Goal: Obtain resource: Obtain resource

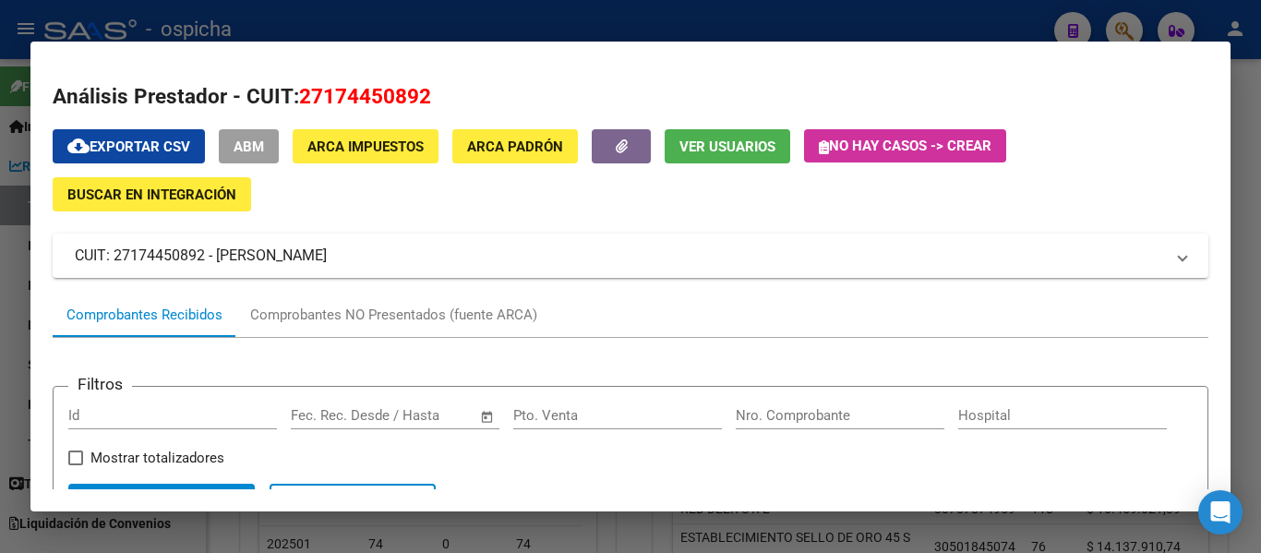
scroll to position [517, 0]
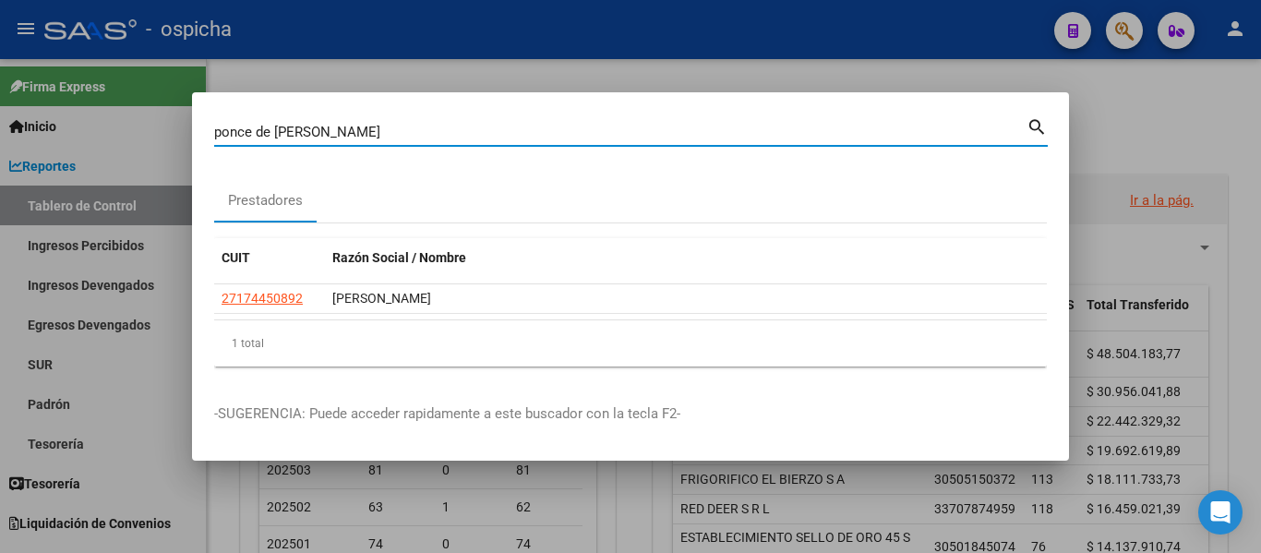
drag, startPoint x: 362, startPoint y: 128, endPoint x: 176, endPoint y: 122, distance: 185.7
click at [179, 123] on div "[PERSON_NAME] (apellido, dni, [PERSON_NAME], [PERSON_NAME], cuit, obra social) …" at bounding box center [630, 276] width 1261 height 553
type input "27286794985"
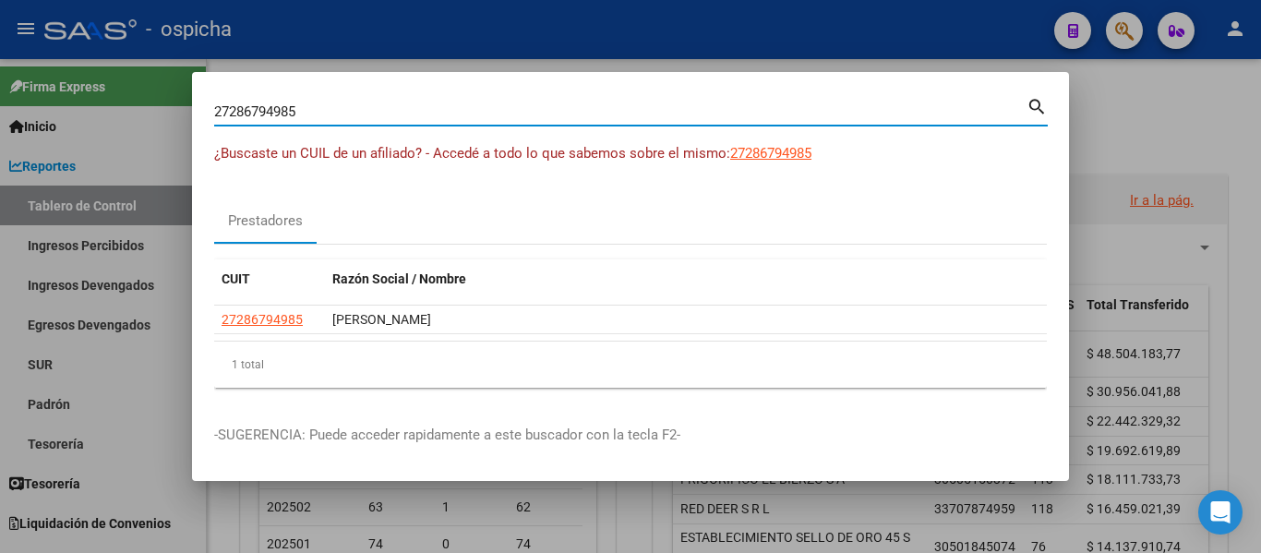
drag, startPoint x: 337, startPoint y: 103, endPoint x: 155, endPoint y: 107, distance: 181.9
click at [158, 107] on div "27286794985 Buscar (apellido, dni, cuil, [PERSON_NAME], cuit, obra social) sear…" at bounding box center [630, 276] width 1261 height 553
type input "27288608623"
drag, startPoint x: 345, startPoint y: 107, endPoint x: 0, endPoint y: 121, distance: 345.6
click at [0, 121] on div "27288608623 Buscar (apellido, dni, cuil, [PERSON_NAME], cuit, obra social) sear…" at bounding box center [630, 276] width 1261 height 553
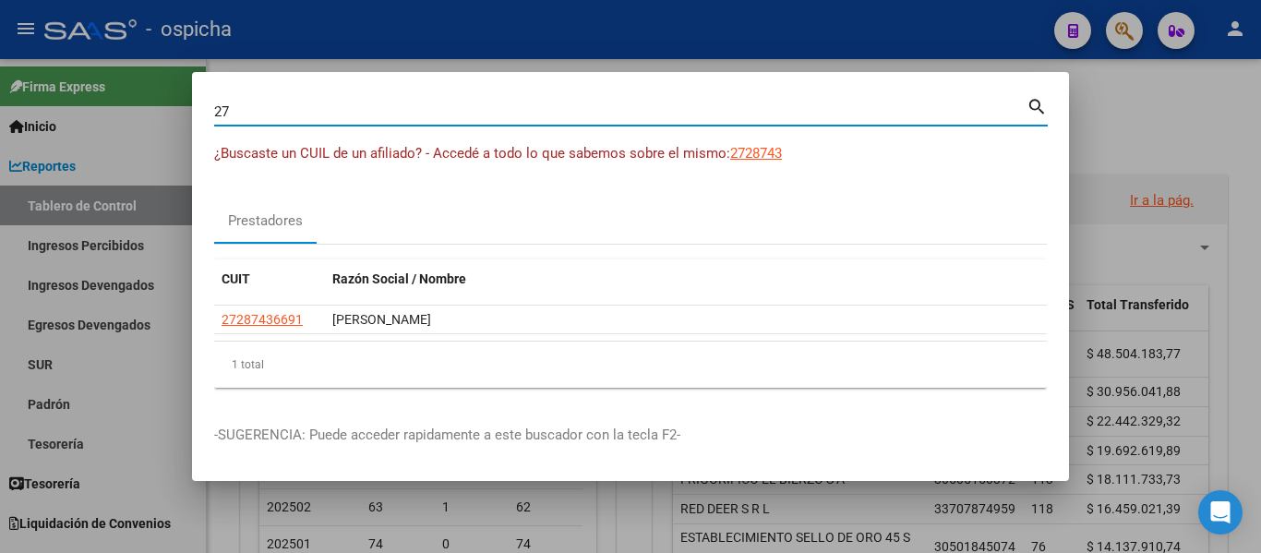
type input "2"
drag, startPoint x: 376, startPoint y: 113, endPoint x: 0, endPoint y: 101, distance: 376.0
click at [0, 101] on div "27330395155 Buscar (apellido, dni, cuil, nro traspaso, cuit, obra social) searc…" at bounding box center [630, 276] width 1261 height 553
type input "30664554379"
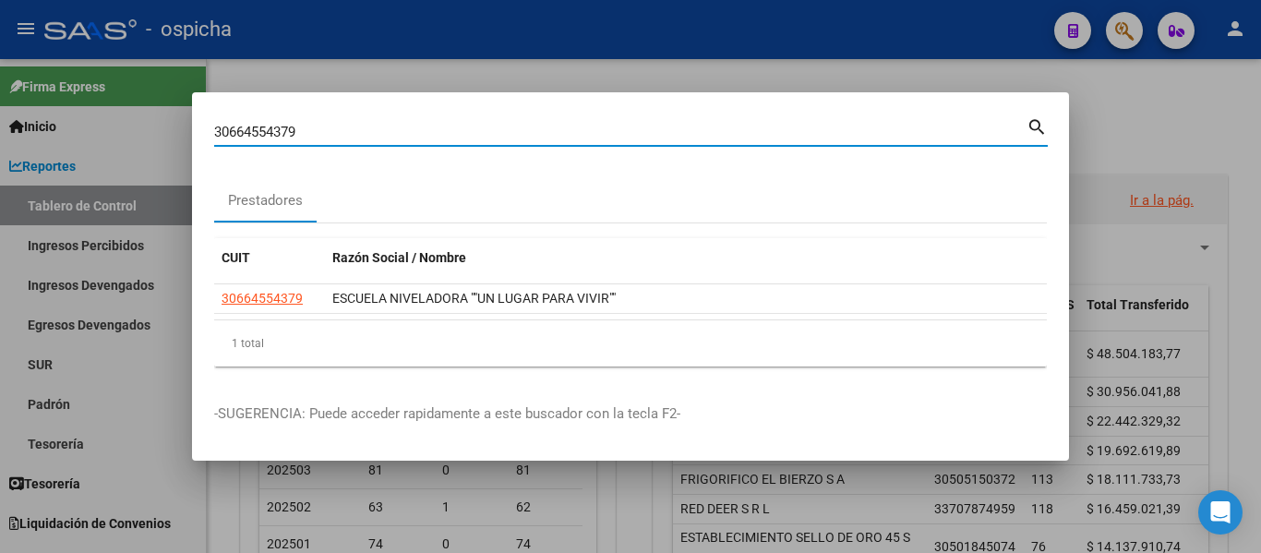
drag, startPoint x: 315, startPoint y: 125, endPoint x: 210, endPoint y: 129, distance: 105.4
click at [210, 129] on mat-dialog-content "30664554379 Buscar (apellido, dni, cuil, [PERSON_NAME], cuit, obra social) sear…" at bounding box center [630, 247] width 877 height 267
drag, startPoint x: 336, startPoint y: 130, endPoint x: 92, endPoint y: 130, distance: 243.8
click at [92, 130] on div "30707556885 Buscar (apellido, dni, cuil, [PERSON_NAME], cuit, obra social) sear…" at bounding box center [630, 276] width 1261 height 553
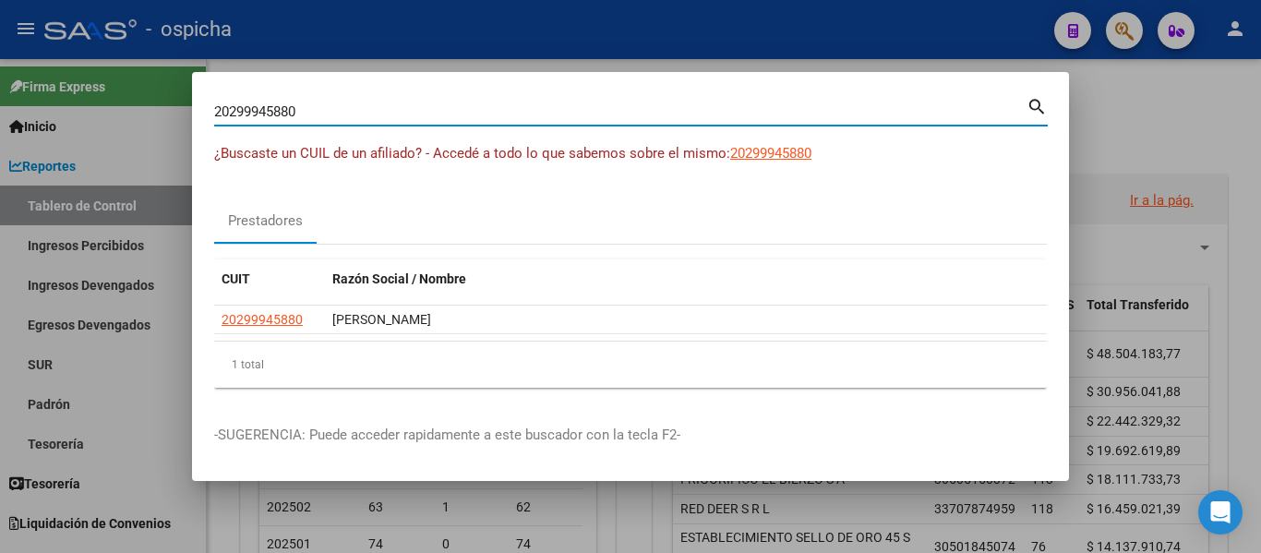
drag, startPoint x: 317, startPoint y: 110, endPoint x: 82, endPoint y: 148, distance: 237.6
click at [83, 139] on div "20299945880 Buscar (apellido, dni, cuil, nro traspaso, cuit, obra social) searc…" at bounding box center [630, 276] width 1261 height 553
drag, startPoint x: 370, startPoint y: 113, endPoint x: 147, endPoint y: 114, distance: 223.4
click at [147, 114] on div "27395562679 Buscar (apellido, dni, cuil, [PERSON_NAME], cuit, obra social) sear…" at bounding box center [630, 276] width 1261 height 553
type input "27305143885"
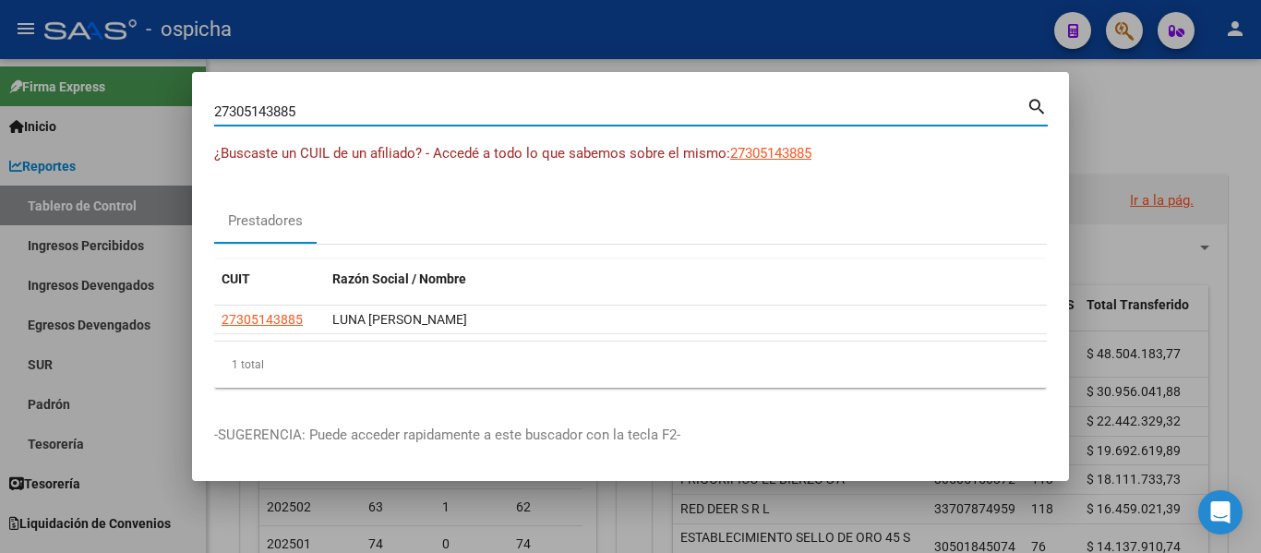
drag, startPoint x: 338, startPoint y: 107, endPoint x: 189, endPoint y: 114, distance: 148.8
click at [189, 114] on div "27305143885 Buscar (apellido, dni, cuil, nro traspaso, cuit, obra social) searc…" at bounding box center [630, 276] width 1261 height 553
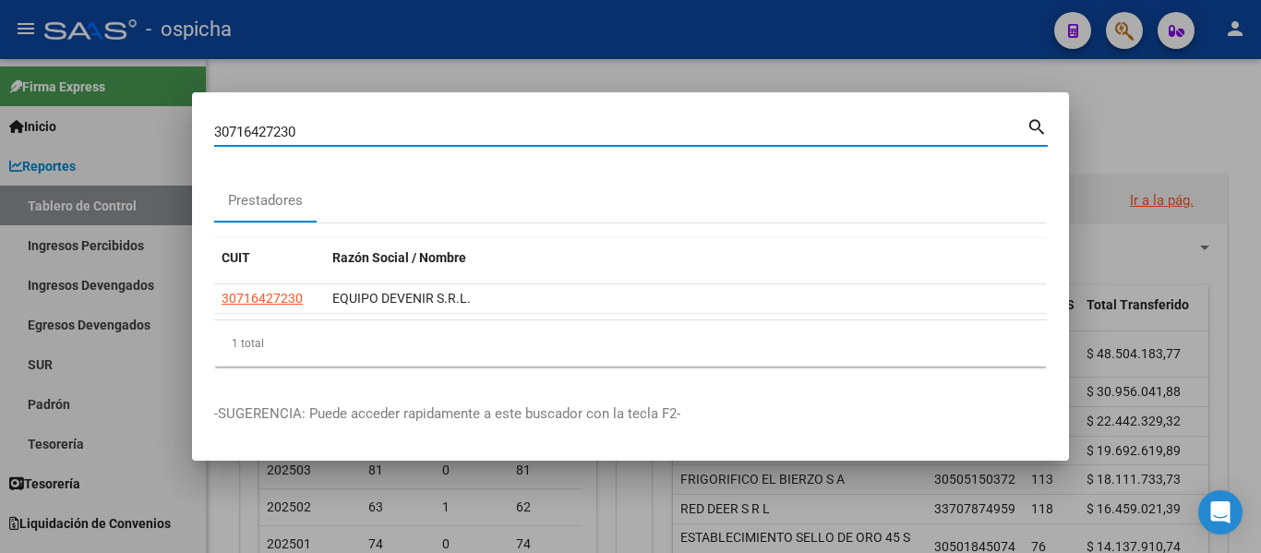
click at [344, 125] on input "30716427230" at bounding box center [620, 132] width 813 height 17
type input "30716935996"
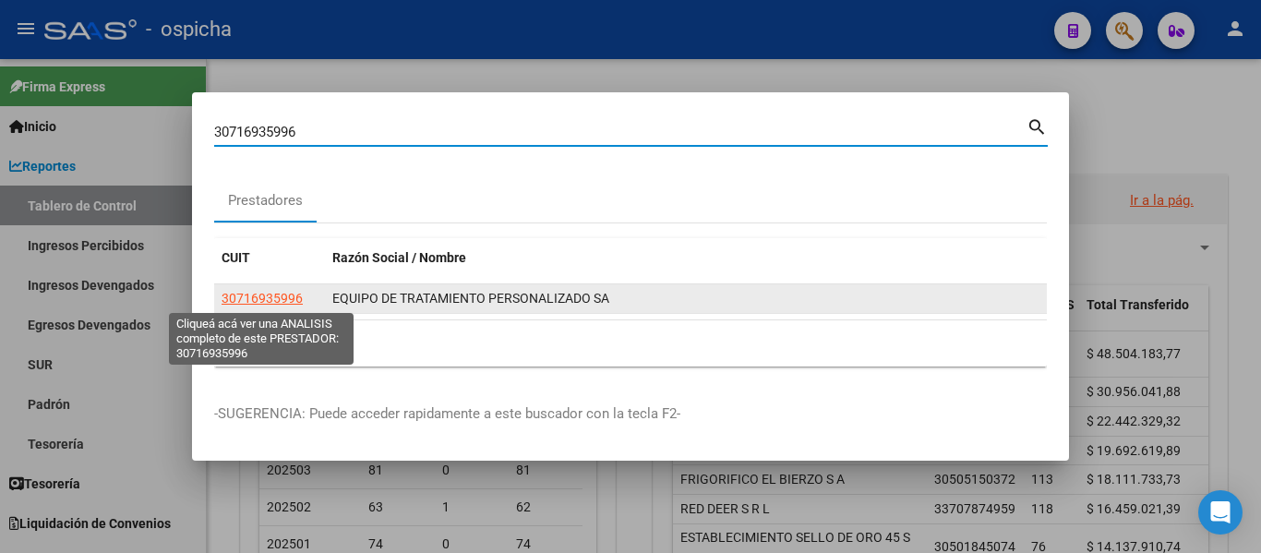
click at [283, 303] on span "30716935996" at bounding box center [262, 298] width 81 height 15
type textarea "30716935996"
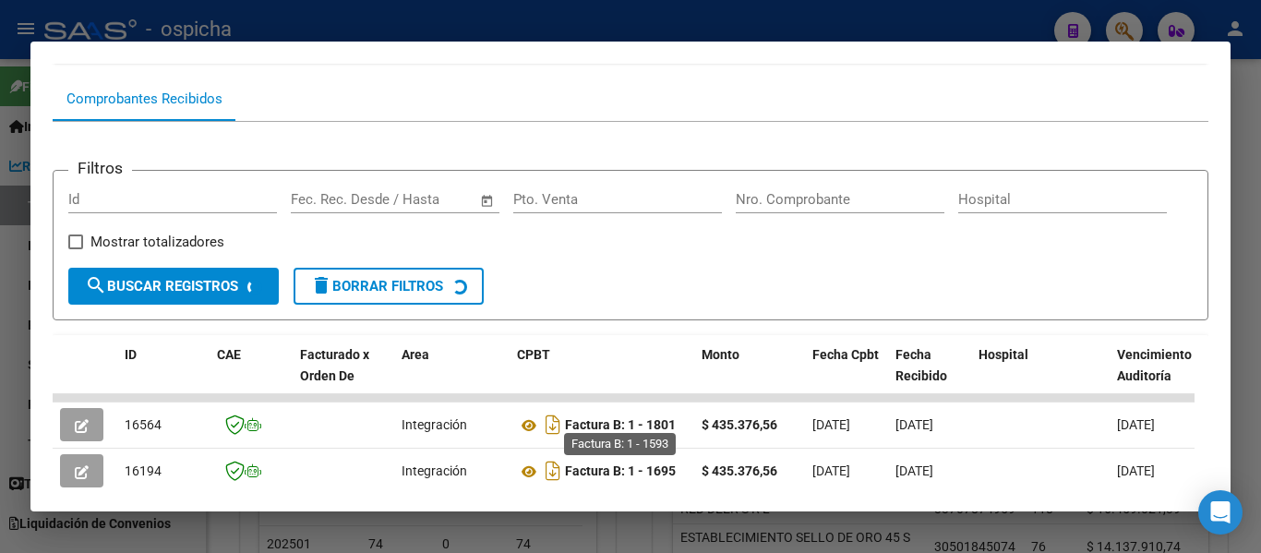
scroll to position [563, 0]
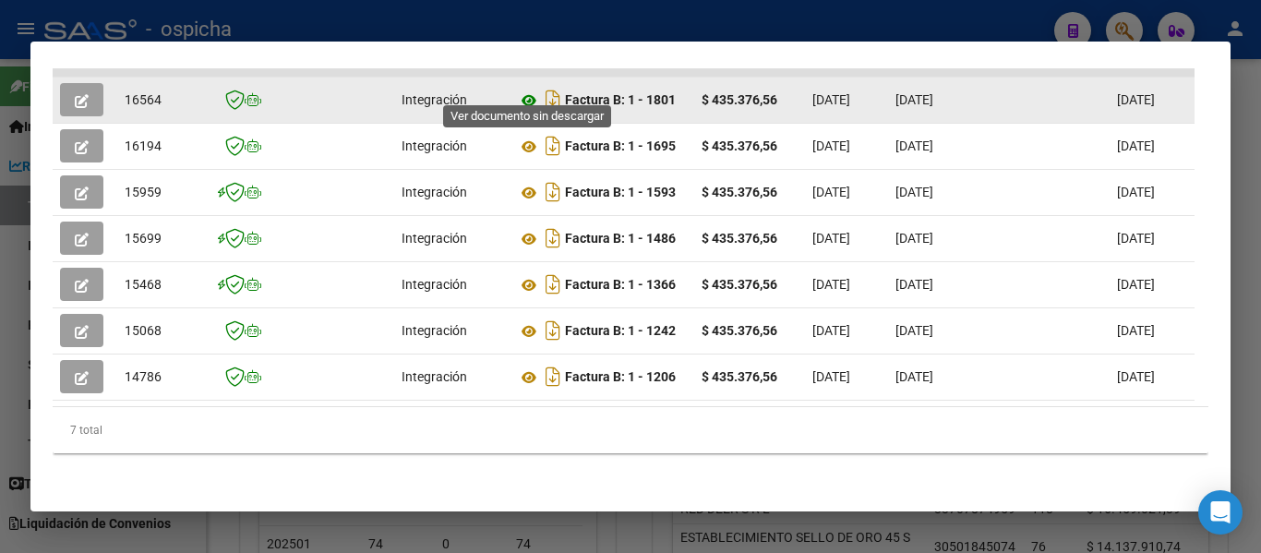
click at [525, 90] on icon at bounding box center [529, 101] width 24 height 22
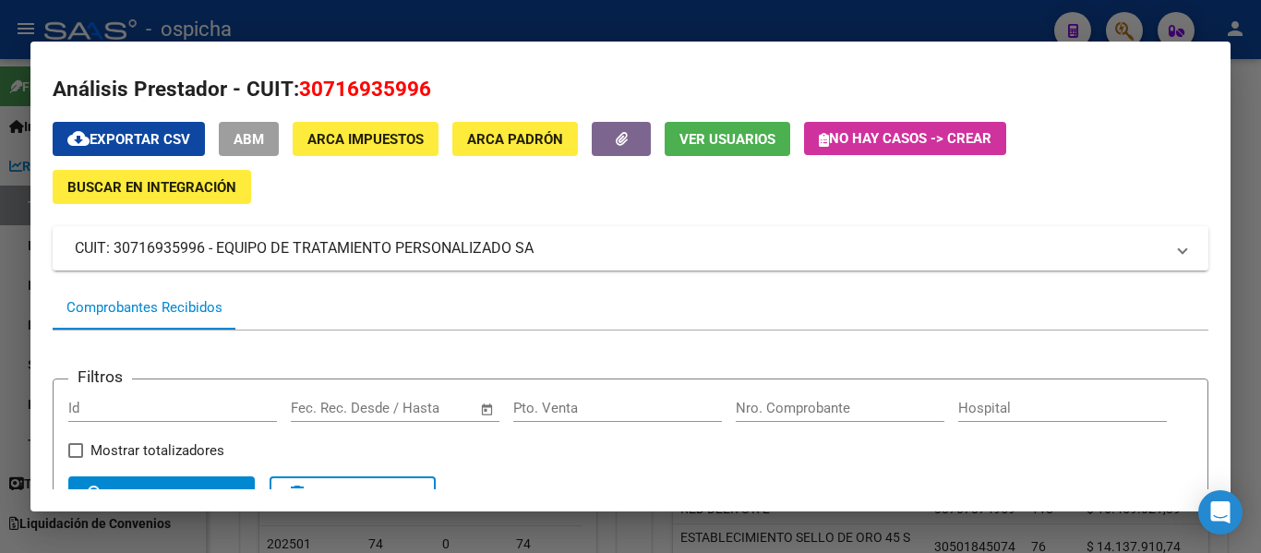
scroll to position [0, 0]
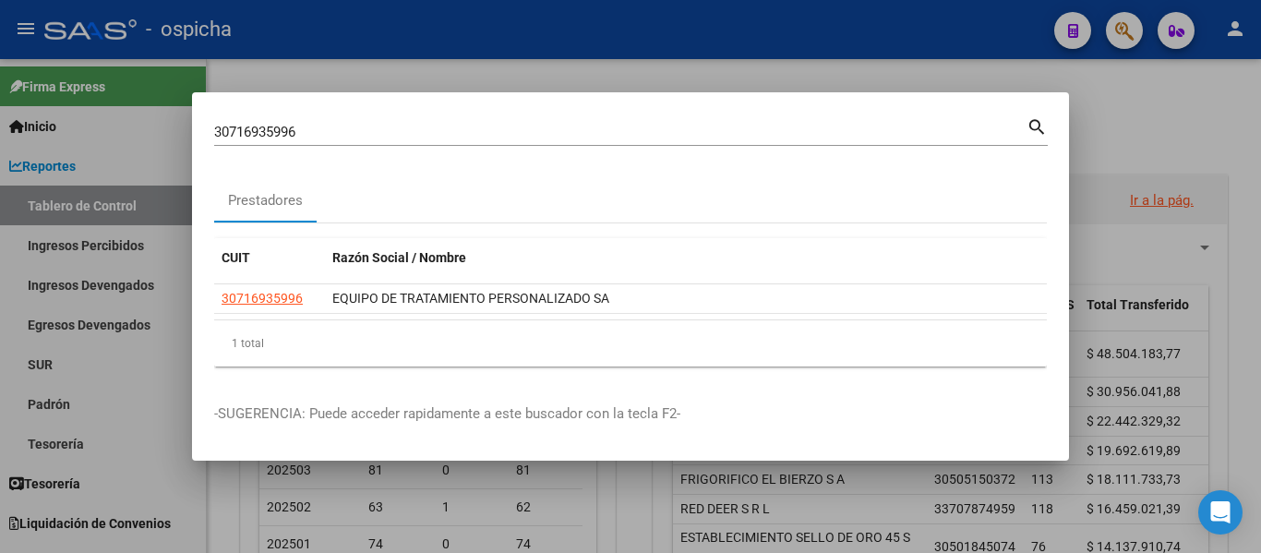
click at [315, 122] on div "30716935996 Buscar (apellido, dni, [PERSON_NAME], [PERSON_NAME], cuit, obra soc…" at bounding box center [620, 132] width 813 height 28
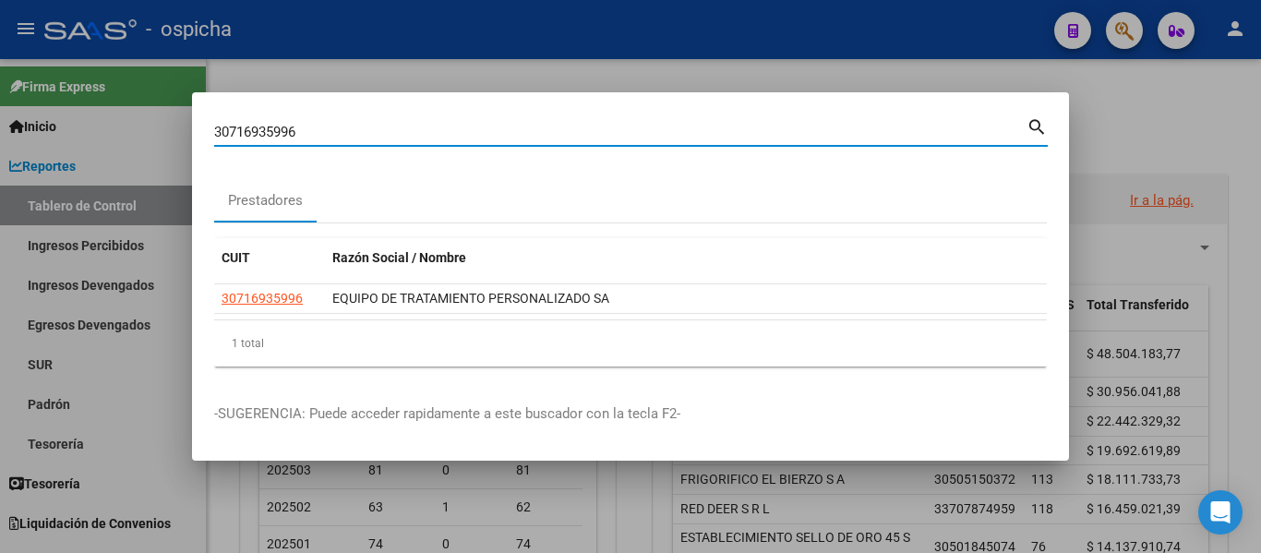
drag, startPoint x: 315, startPoint y: 131, endPoint x: 37, endPoint y: 130, distance: 277.9
click at [39, 126] on div "30716935996 Buscar (apellido, dni, cuil, [PERSON_NAME], cuit, obra social) sear…" at bounding box center [630, 276] width 1261 height 553
type input "23389838144"
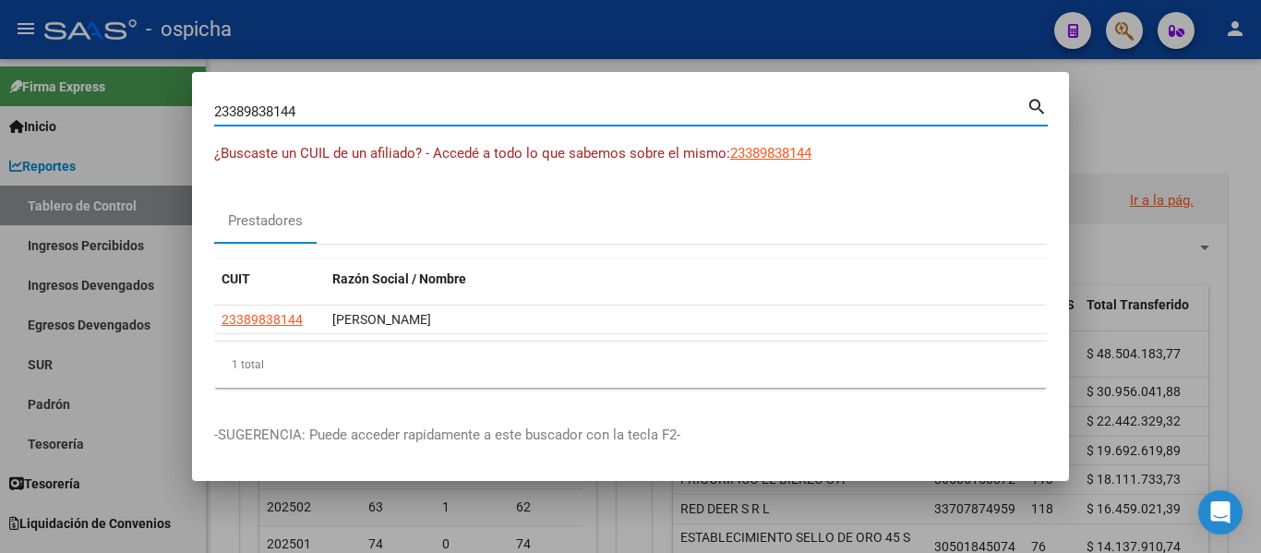
drag, startPoint x: 366, startPoint y: 118, endPoint x: 151, endPoint y: 121, distance: 214.2
click at [151, 121] on div "23389838144 Buscar (apellido, dni, cuil, [PERSON_NAME], cuit, obra social) sear…" at bounding box center [630, 276] width 1261 height 553
type input "2"
type input "27236724765"
drag, startPoint x: 403, startPoint y: 116, endPoint x: 115, endPoint y: 126, distance: 288.3
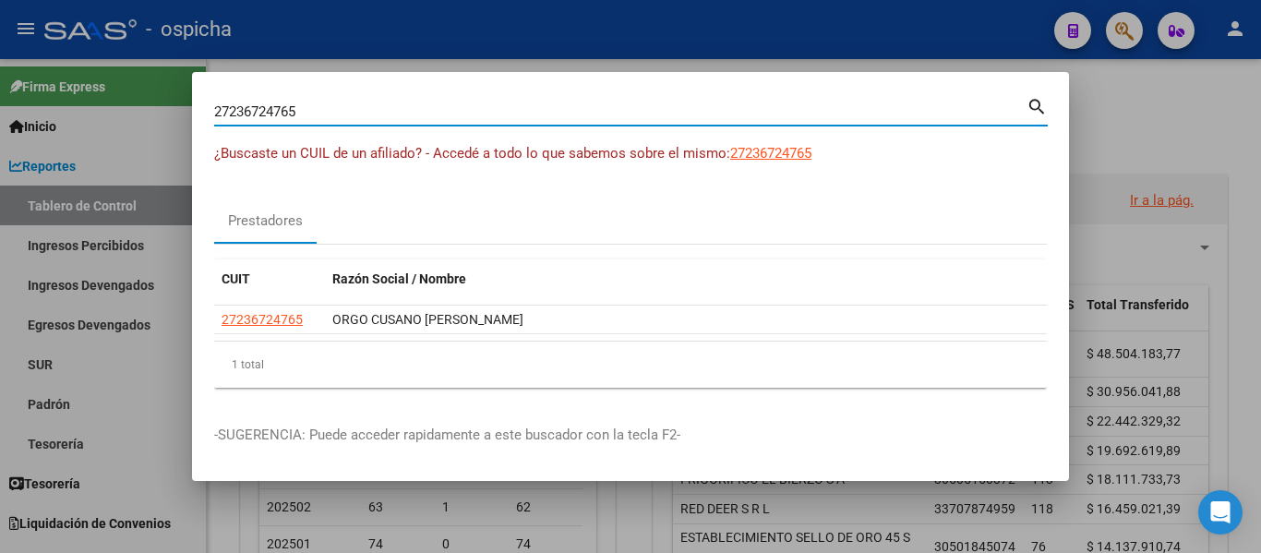
click at [118, 107] on div "27236724765 Buscar (apellido, dni, cuil, nro traspaso, cuit, obra social) searc…" at bounding box center [630, 276] width 1261 height 553
type input "2"
type input "27291920514"
drag, startPoint x: 319, startPoint y: 110, endPoint x: 192, endPoint y: 48, distance: 141.6
click at [188, 60] on div "27291920514 Buscar (apellido, dni, cuil, nro traspaso, cuit, obra social) searc…" at bounding box center [630, 276] width 1261 height 553
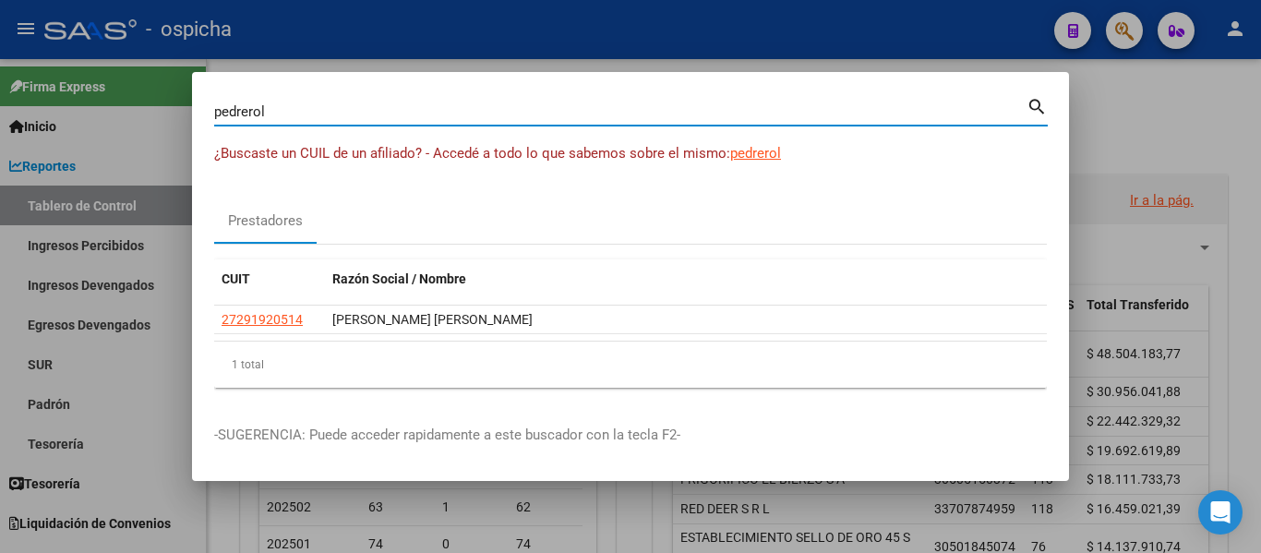
type input "pedrerol"
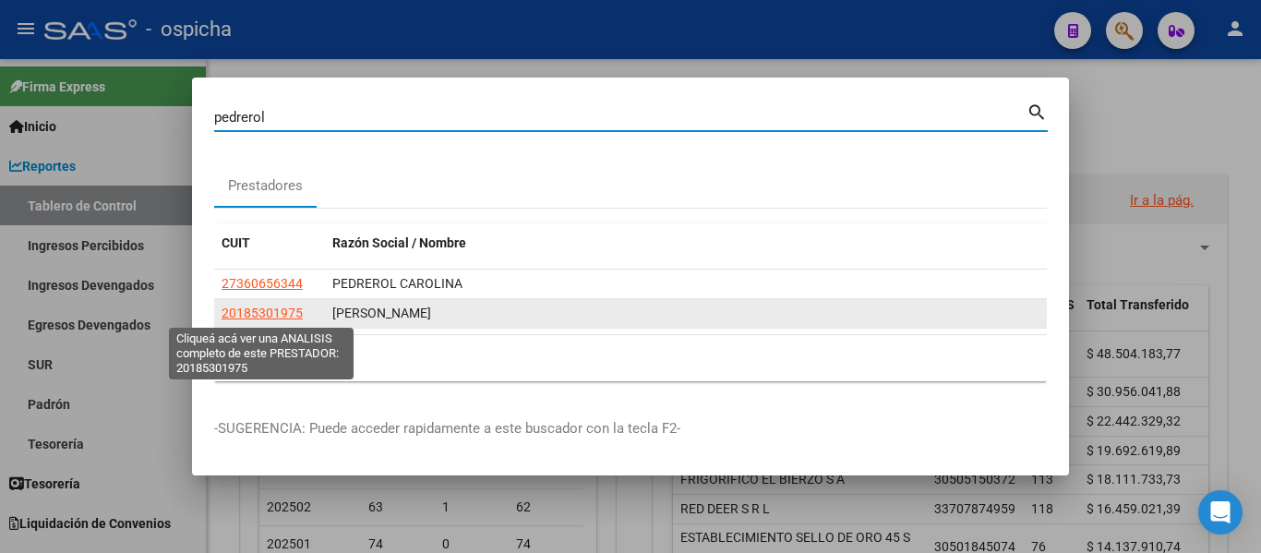
click at [281, 318] on span "20185301975" at bounding box center [262, 313] width 81 height 15
type textarea "20185301975"
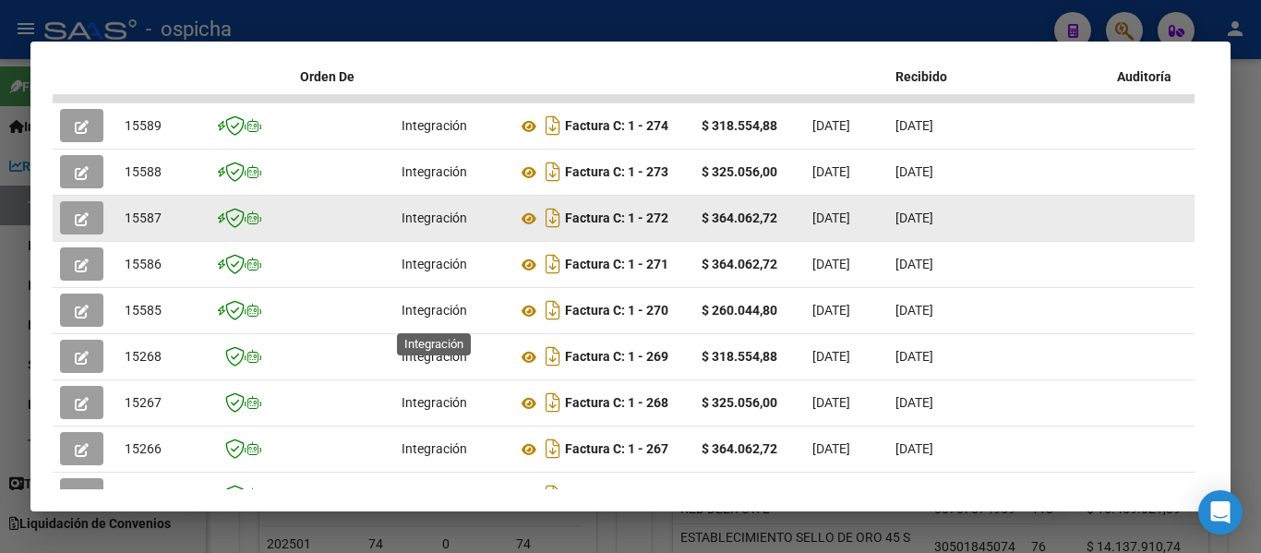
scroll to position [517, 0]
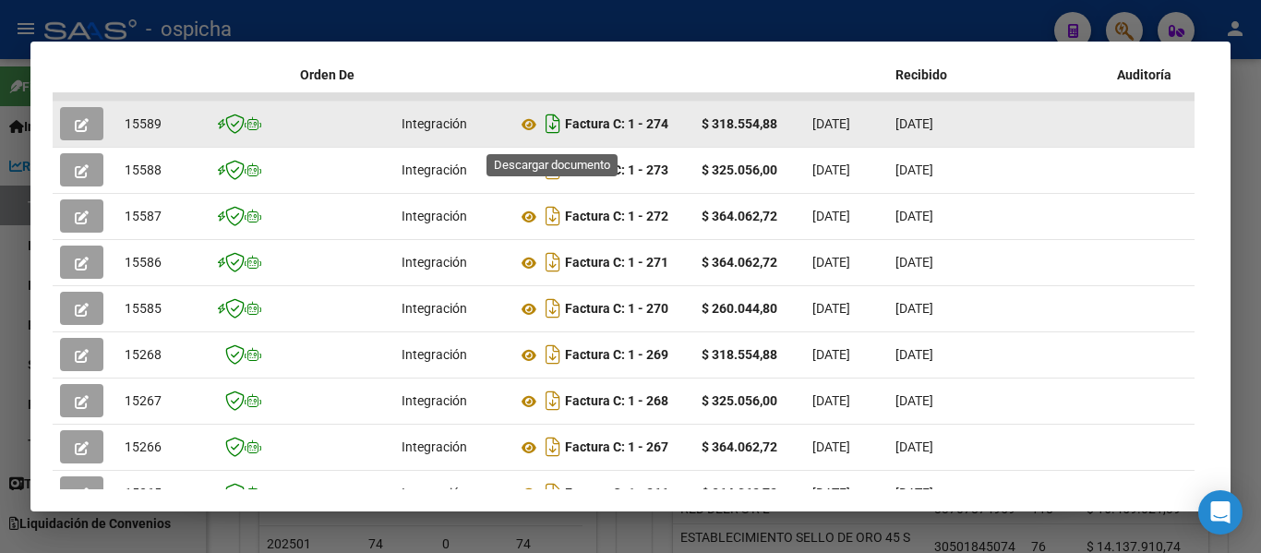
click at [552, 136] on icon "Descargar documento" at bounding box center [553, 124] width 24 height 30
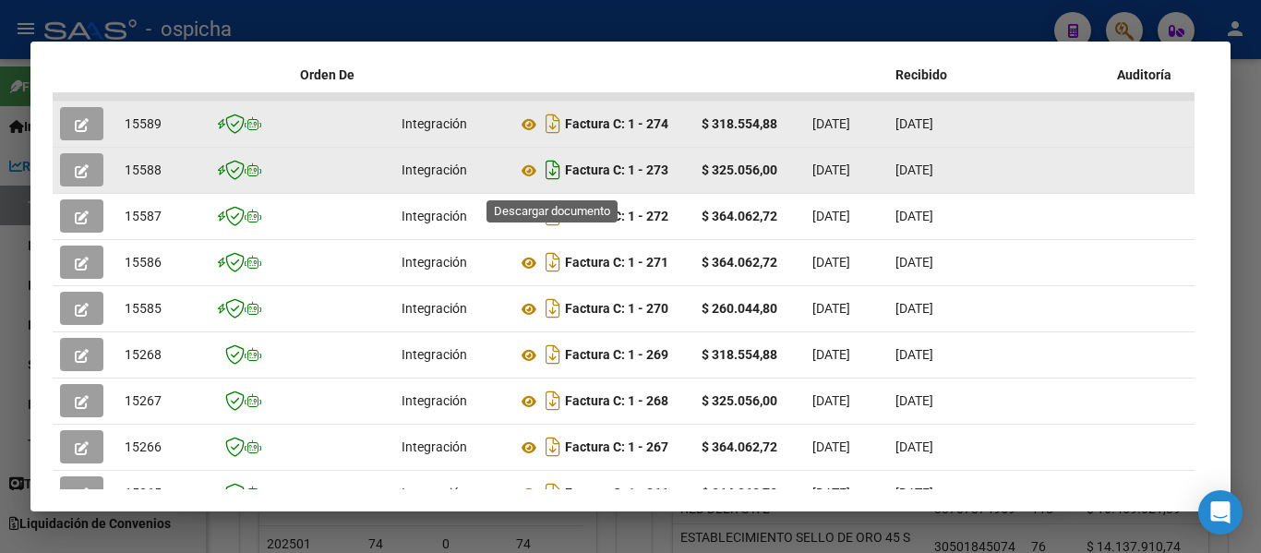
click at [555, 180] on icon "Descargar documento" at bounding box center [553, 170] width 24 height 30
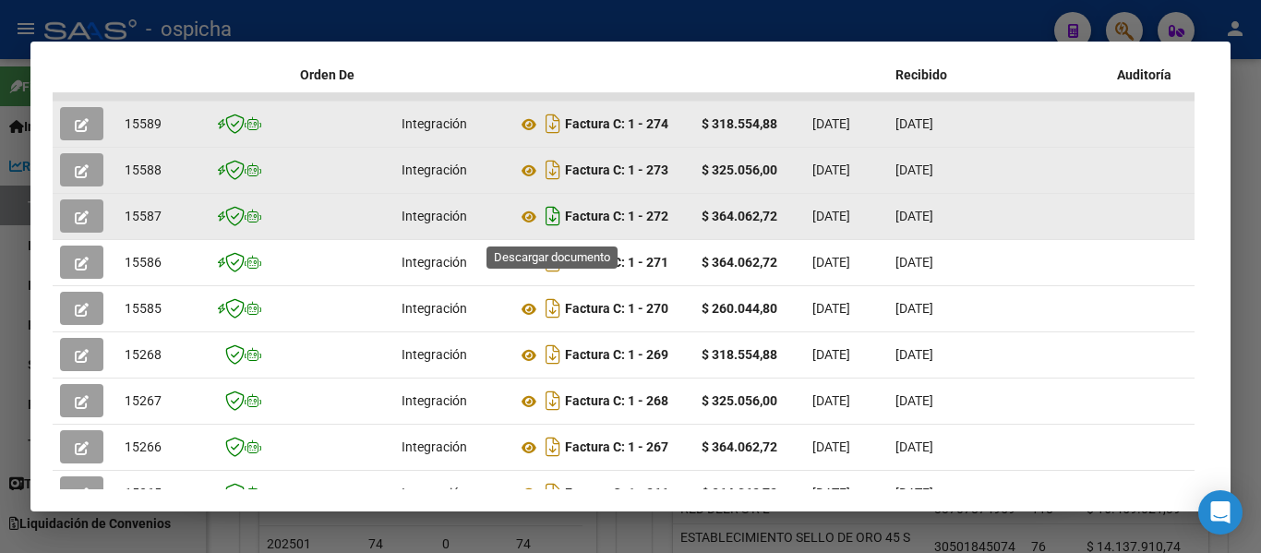
click at [553, 227] on icon "Descargar documento" at bounding box center [553, 216] width 24 height 30
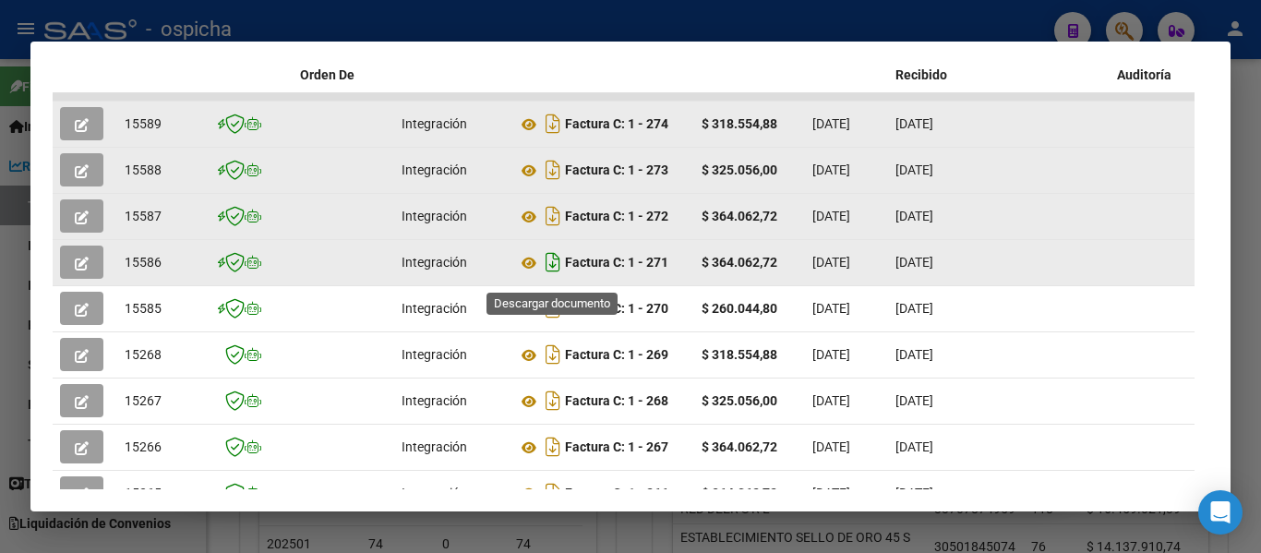
click at [550, 271] on icon "Descargar documento" at bounding box center [553, 262] width 24 height 30
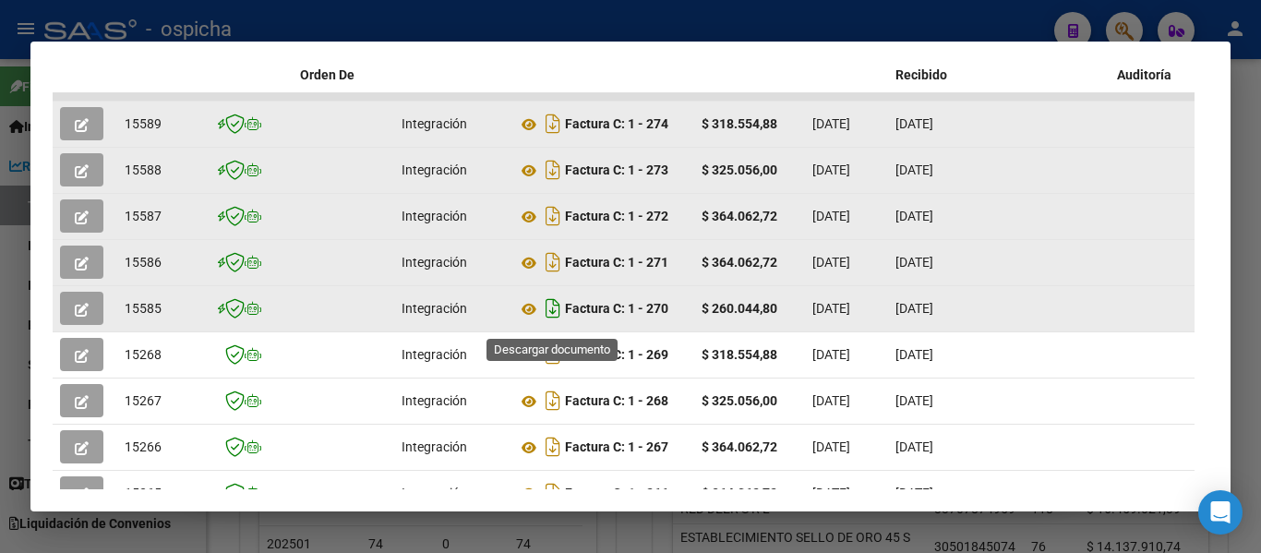
click at [551, 319] on icon "Descargar documento" at bounding box center [553, 309] width 24 height 30
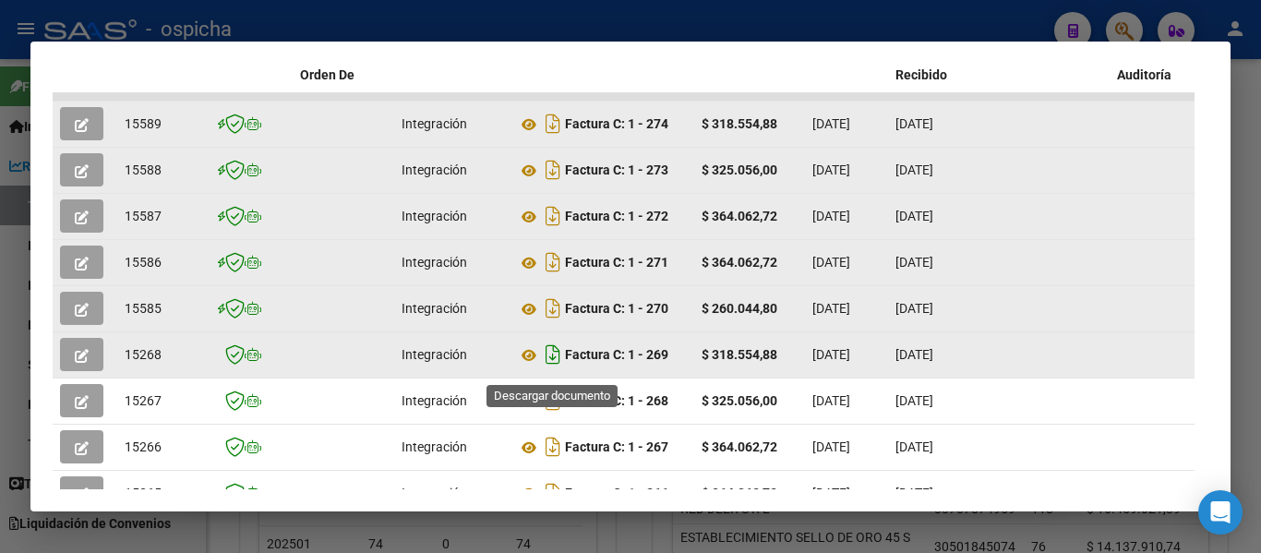
click at [555, 363] on icon "Descargar documento" at bounding box center [553, 355] width 24 height 30
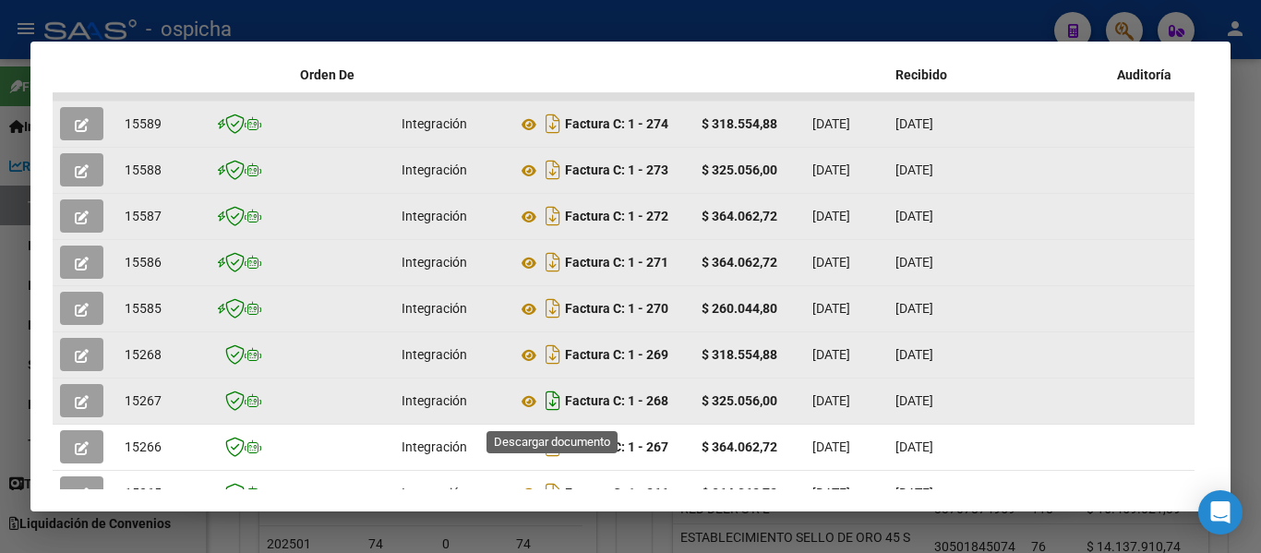
click at [555, 410] on icon "Descargar documento" at bounding box center [553, 401] width 24 height 30
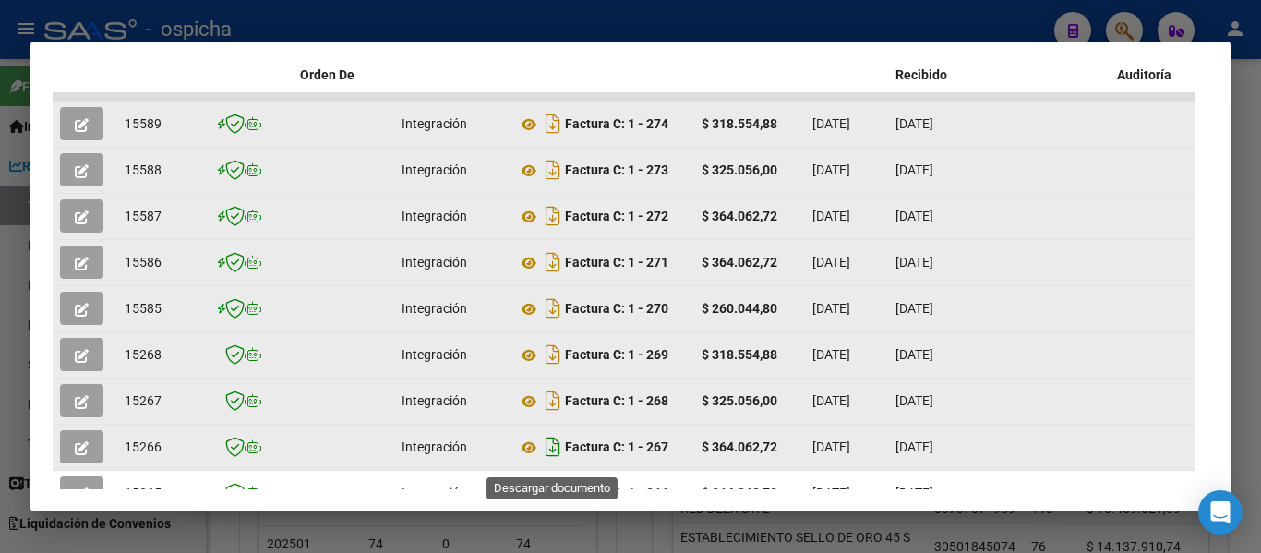
click at [553, 455] on icon "Descargar documento" at bounding box center [553, 447] width 24 height 30
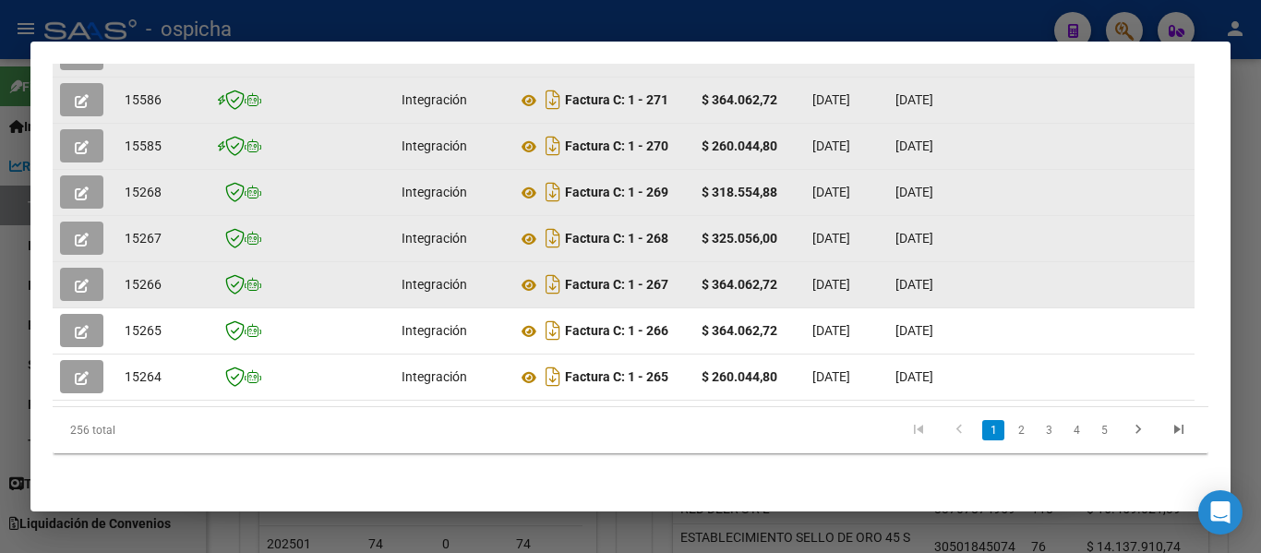
scroll to position [702, 0]
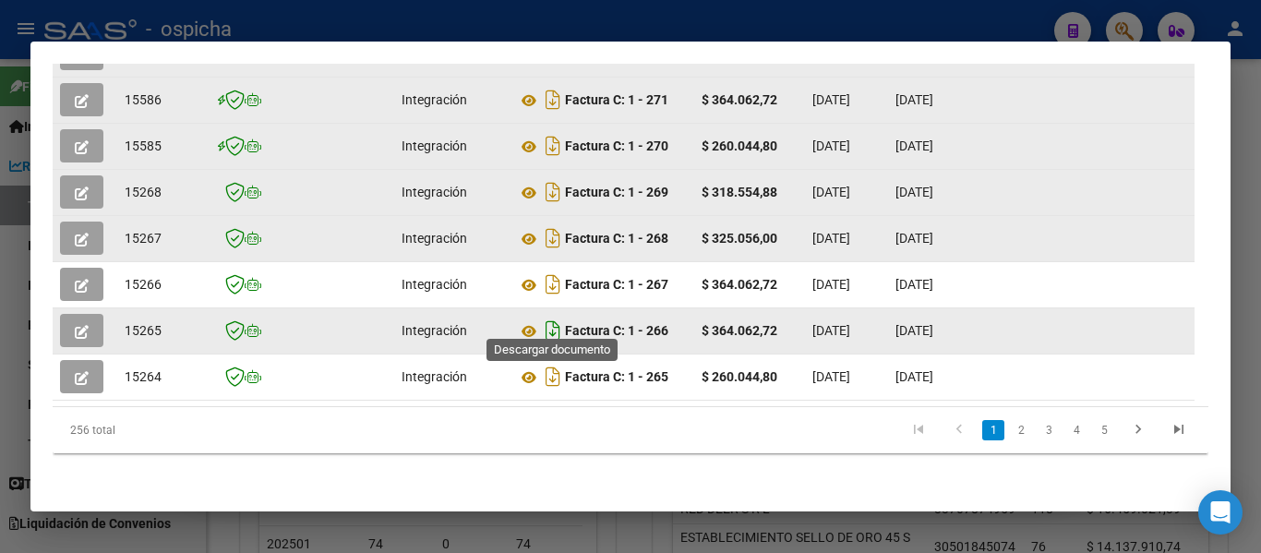
click at [549, 316] on icon "Descargar documento" at bounding box center [553, 331] width 24 height 30
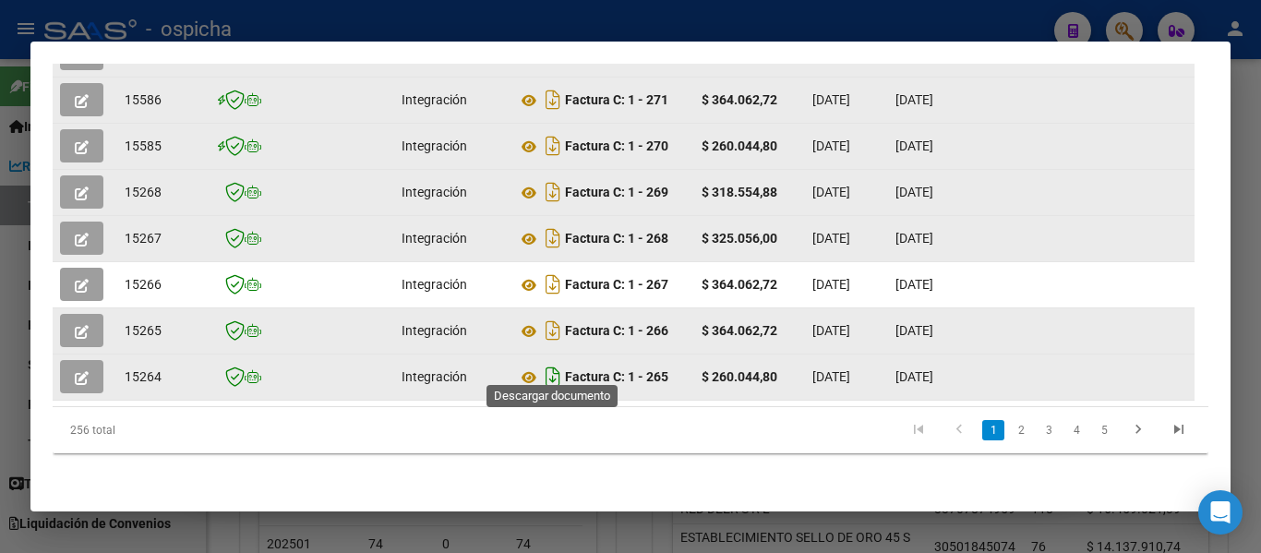
click at [550, 363] on icon "Descargar documento" at bounding box center [553, 377] width 24 height 30
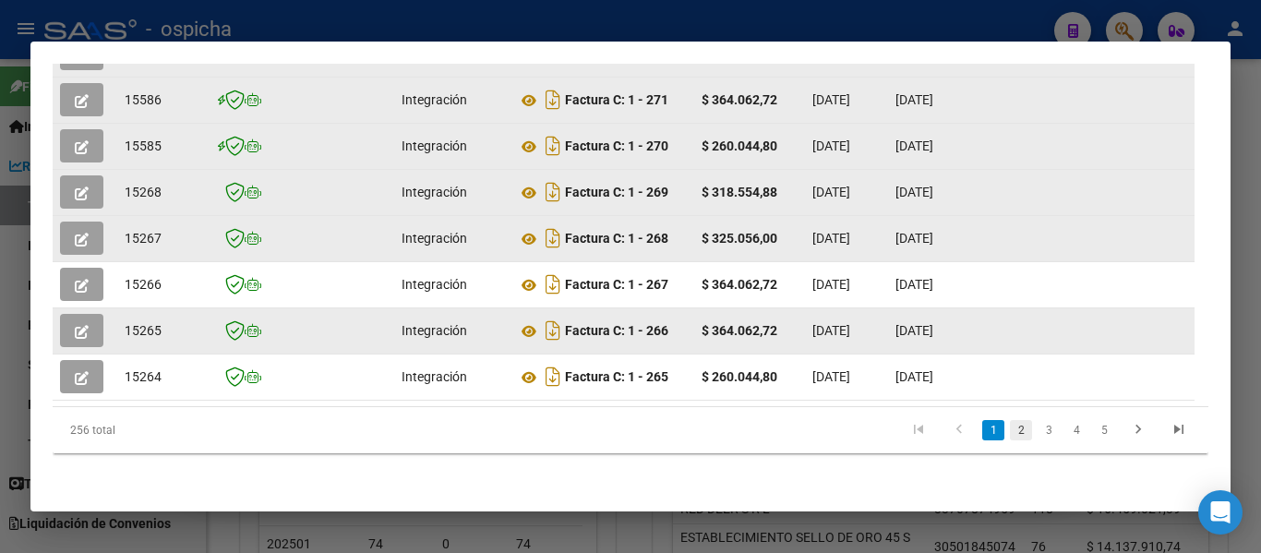
click at [1010, 430] on link "2" at bounding box center [1021, 430] width 22 height 20
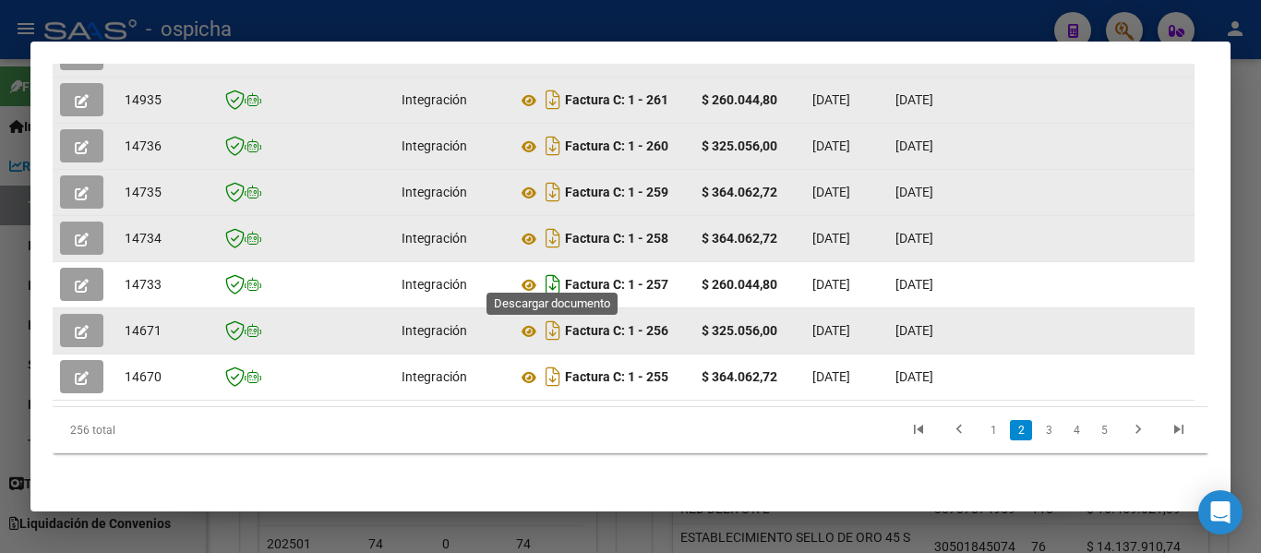
click at [555, 273] on icon "Descargar documento" at bounding box center [553, 285] width 24 height 30
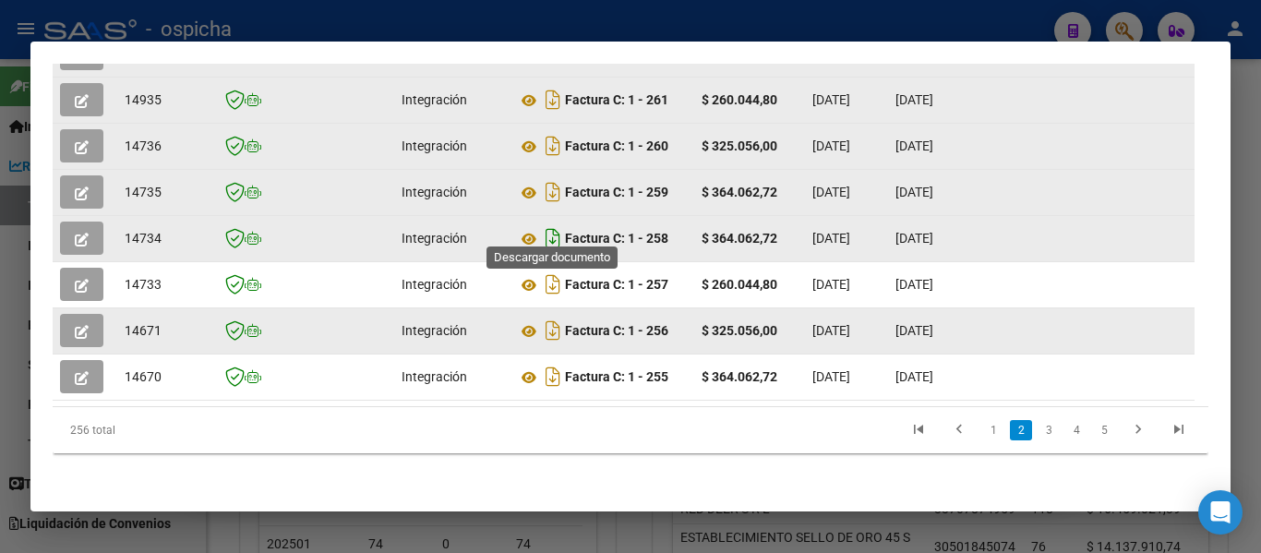
click at [554, 223] on icon "Descargar documento" at bounding box center [553, 238] width 24 height 30
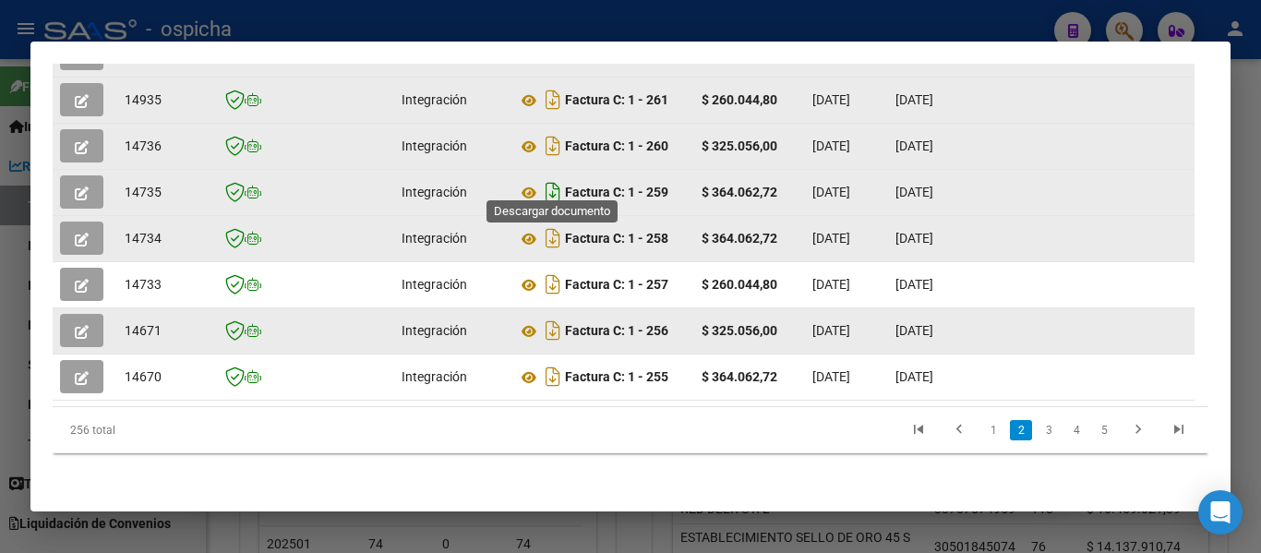
click at [555, 179] on icon "Descargar documento" at bounding box center [553, 192] width 24 height 30
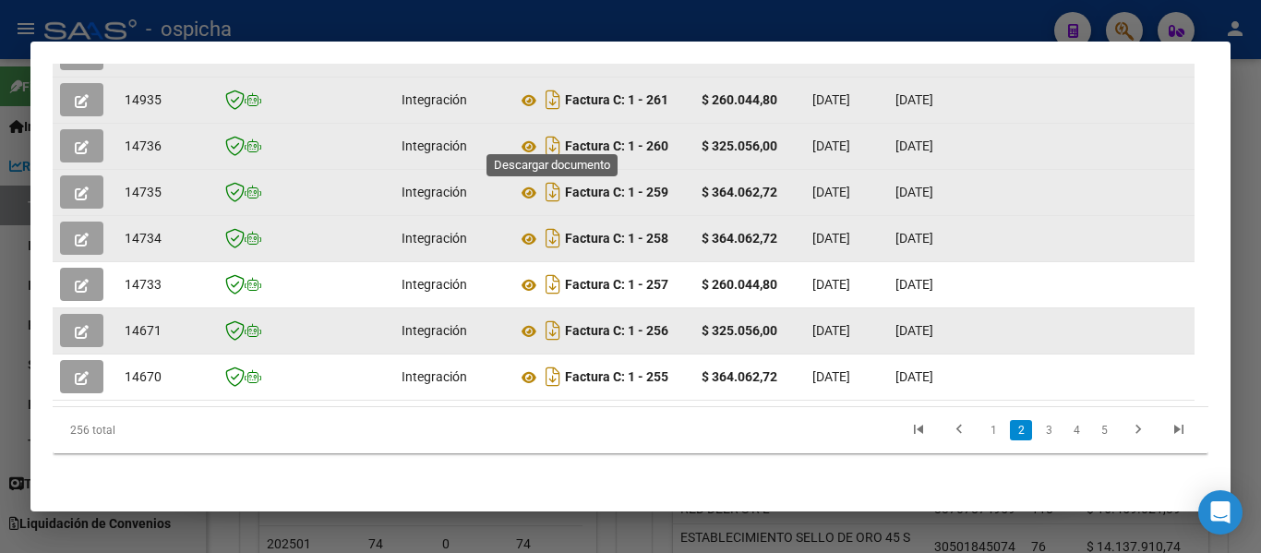
click at [557, 131] on icon "Descargar documento" at bounding box center [553, 146] width 24 height 30
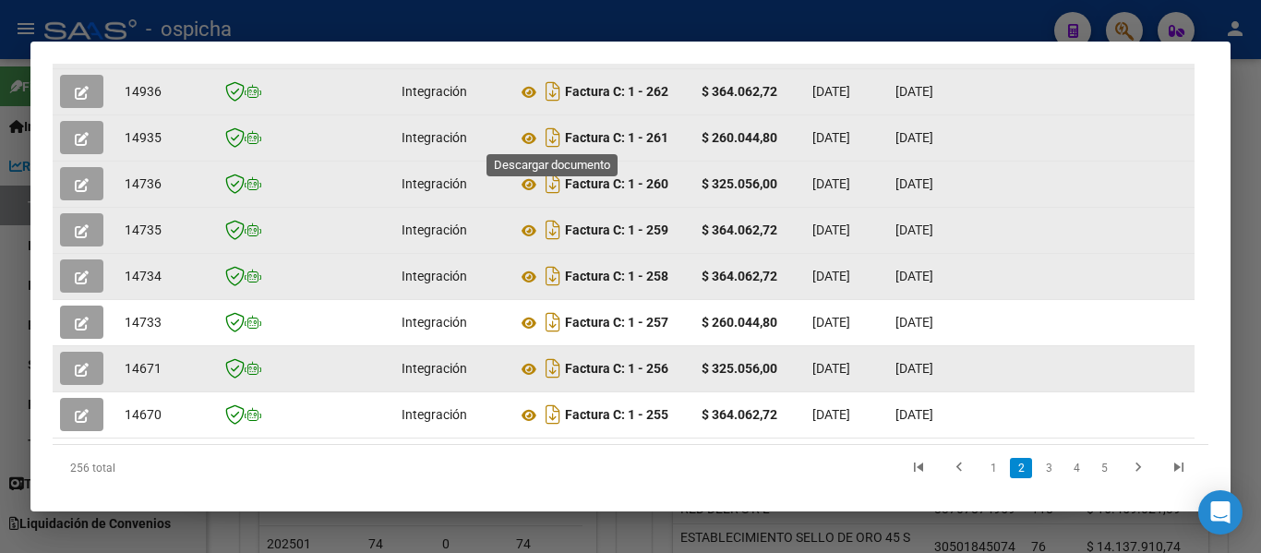
scroll to position [609, 0]
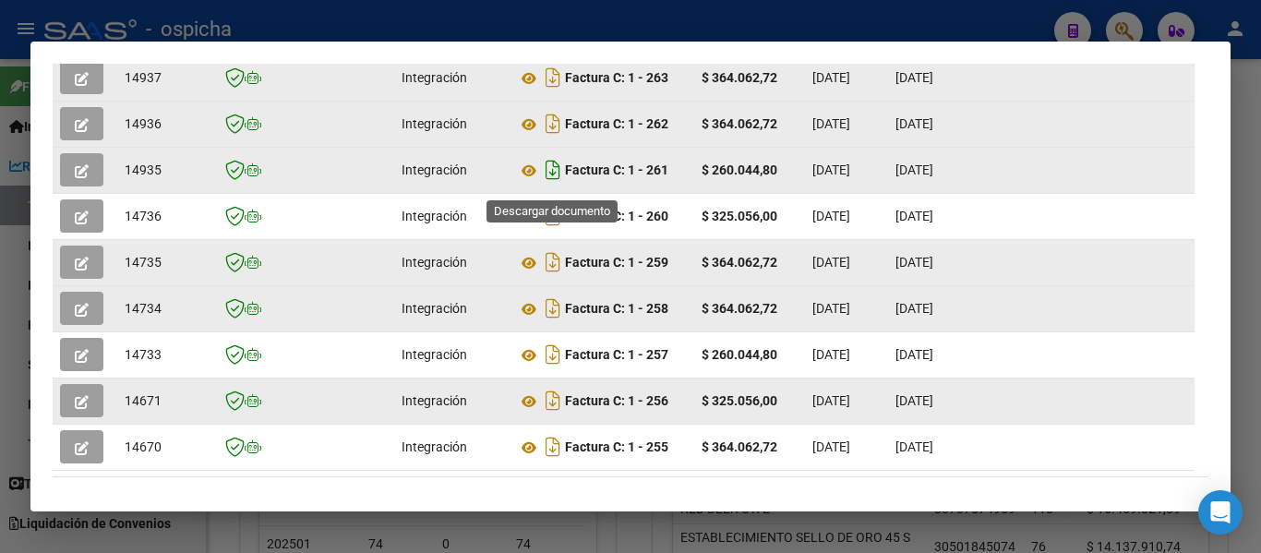
click at [550, 184] on icon "Descargar documento" at bounding box center [553, 170] width 24 height 30
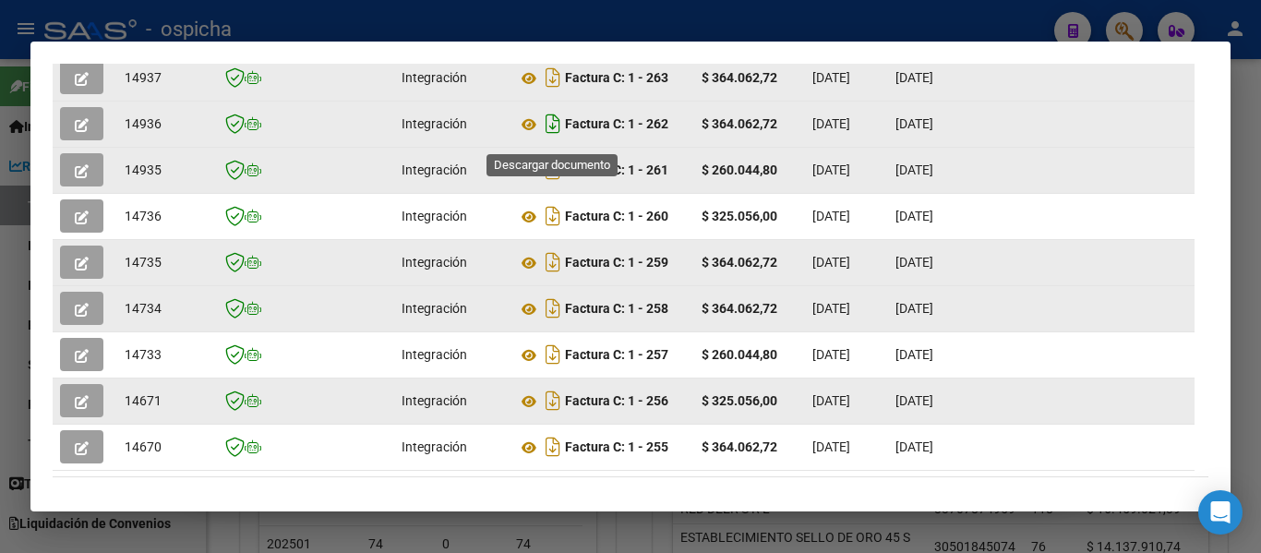
click at [555, 137] on icon "Descargar documento" at bounding box center [553, 124] width 24 height 30
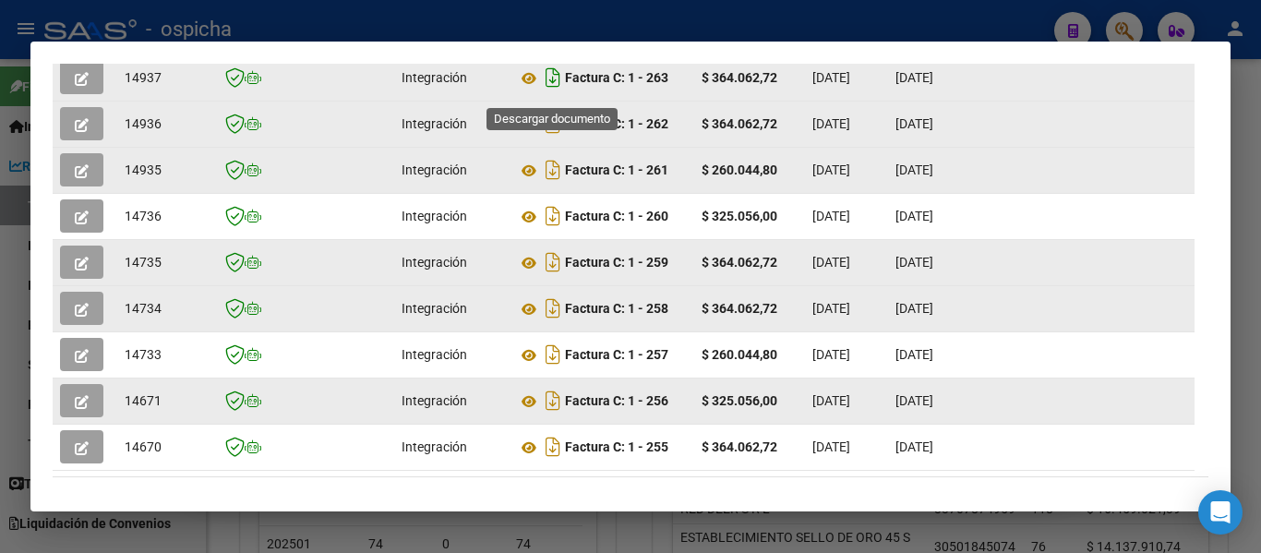
click at [551, 83] on icon "Descargar documento" at bounding box center [553, 78] width 24 height 30
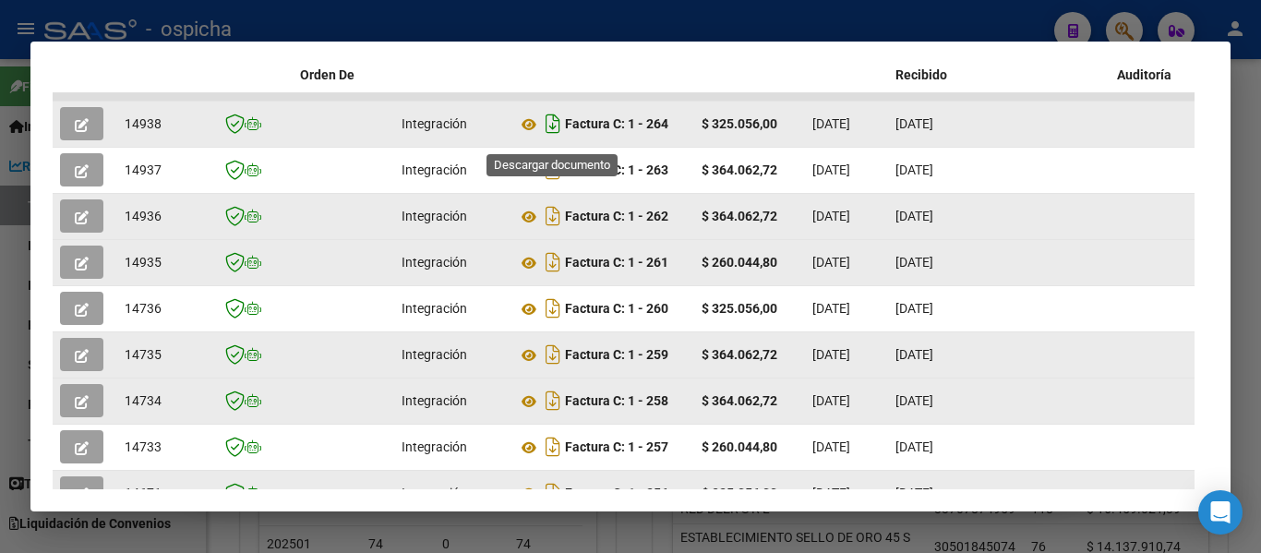
click at [552, 137] on icon "Descargar documento" at bounding box center [553, 124] width 24 height 30
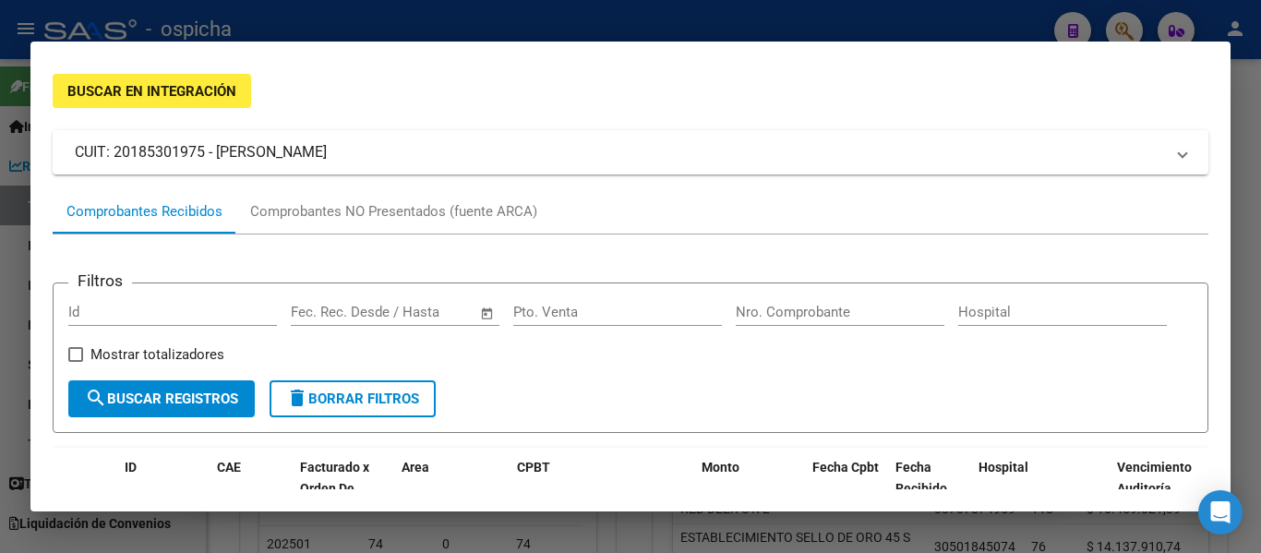
scroll to position [0, 0]
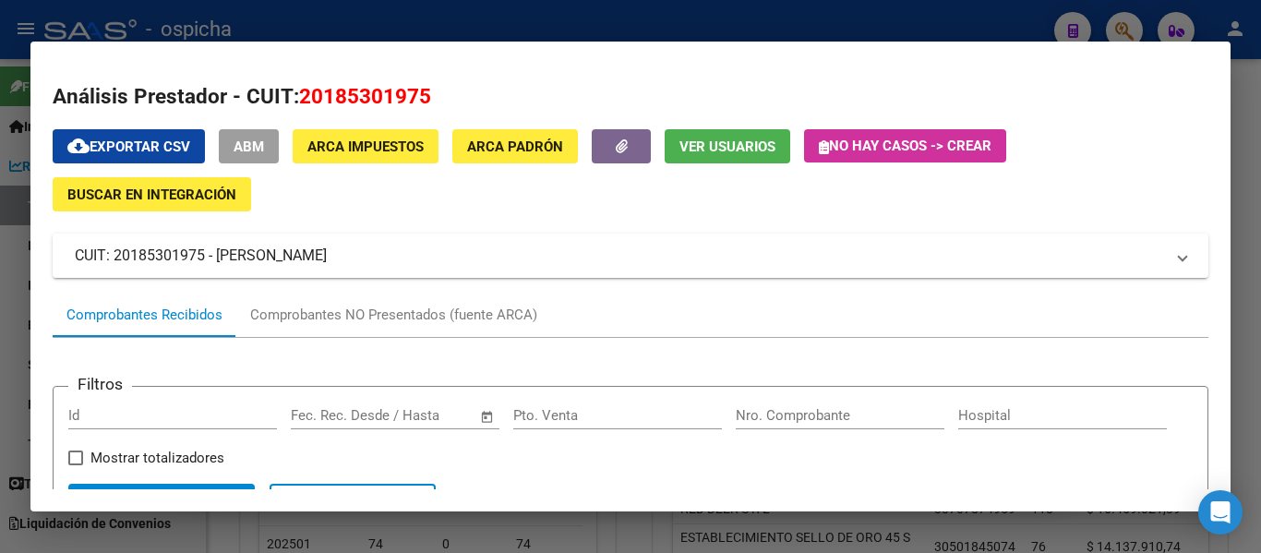
click at [199, 97] on h2 "Análisis Prestador - CUIT: 20185301975" at bounding box center [631, 96] width 1156 height 31
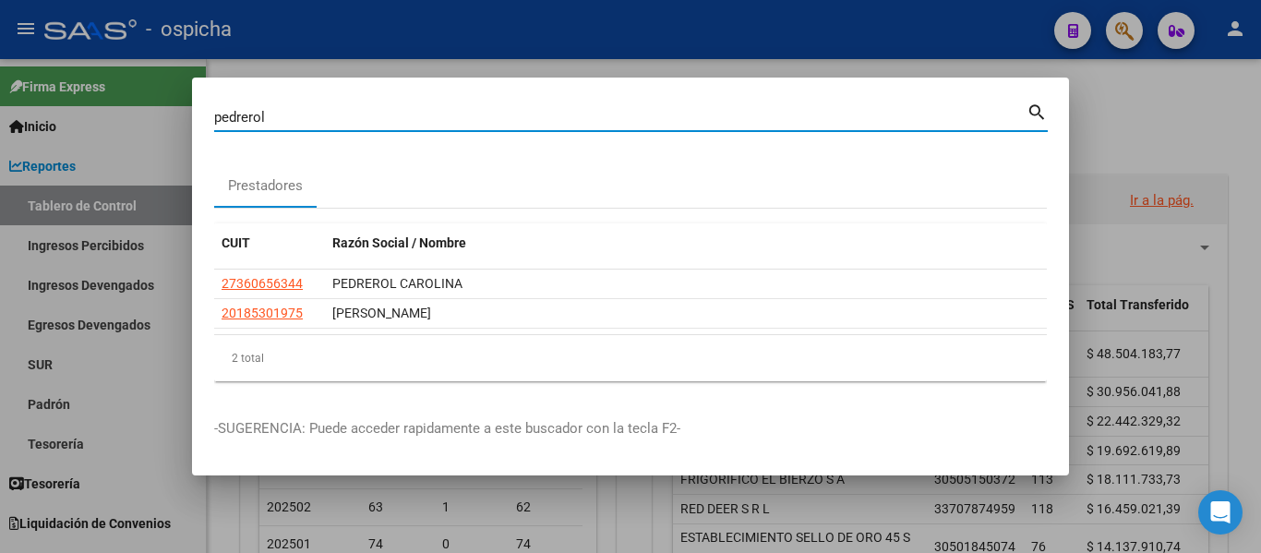
drag, startPoint x: 293, startPoint y: 122, endPoint x: 167, endPoint y: 120, distance: 125.6
click at [167, 120] on div "pedrerol Buscar (apellido, dni, cuil, nro traspaso, cuit, obra social) search P…" at bounding box center [630, 276] width 1261 height 553
type input "[PERSON_NAME]"
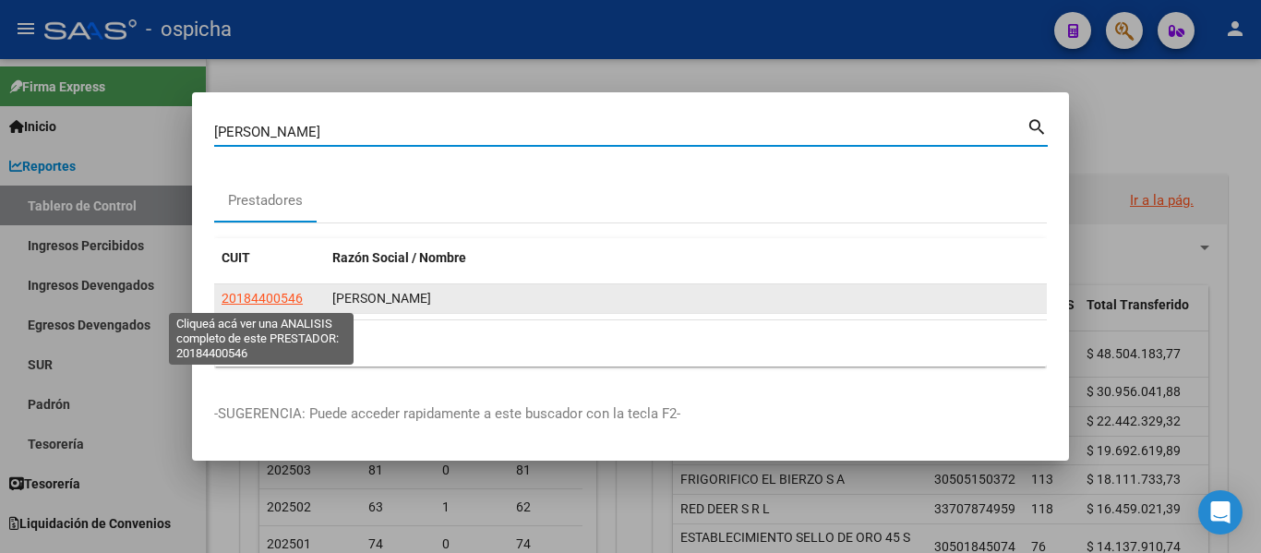
click at [276, 297] on span "20184400546" at bounding box center [262, 298] width 81 height 15
type textarea "20184400546"
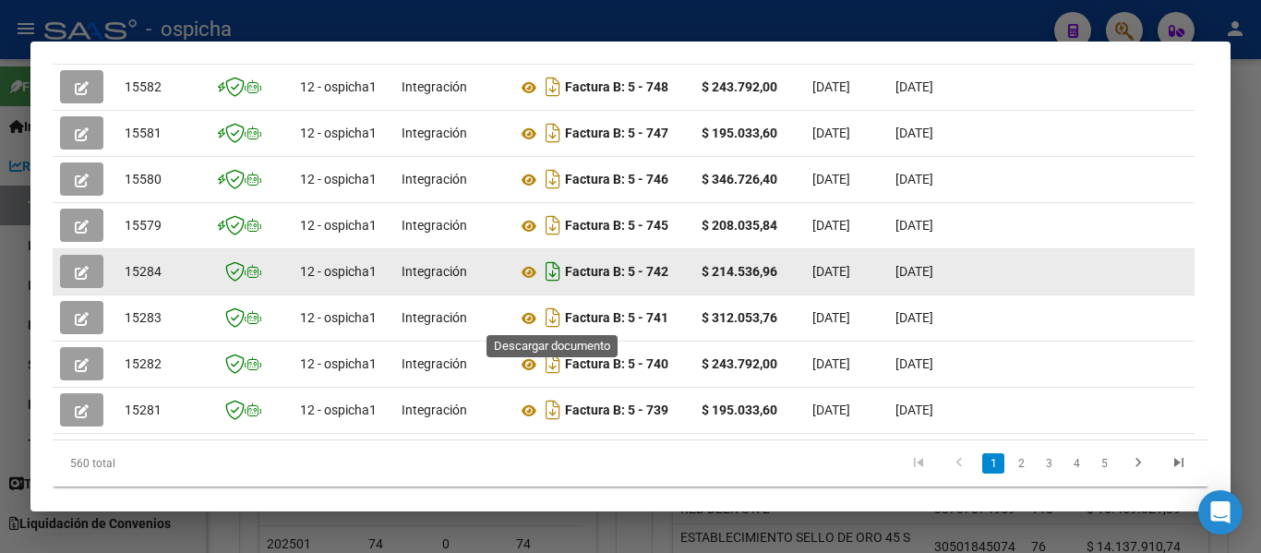
scroll to position [702, 0]
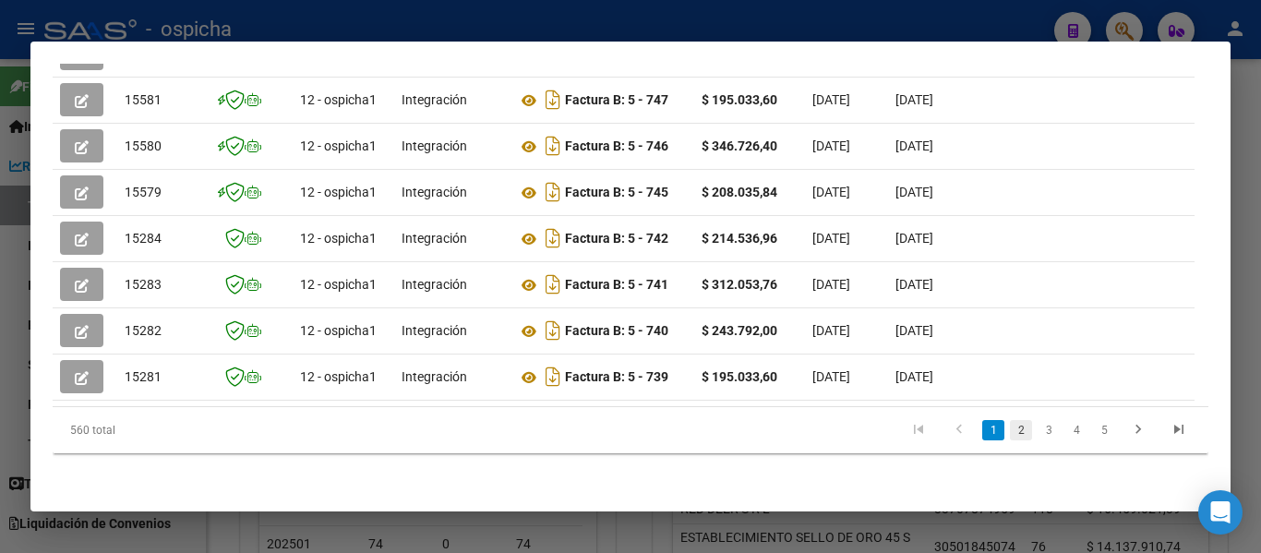
click at [1010, 432] on link "2" at bounding box center [1021, 430] width 22 height 20
click at [1042, 435] on link "3" at bounding box center [1049, 430] width 22 height 20
click at [1010, 430] on link "2" at bounding box center [1021, 430] width 22 height 20
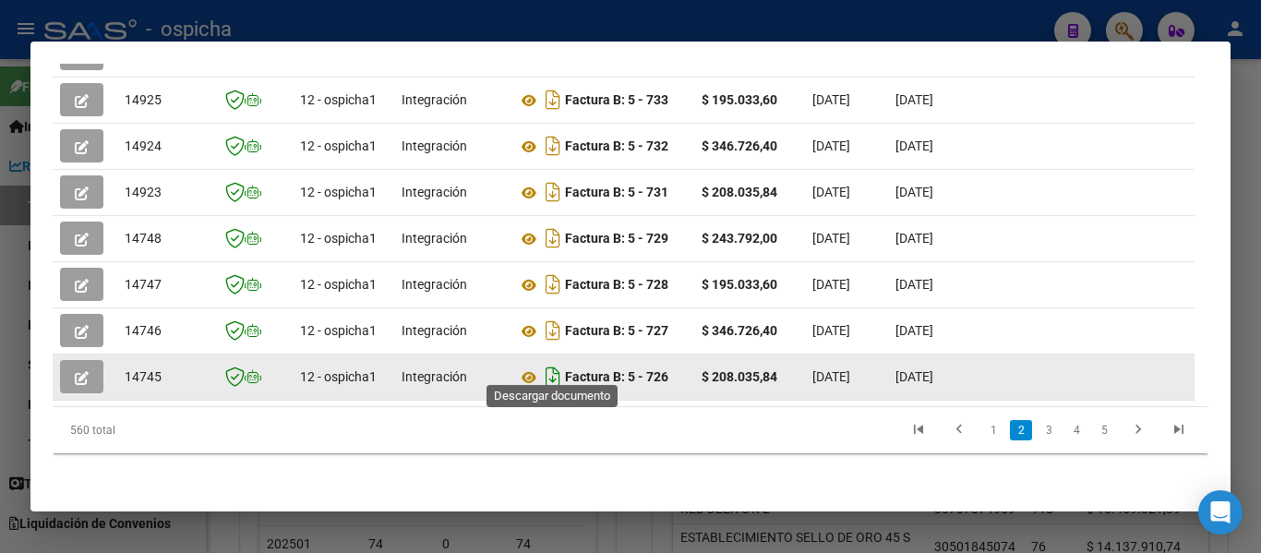
click at [553, 362] on icon "Descargar documento" at bounding box center [553, 377] width 24 height 30
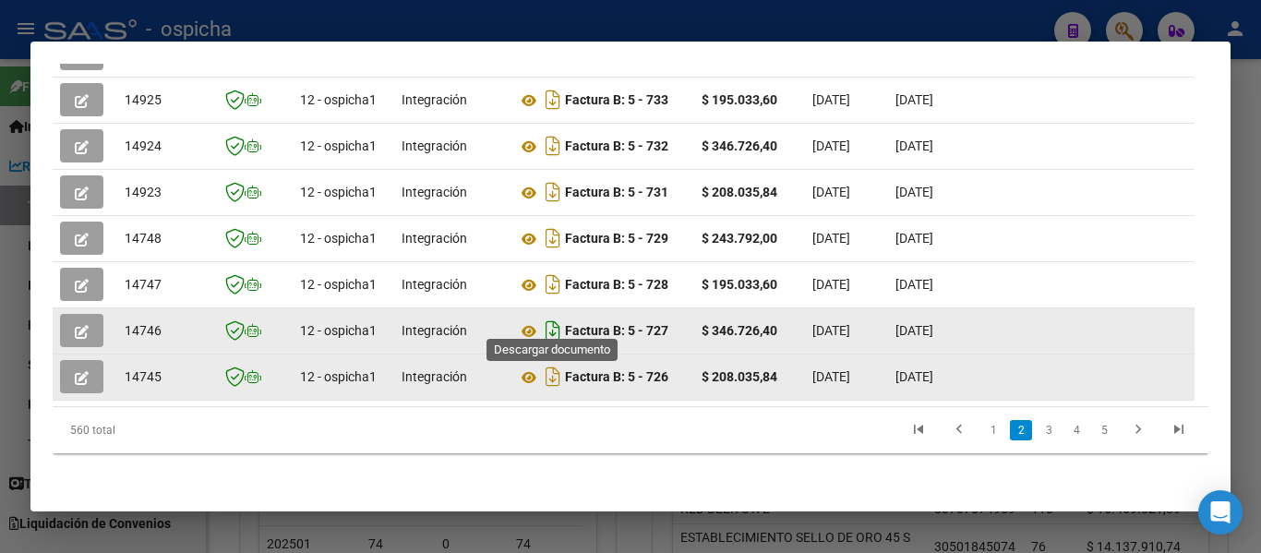
click at [552, 317] on icon "Descargar documento" at bounding box center [553, 331] width 24 height 30
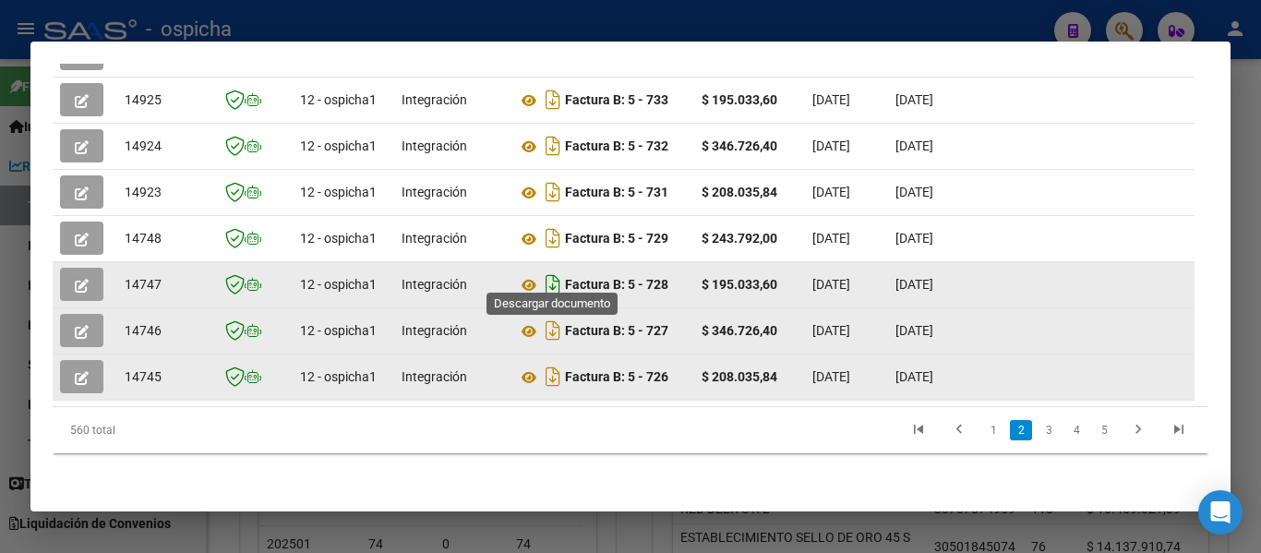
click at [549, 270] on icon "Descargar documento" at bounding box center [553, 285] width 24 height 30
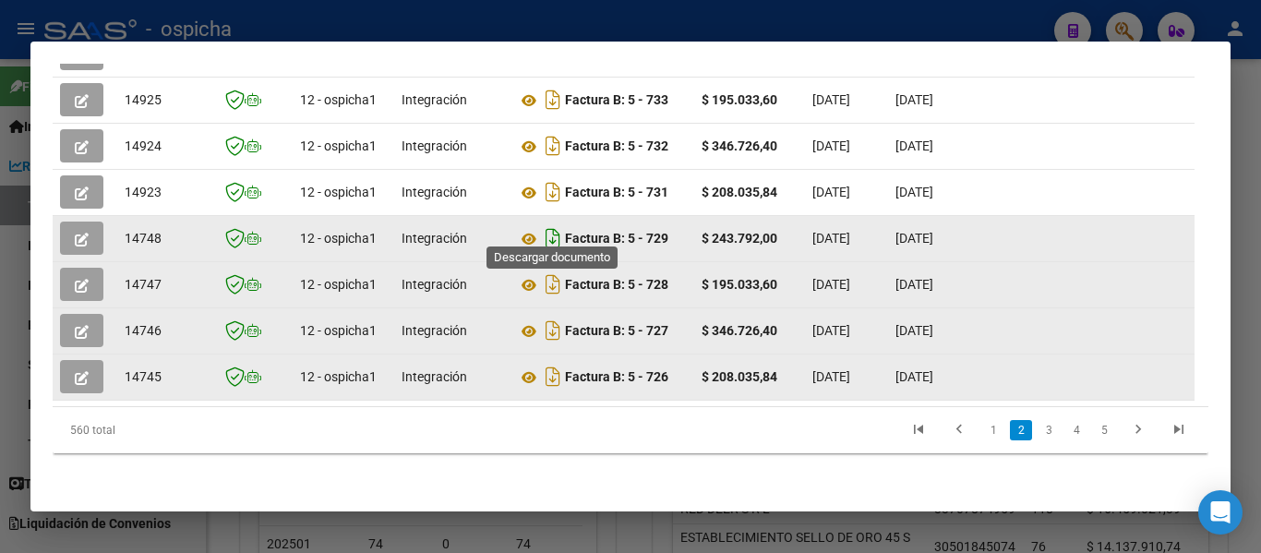
click at [550, 223] on icon "Descargar documento" at bounding box center [553, 238] width 24 height 30
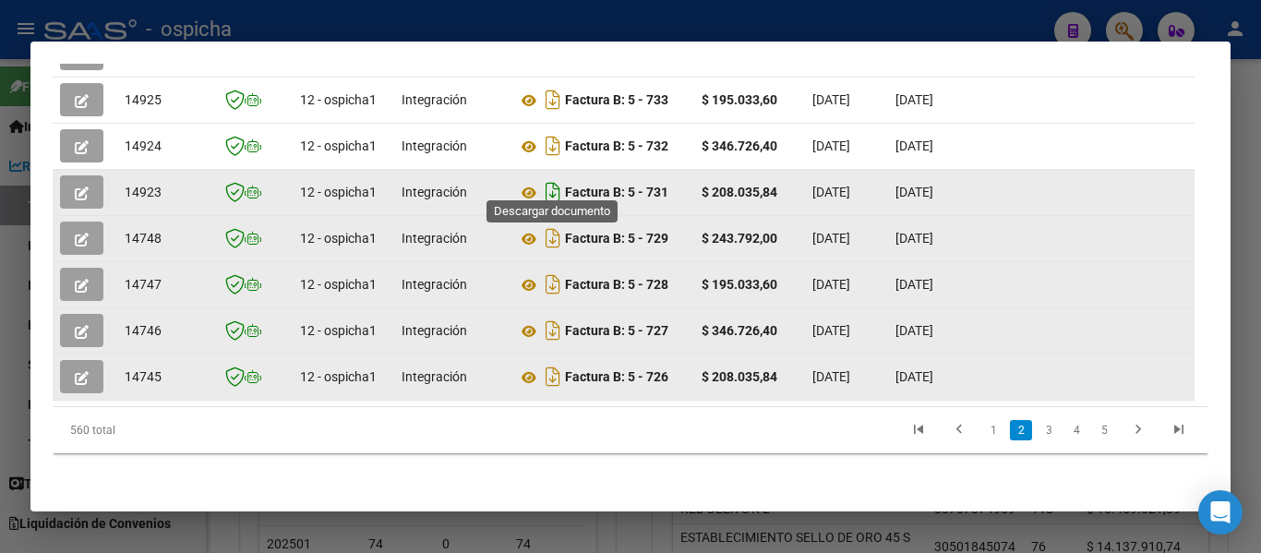
click at [548, 183] on icon "Descargar documento" at bounding box center [553, 192] width 24 height 30
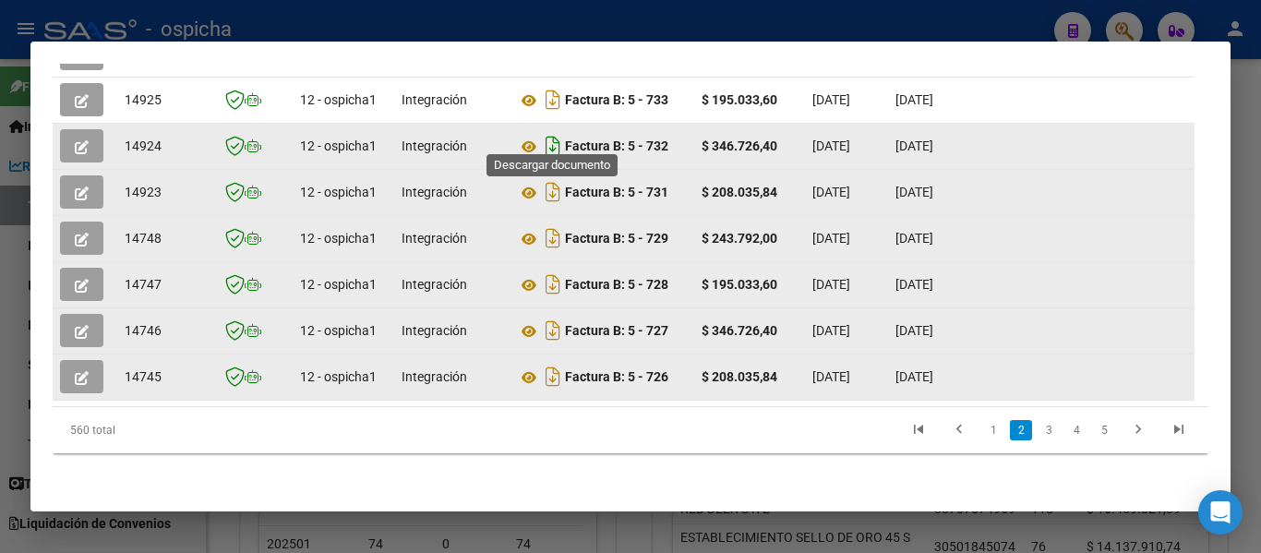
click at [550, 132] on icon "Descargar documento" at bounding box center [553, 146] width 24 height 30
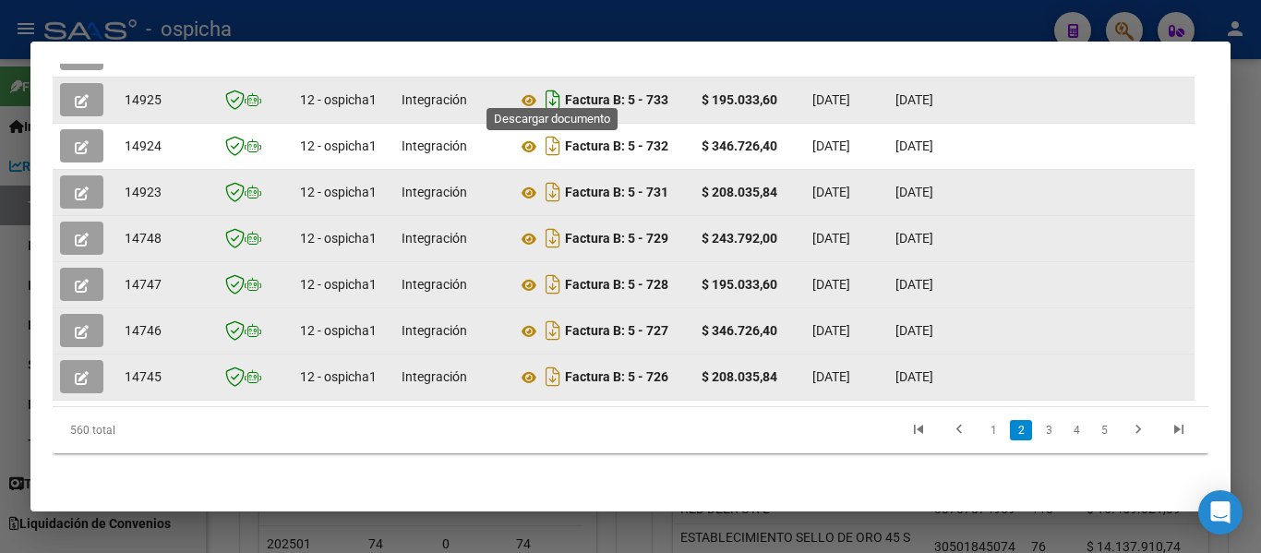
click at [554, 87] on icon "Descargar documento" at bounding box center [553, 100] width 24 height 30
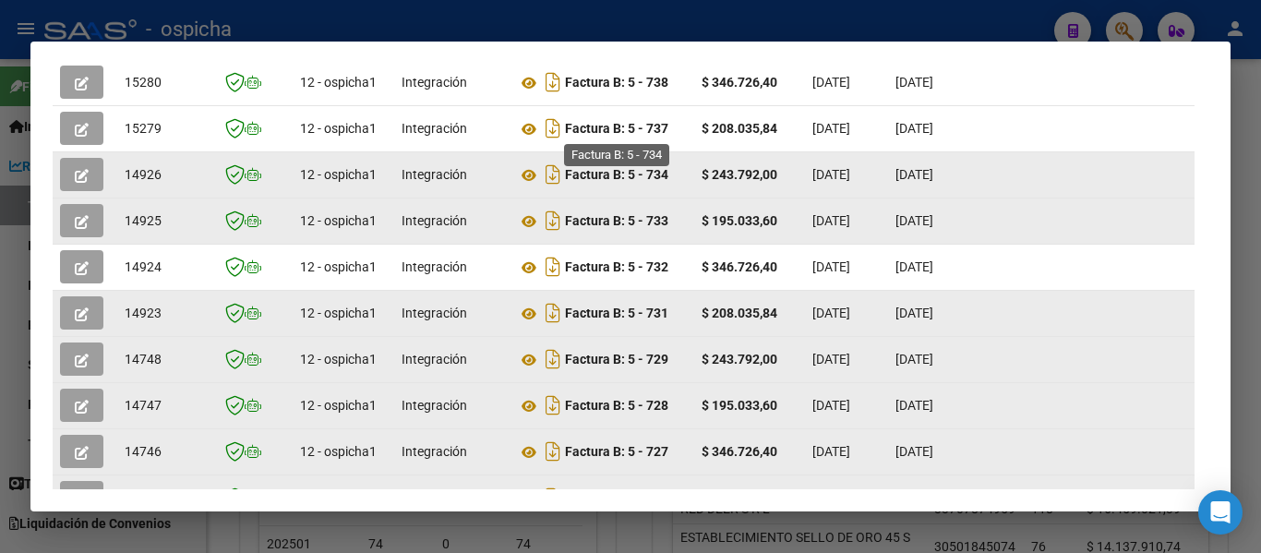
scroll to position [517, 0]
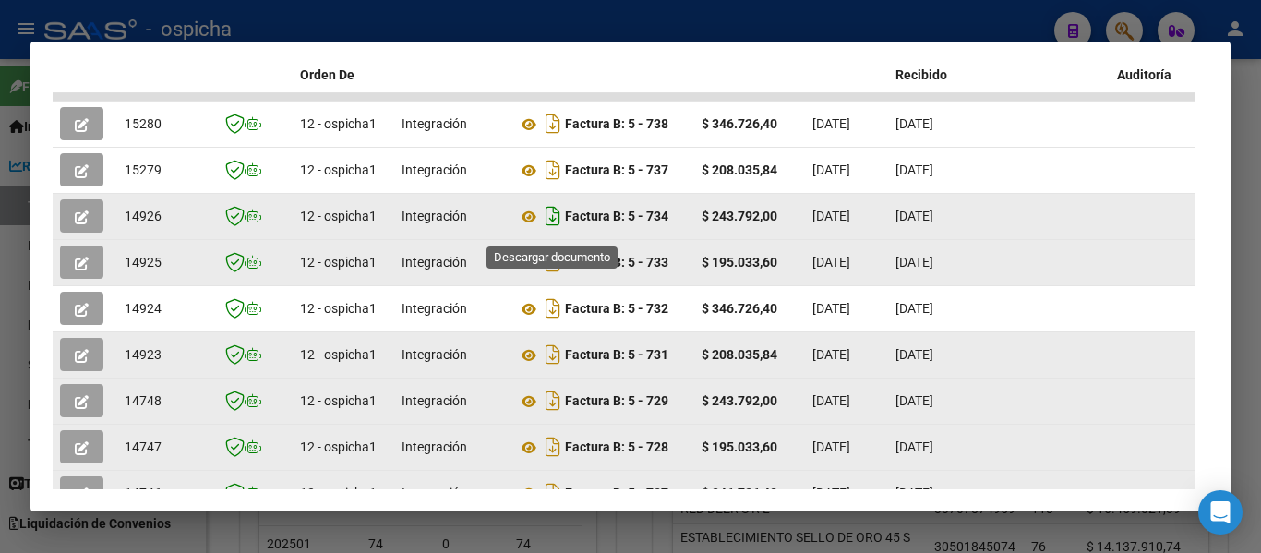
click at [554, 223] on icon "Descargar documento" at bounding box center [553, 216] width 24 height 30
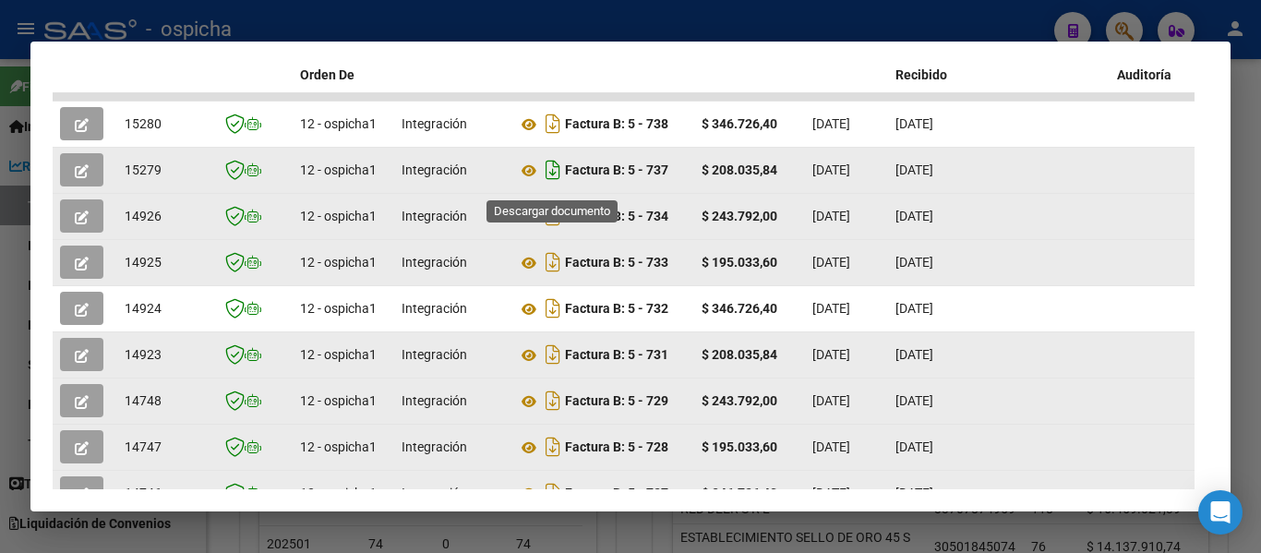
click at [555, 180] on icon "Descargar documento" at bounding box center [553, 170] width 24 height 30
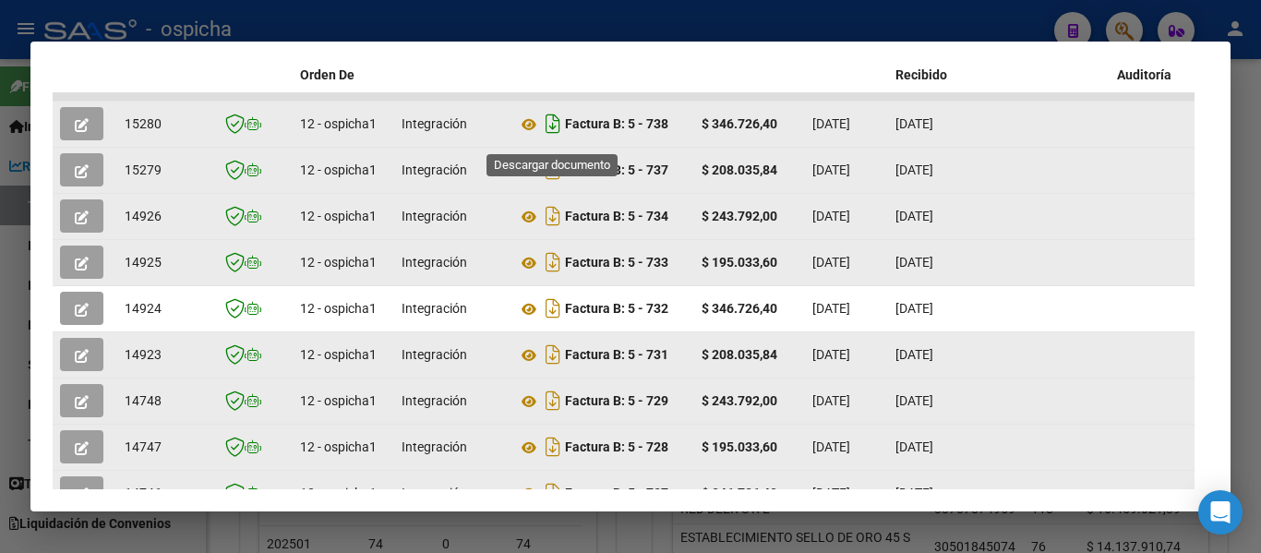
click at [554, 131] on icon "Descargar documento" at bounding box center [553, 124] width 24 height 30
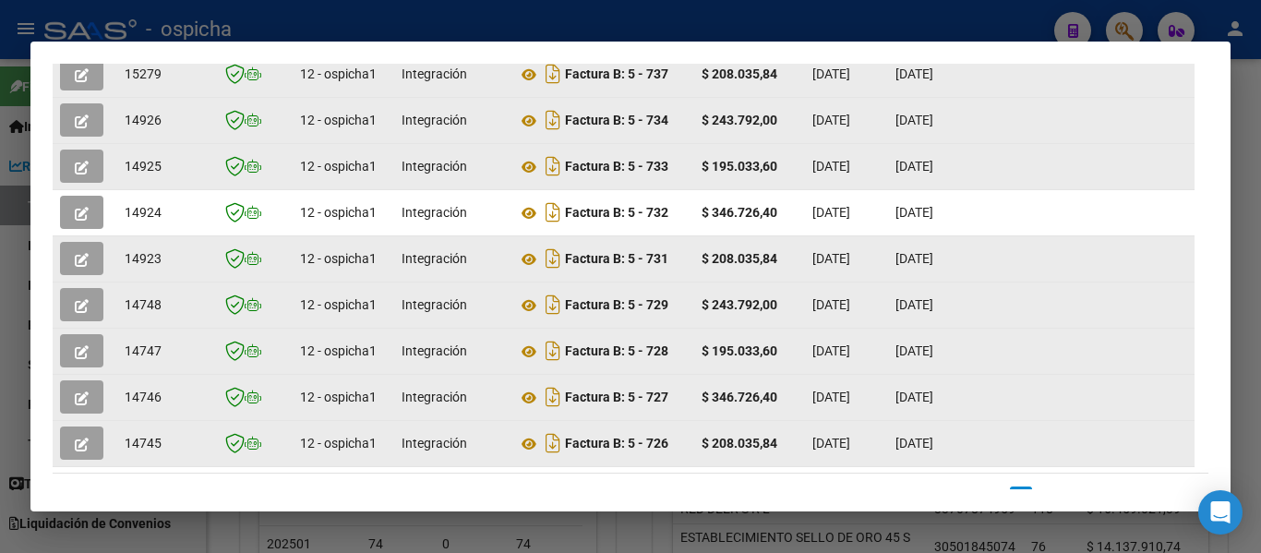
scroll to position [702, 0]
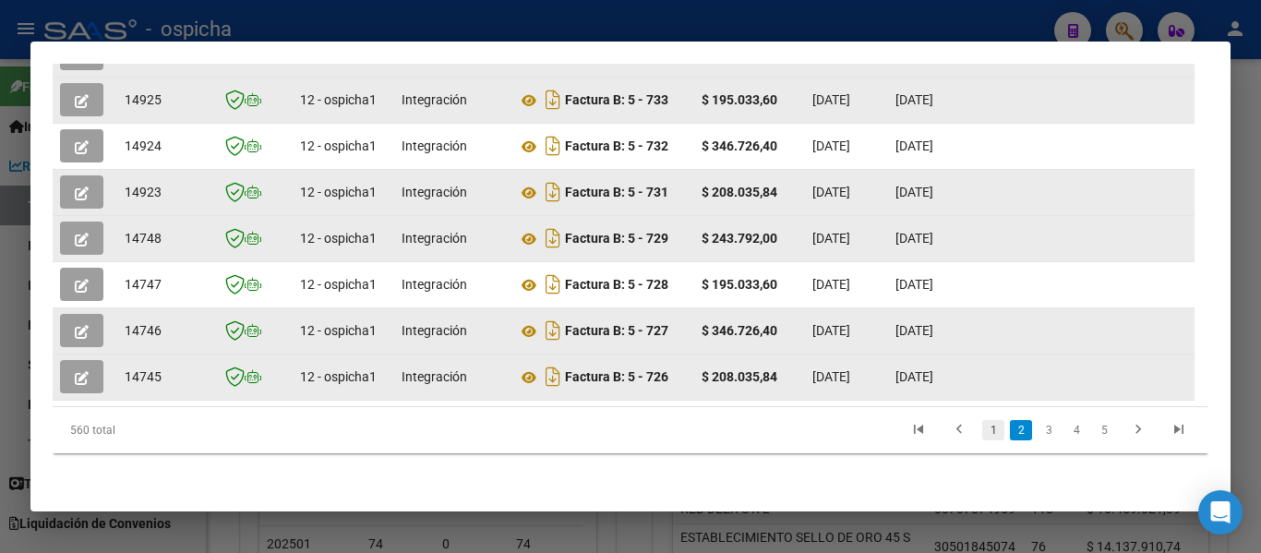
click at [982, 431] on link "1" at bounding box center [993, 430] width 22 height 20
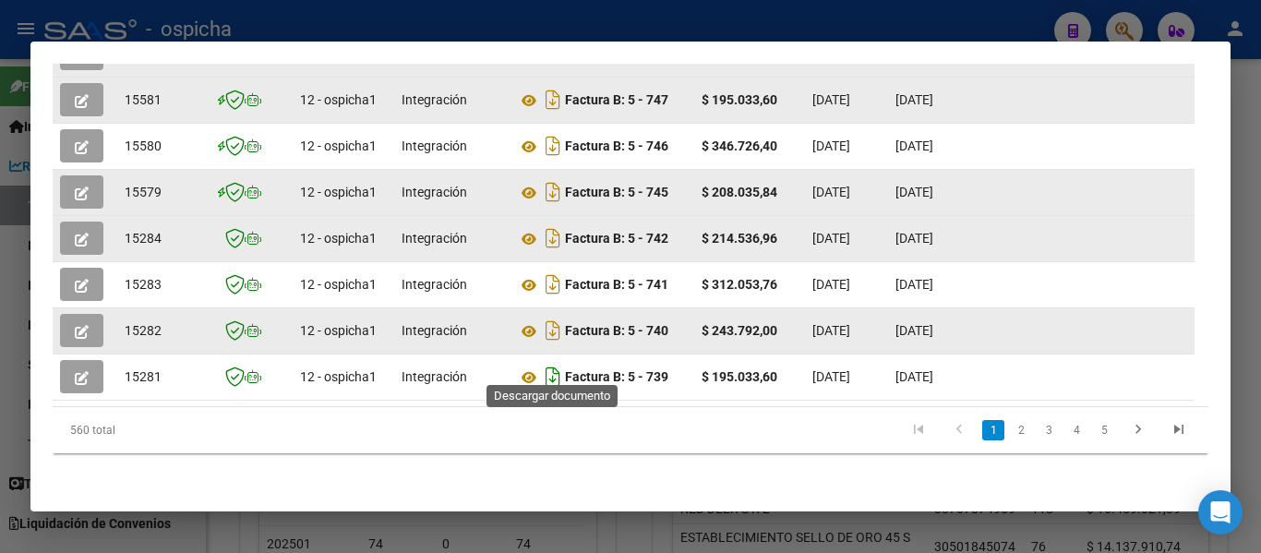
click at [558, 364] on icon "Descargar documento" at bounding box center [553, 377] width 24 height 30
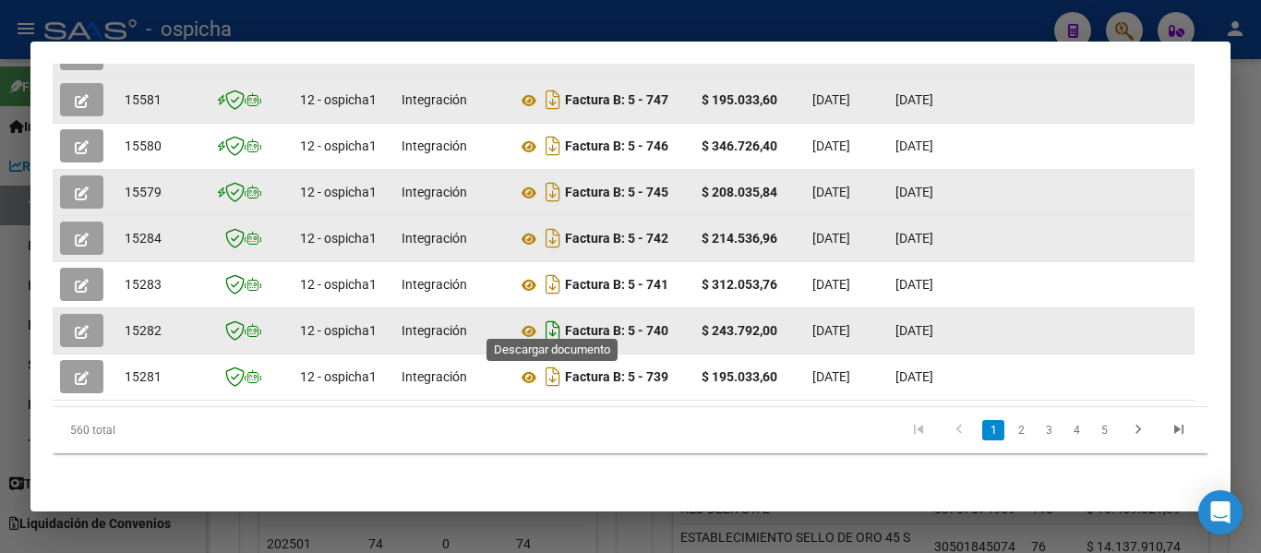
click at [560, 317] on icon "Descargar documento" at bounding box center [553, 331] width 24 height 30
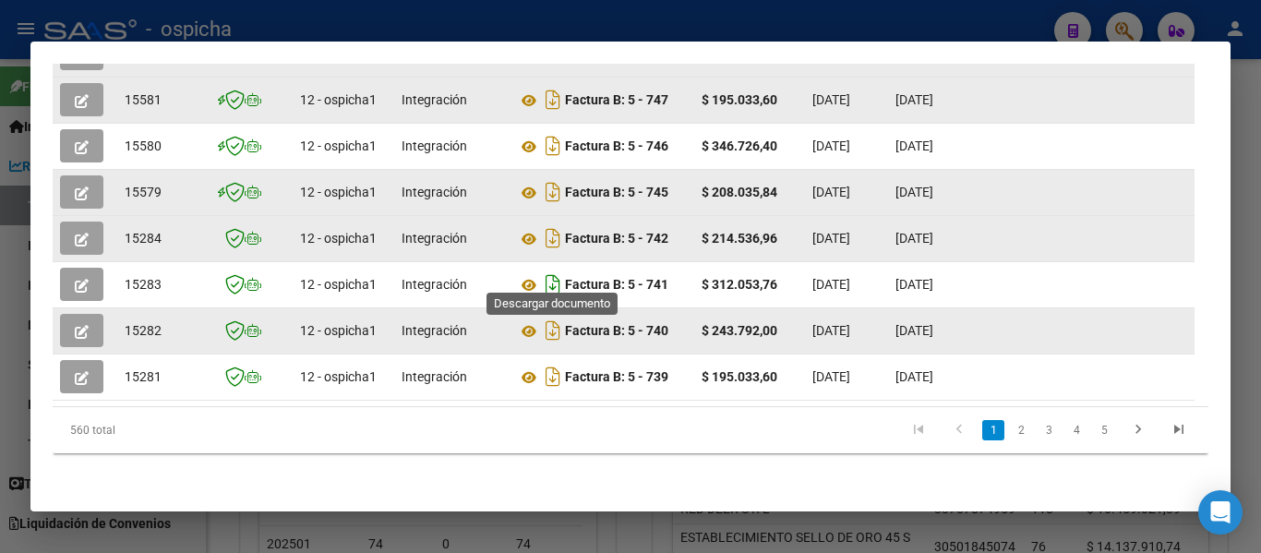
click at [555, 271] on icon "Descargar documento" at bounding box center [553, 285] width 24 height 30
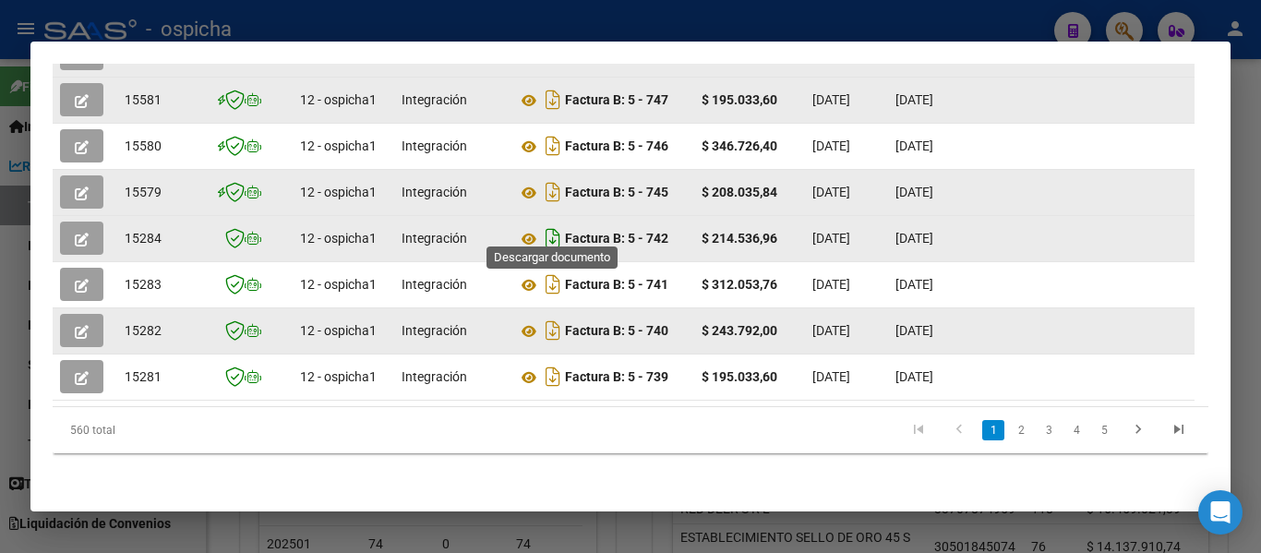
click at [553, 223] on icon "Descargar documento" at bounding box center [553, 238] width 24 height 30
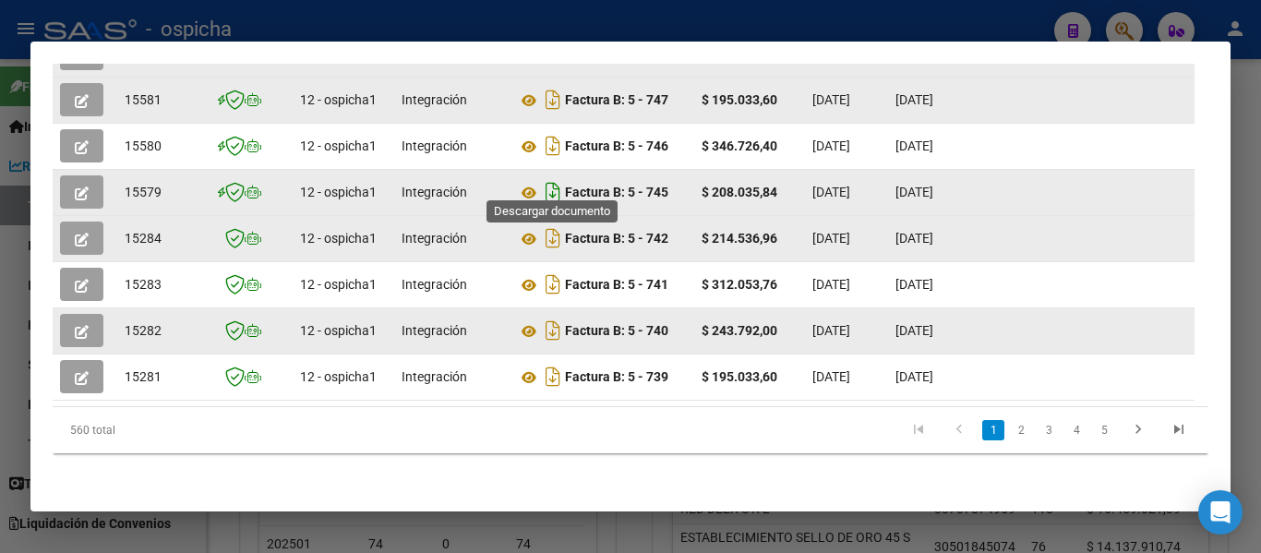
click at [554, 180] on icon "Descargar documento" at bounding box center [553, 192] width 24 height 30
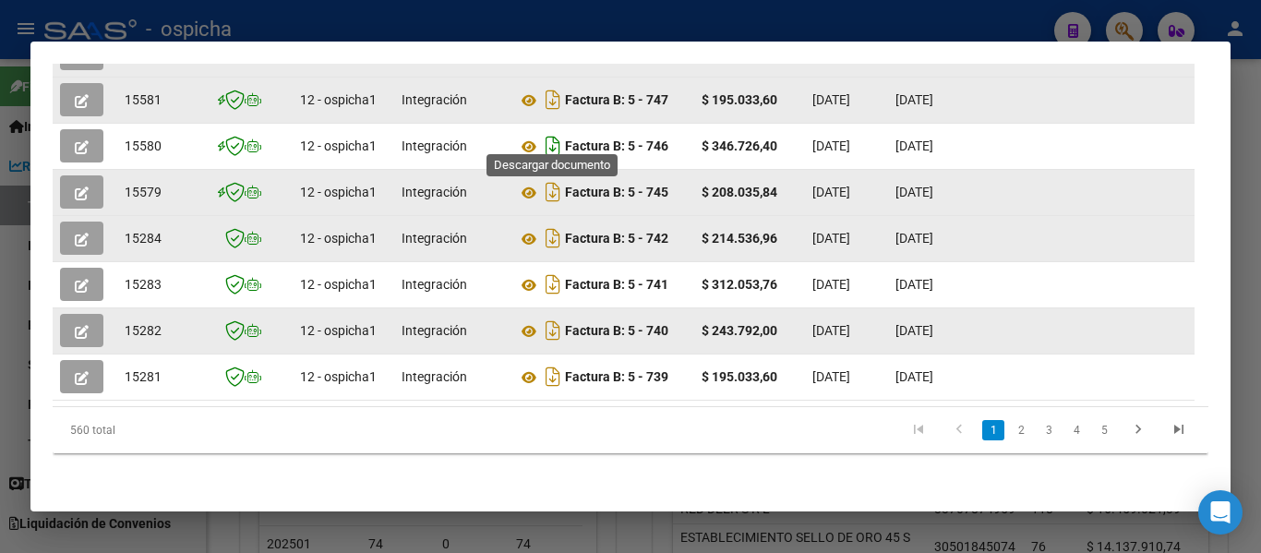
click at [550, 134] on icon "Descargar documento" at bounding box center [553, 146] width 24 height 30
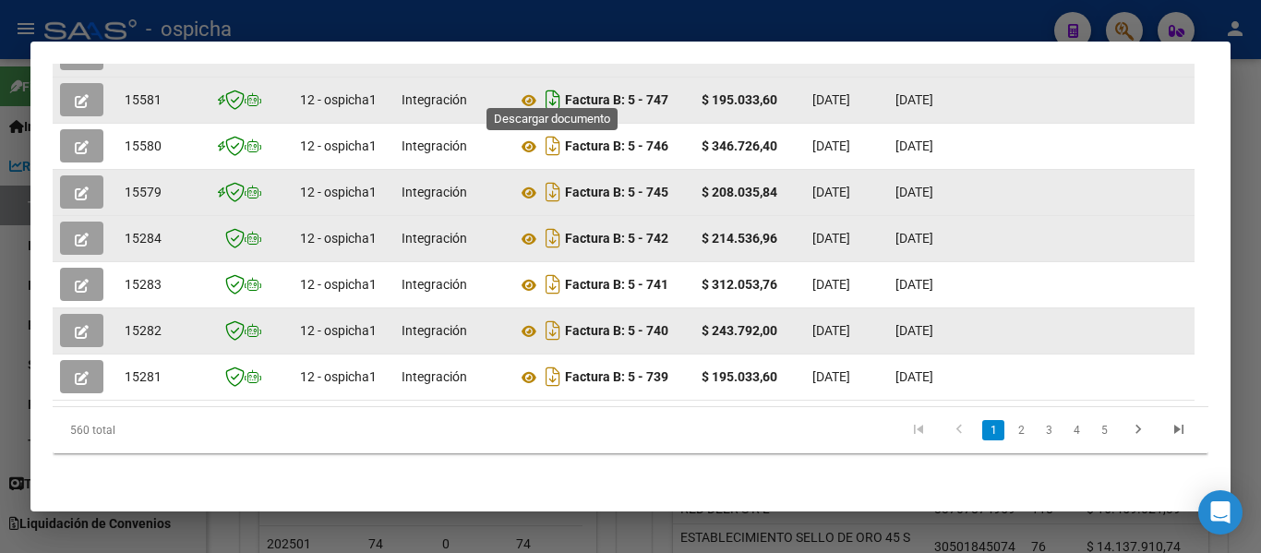
click at [552, 90] on icon "Descargar documento" at bounding box center [553, 100] width 24 height 30
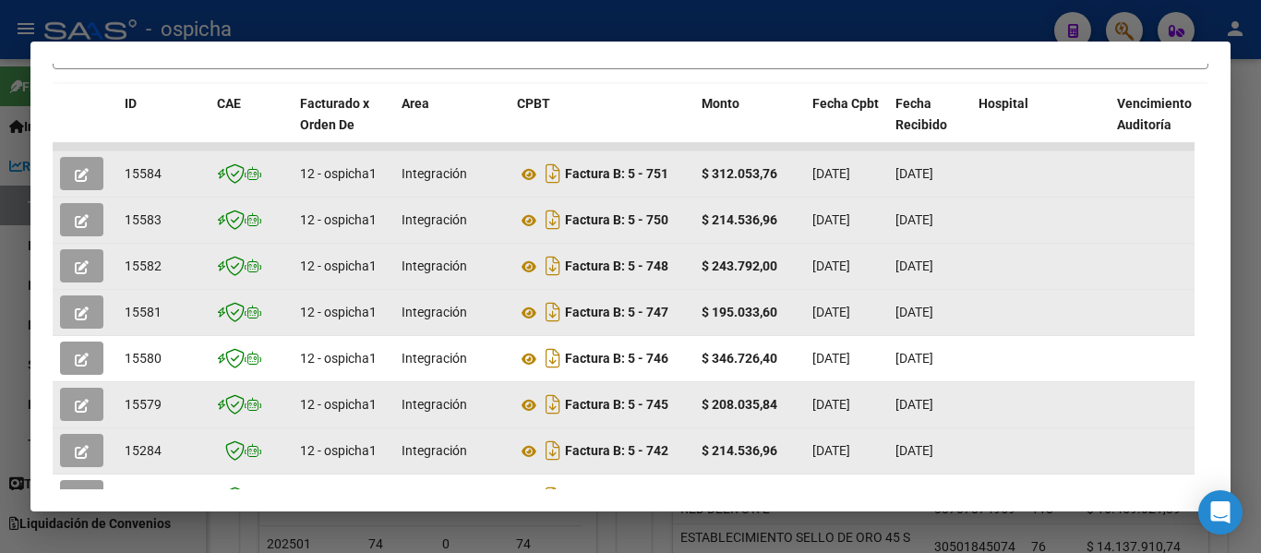
scroll to position [425, 0]
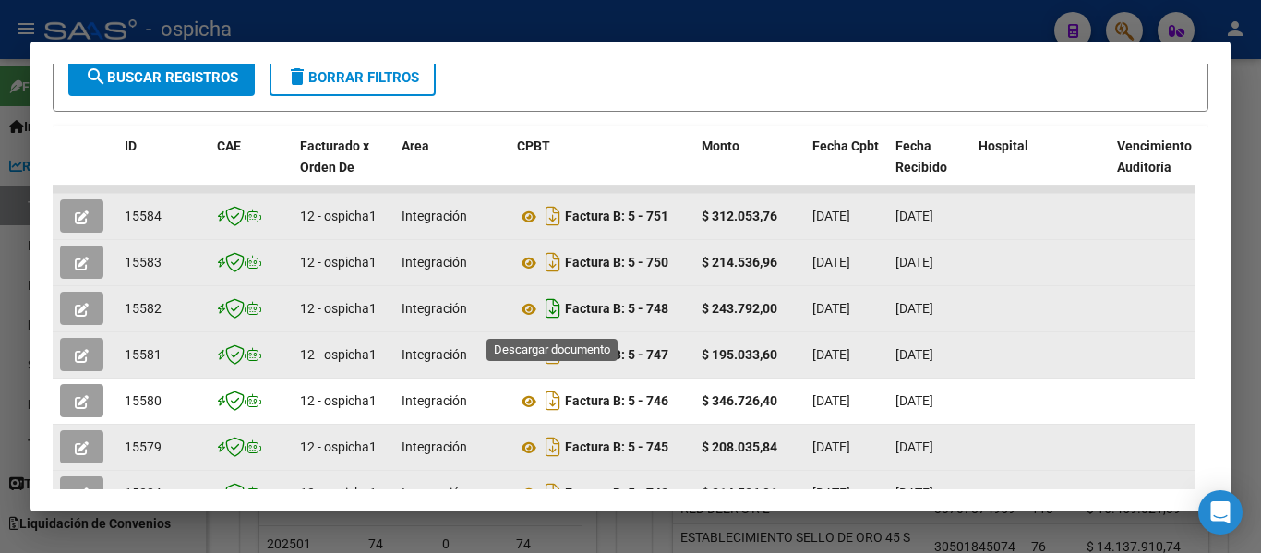
click at [557, 307] on icon "Descargar documento" at bounding box center [553, 309] width 24 height 30
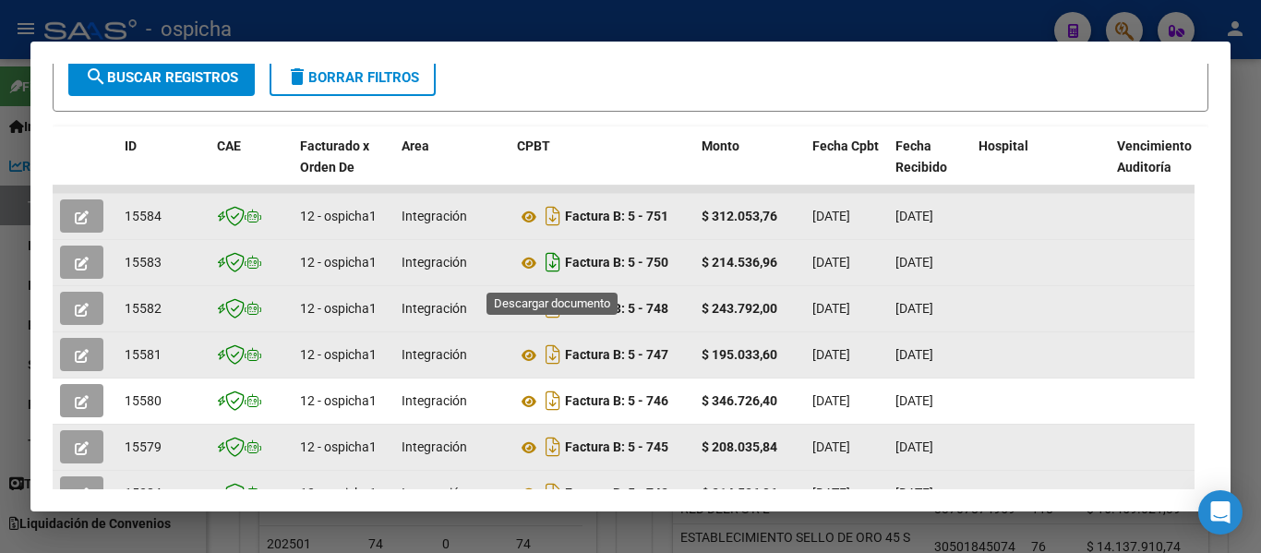
click at [555, 268] on icon "Descargar documento" at bounding box center [553, 262] width 24 height 30
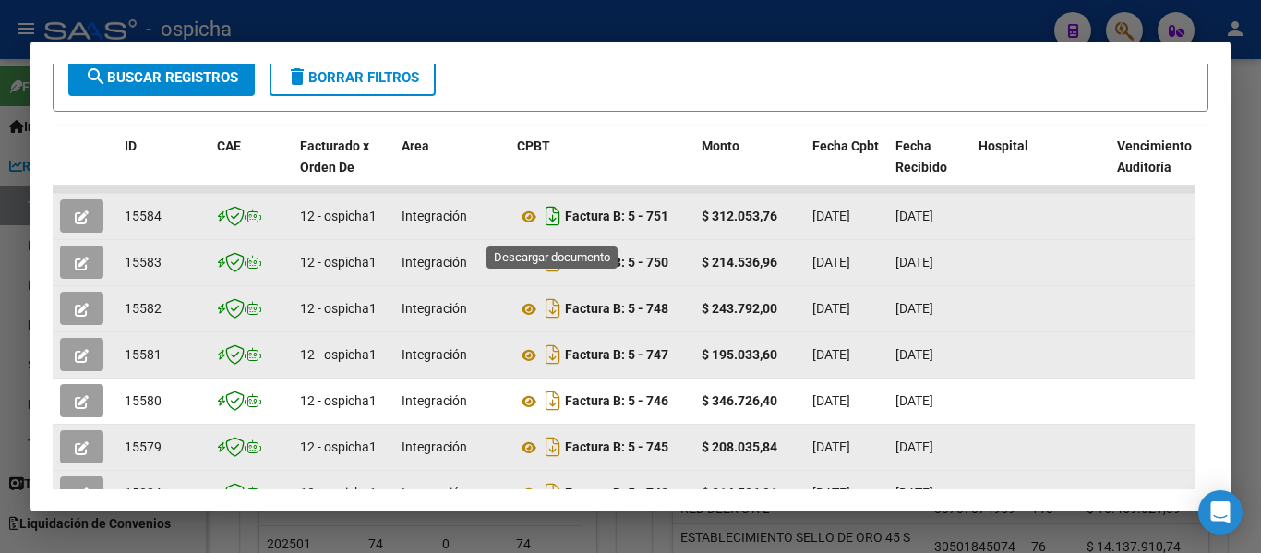
click at [551, 225] on icon "Descargar documento" at bounding box center [553, 216] width 24 height 30
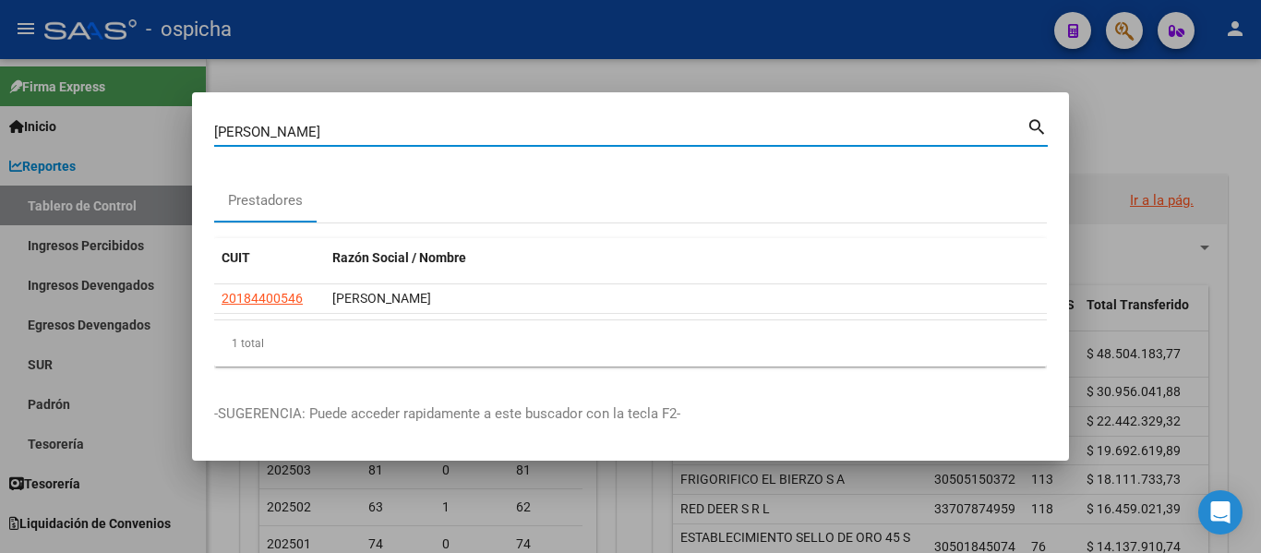
drag, startPoint x: 361, startPoint y: 140, endPoint x: 102, endPoint y: 114, distance: 259.9
click at [102, 106] on div "flores [PERSON_NAME] (apellido, dni, cuil, [PERSON_NAME], cuit, obra social) se…" at bounding box center [630, 276] width 1261 height 553
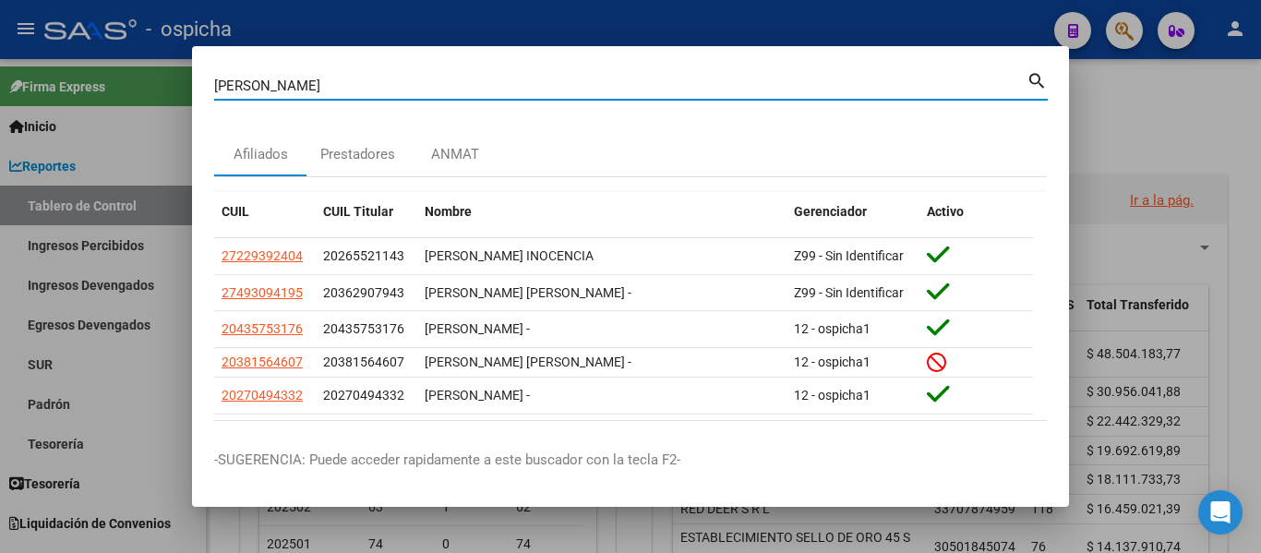
type input "[PERSON_NAME]"
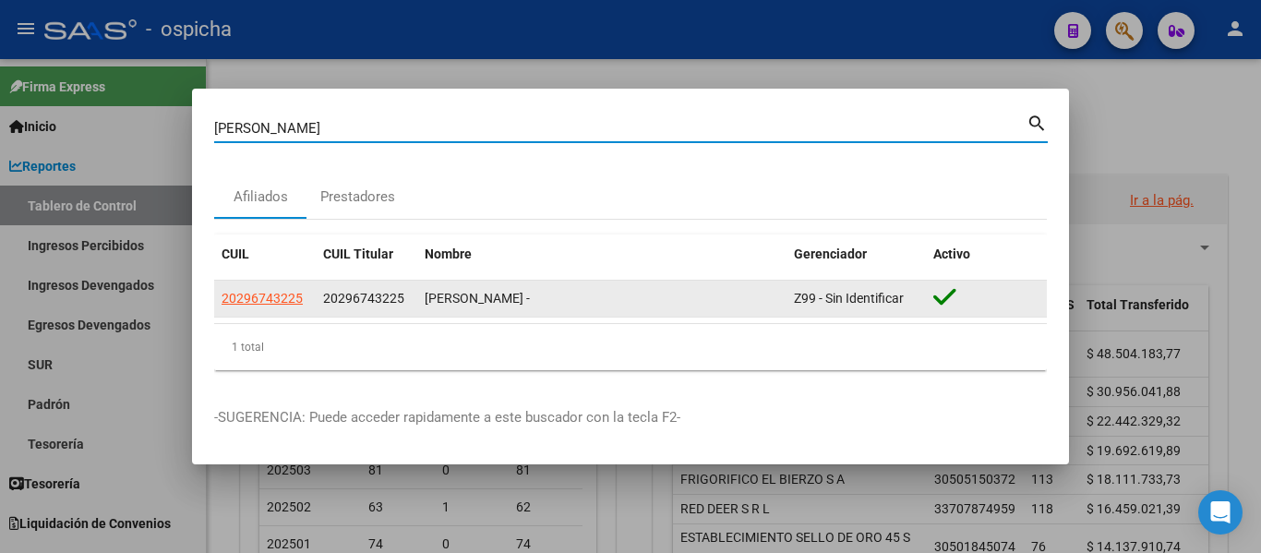
click at [263, 302] on span "20296743225" at bounding box center [262, 298] width 81 height 15
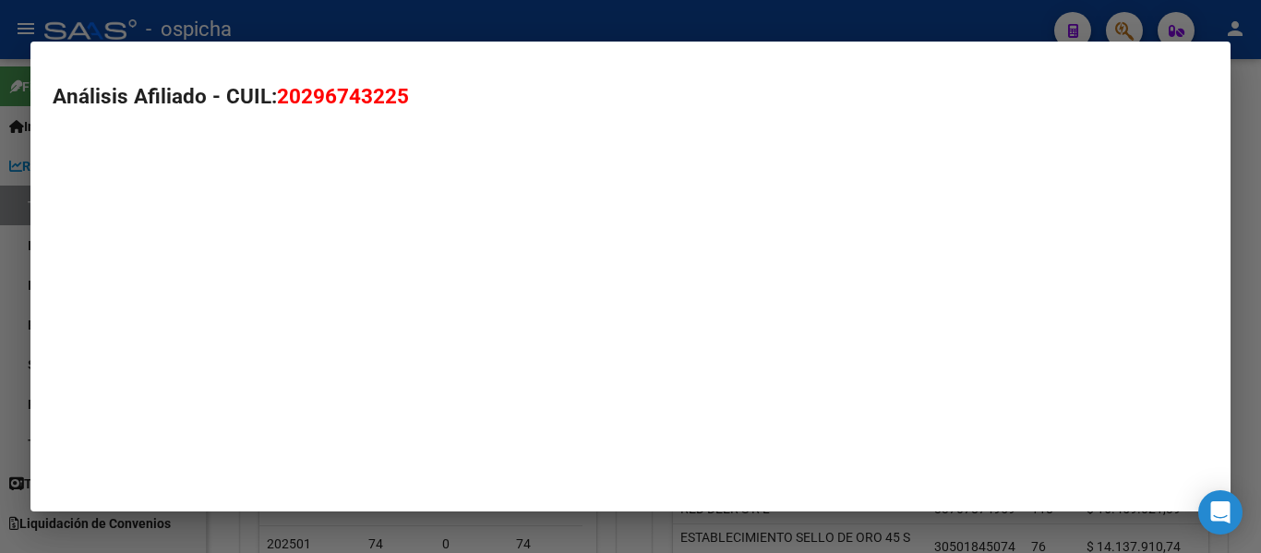
type textarea "20296743225"
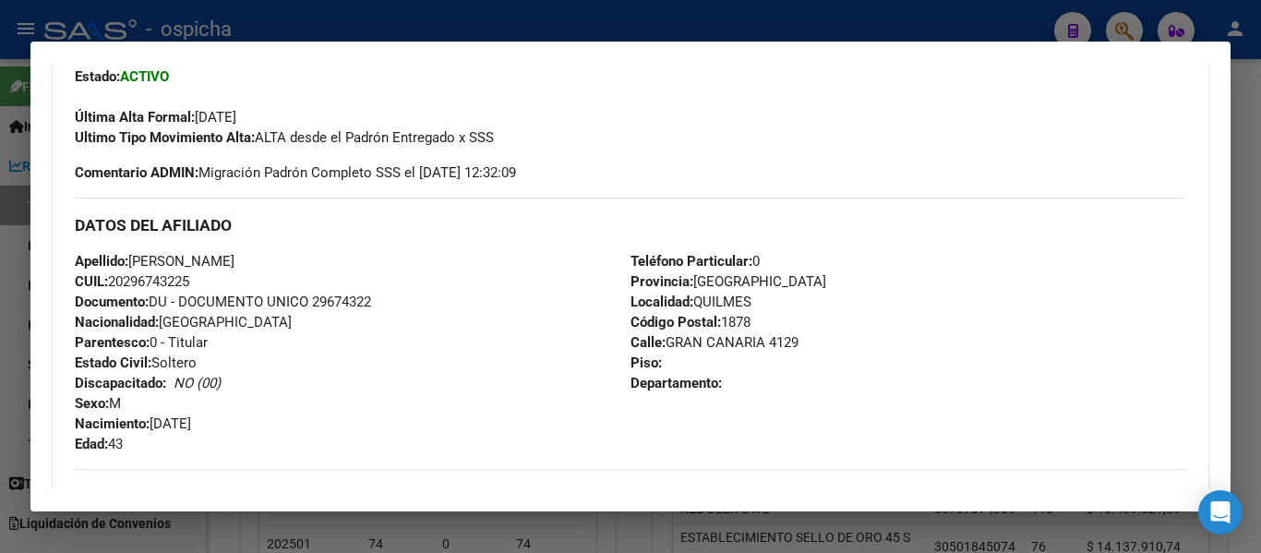
scroll to position [0, 0]
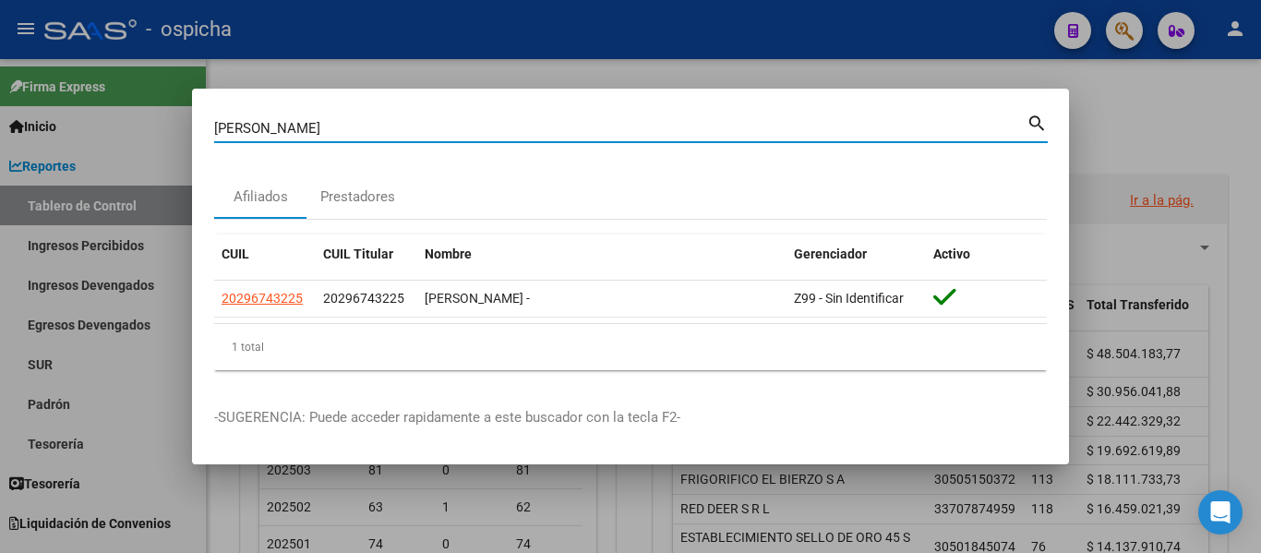
drag, startPoint x: 342, startPoint y: 122, endPoint x: 104, endPoint y: 103, distance: 238.0
click at [104, 103] on div "[PERSON_NAME] (apellido, dni, cuil, nro traspaso, cuit, obra social) search Afi…" at bounding box center [630, 276] width 1261 height 553
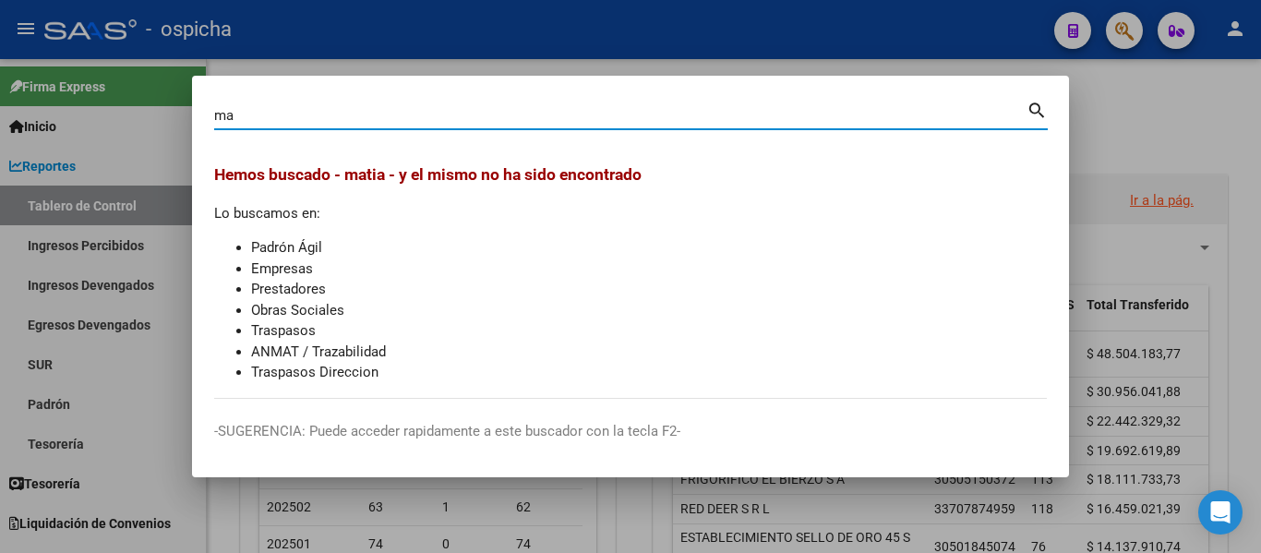
type input "m"
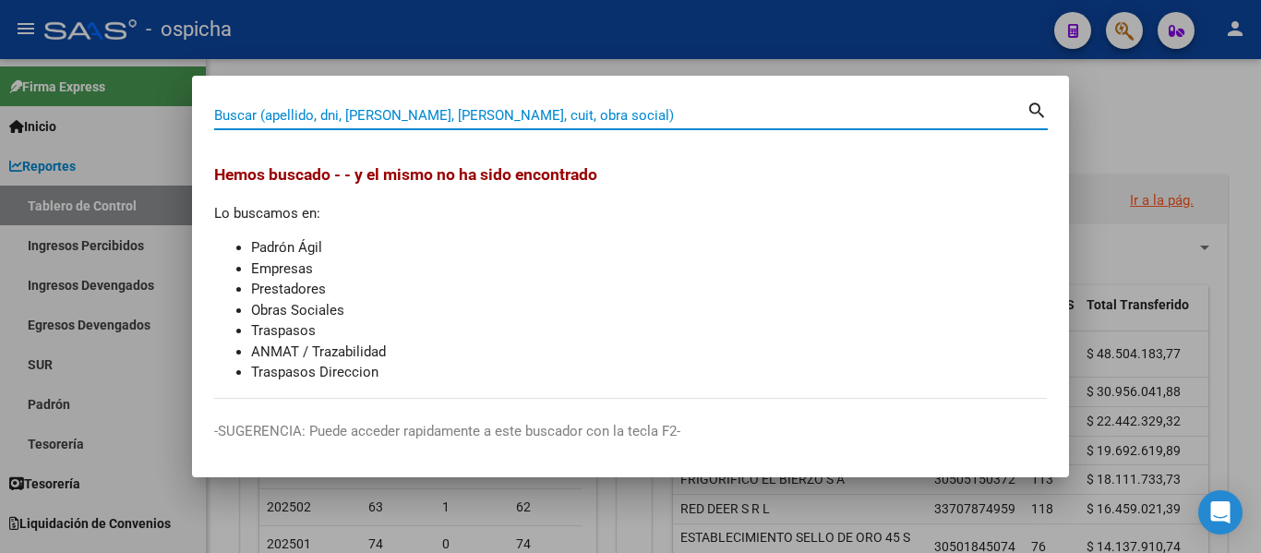
click at [448, 118] on input "Buscar (apellido, dni, [PERSON_NAME], [PERSON_NAME], cuit, obra social)" at bounding box center [620, 115] width 813 height 17
paste input "20222130256"
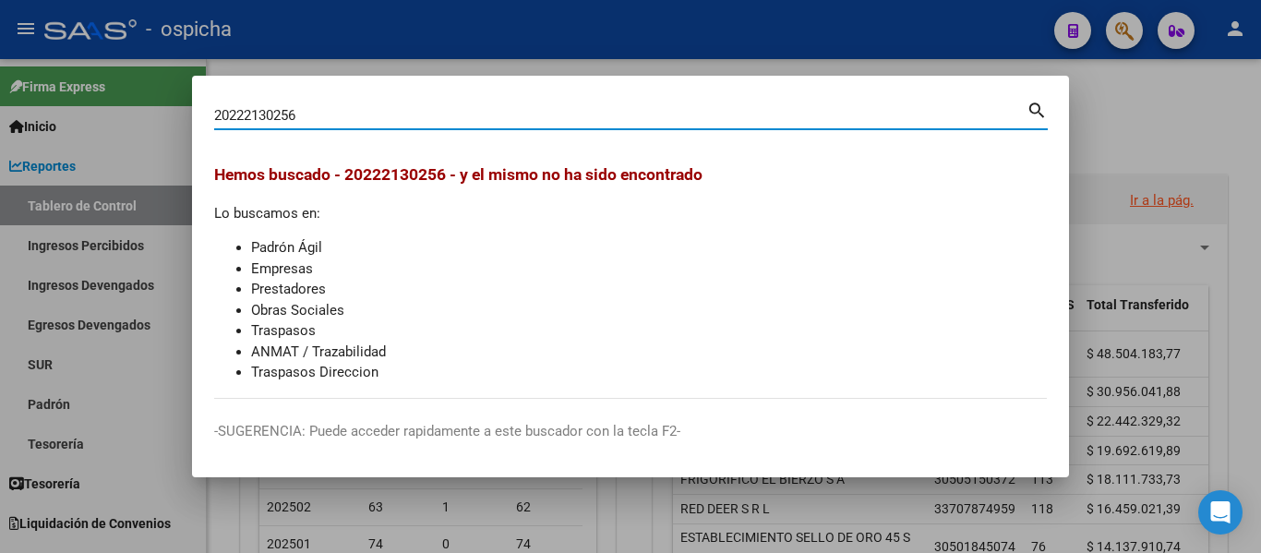
type input "20222130256"
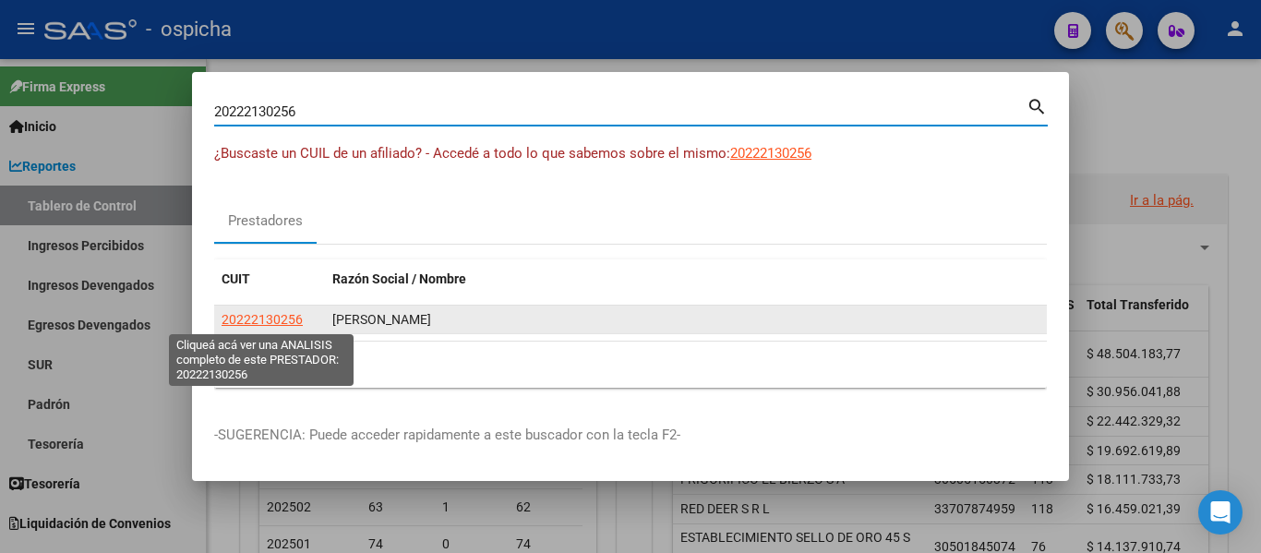
click at [250, 315] on span "20222130256" at bounding box center [262, 319] width 81 height 15
type textarea "20222130256"
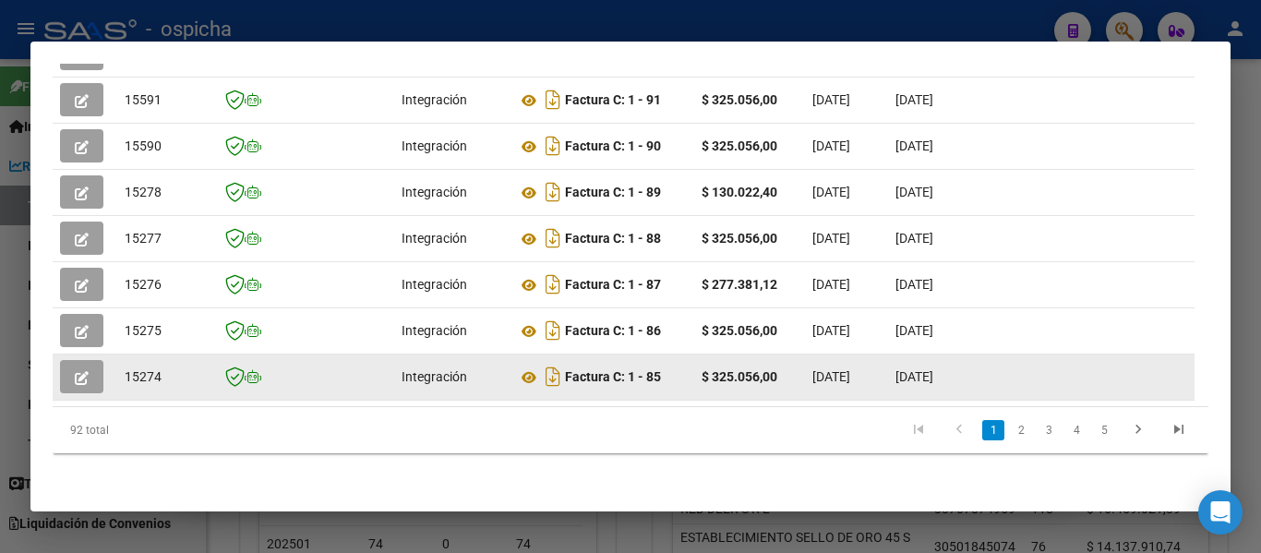
scroll to position [702, 0]
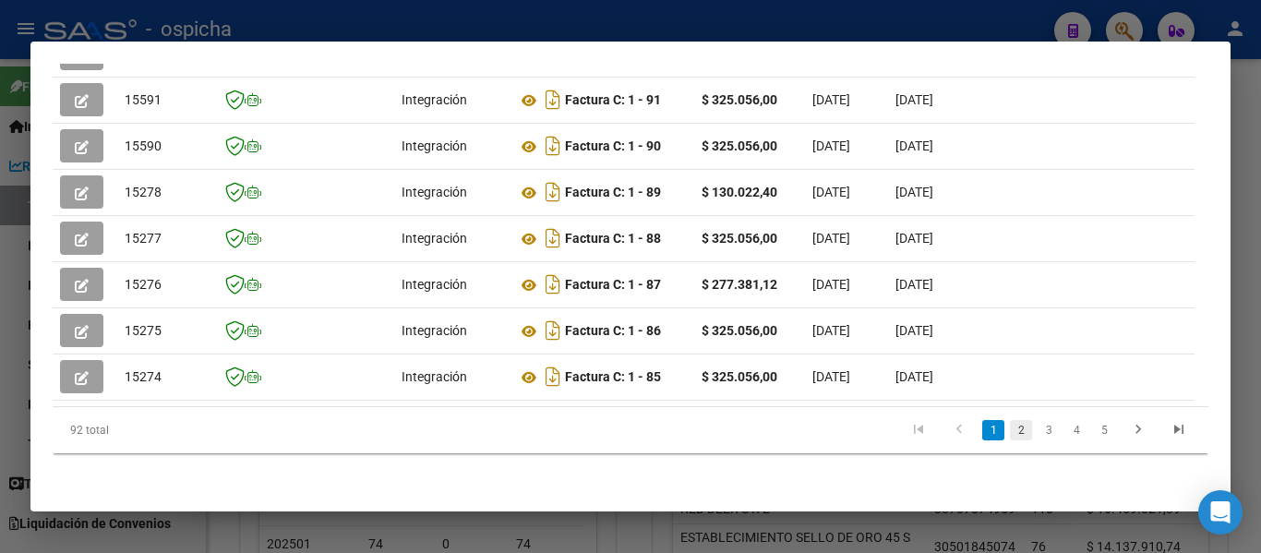
click at [1010, 432] on link "2" at bounding box center [1021, 430] width 22 height 20
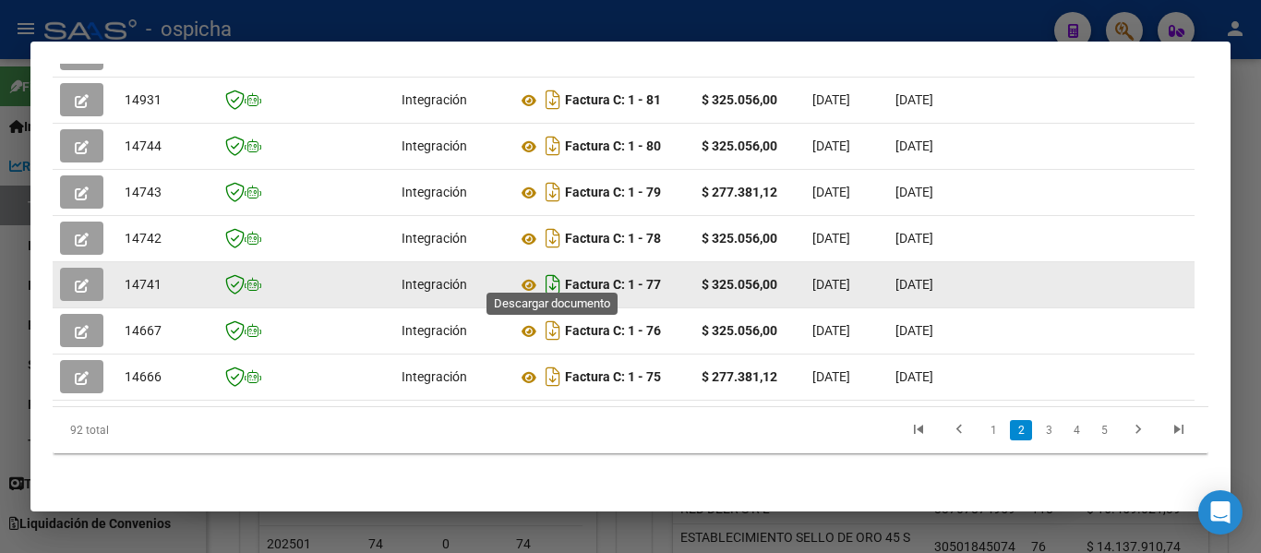
click at [557, 270] on icon "Descargar documento" at bounding box center [553, 285] width 24 height 30
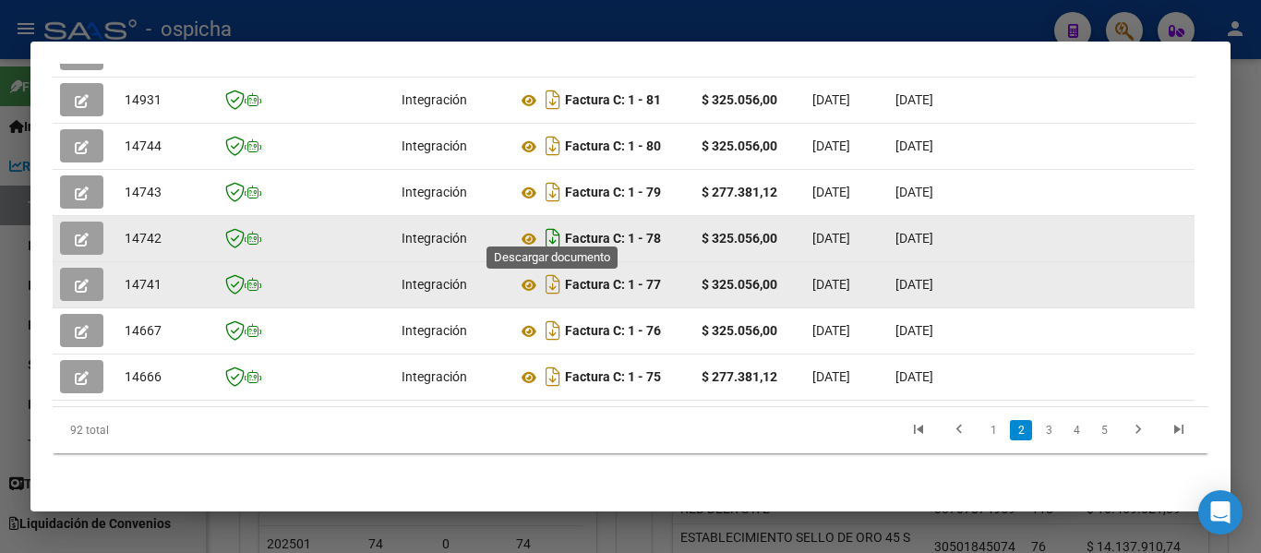
click at [550, 224] on icon "Descargar documento" at bounding box center [553, 238] width 24 height 30
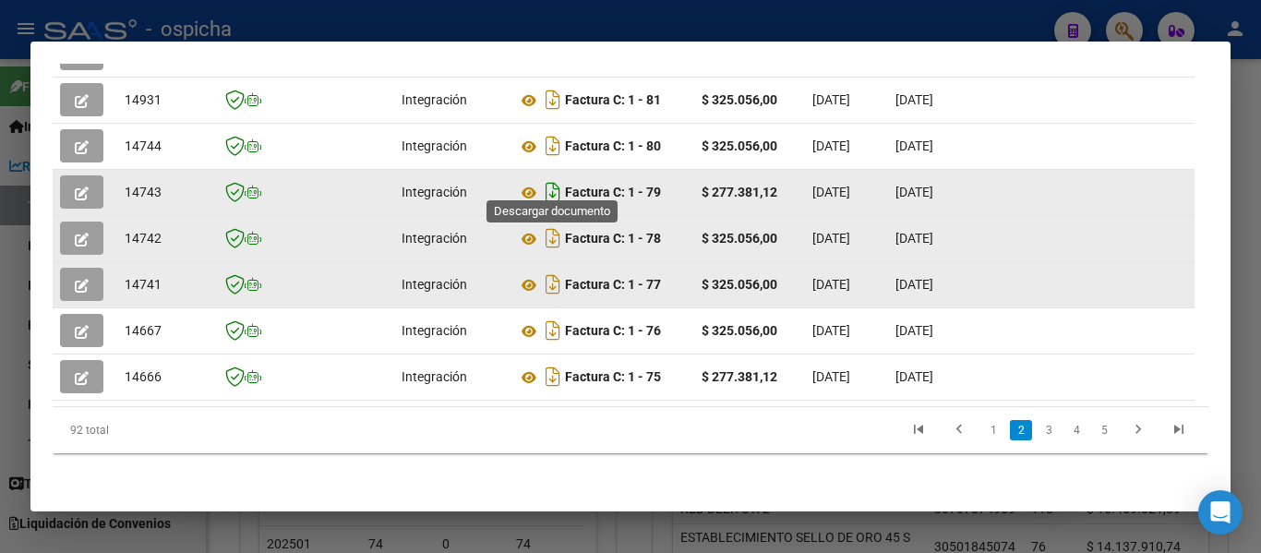
click at [549, 177] on icon "Descargar documento" at bounding box center [553, 192] width 24 height 30
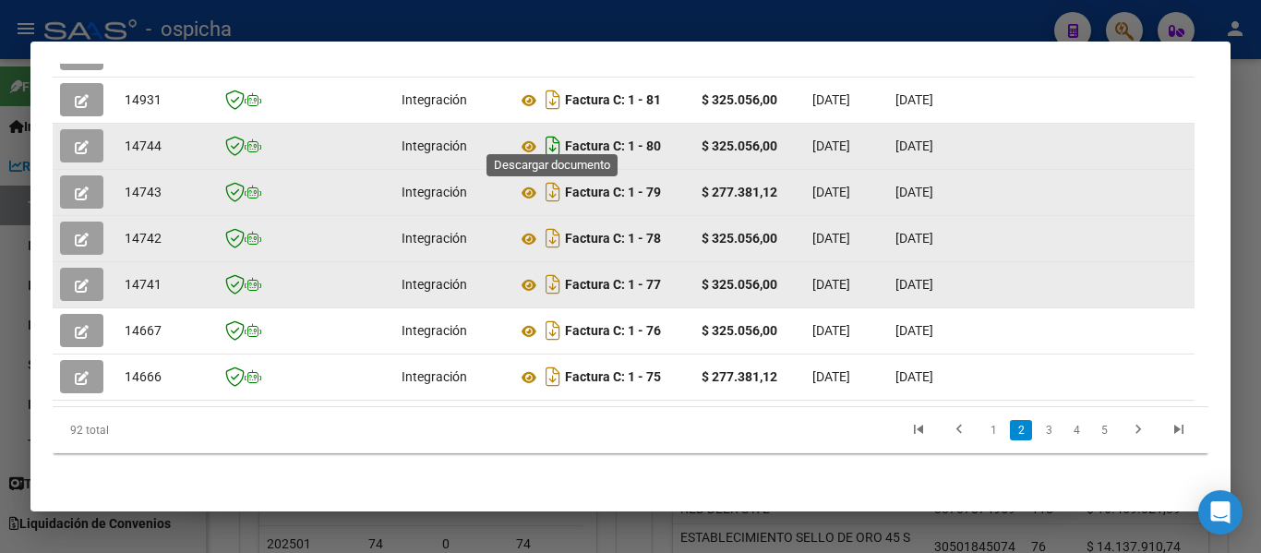
click at [549, 133] on icon "Descargar documento" at bounding box center [553, 146] width 24 height 30
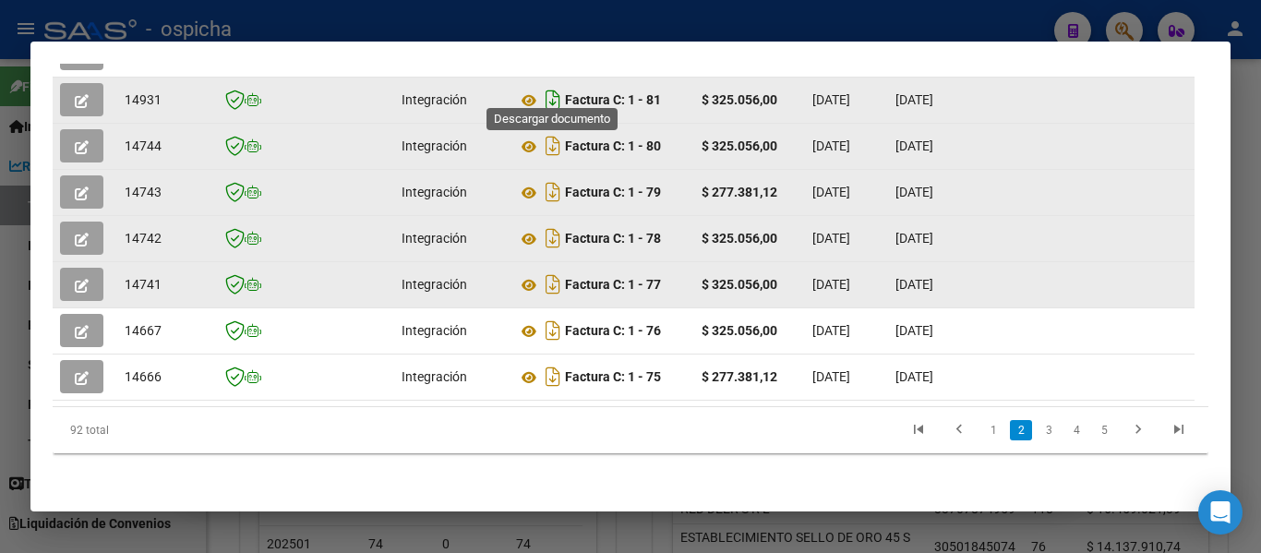
click at [547, 85] on icon "Descargar documento" at bounding box center [553, 100] width 24 height 30
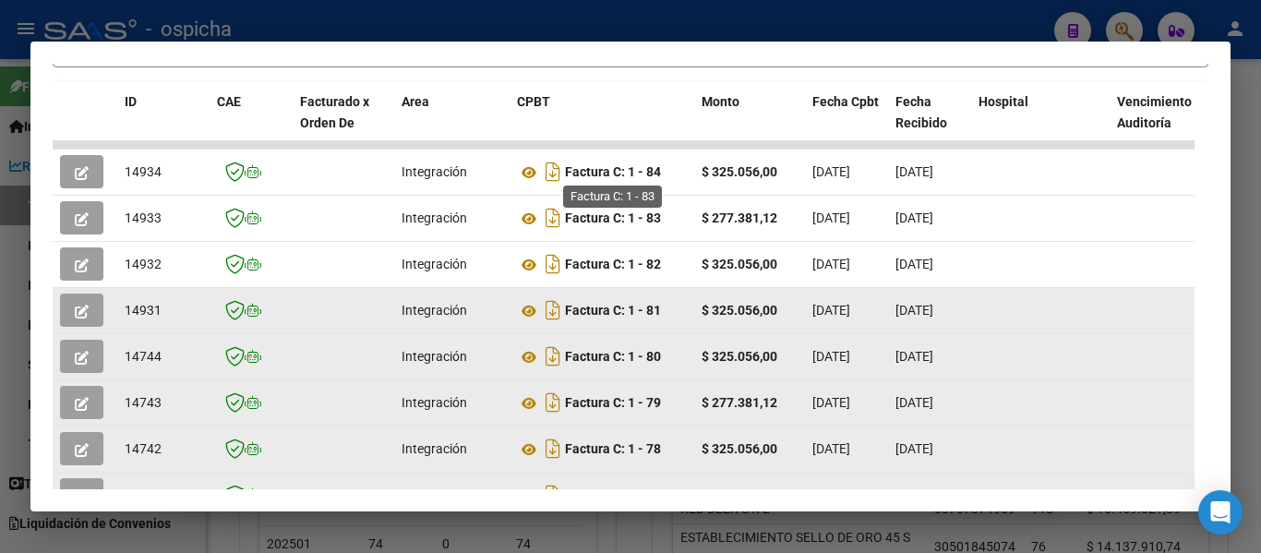
scroll to position [425, 0]
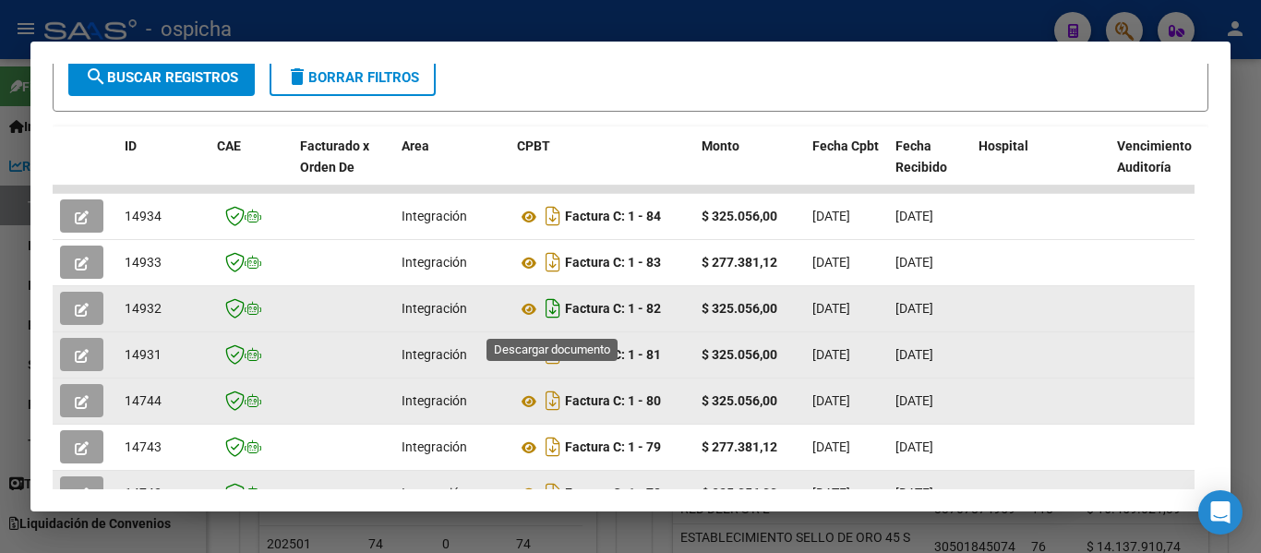
click at [553, 315] on icon "Descargar documento" at bounding box center [553, 309] width 24 height 30
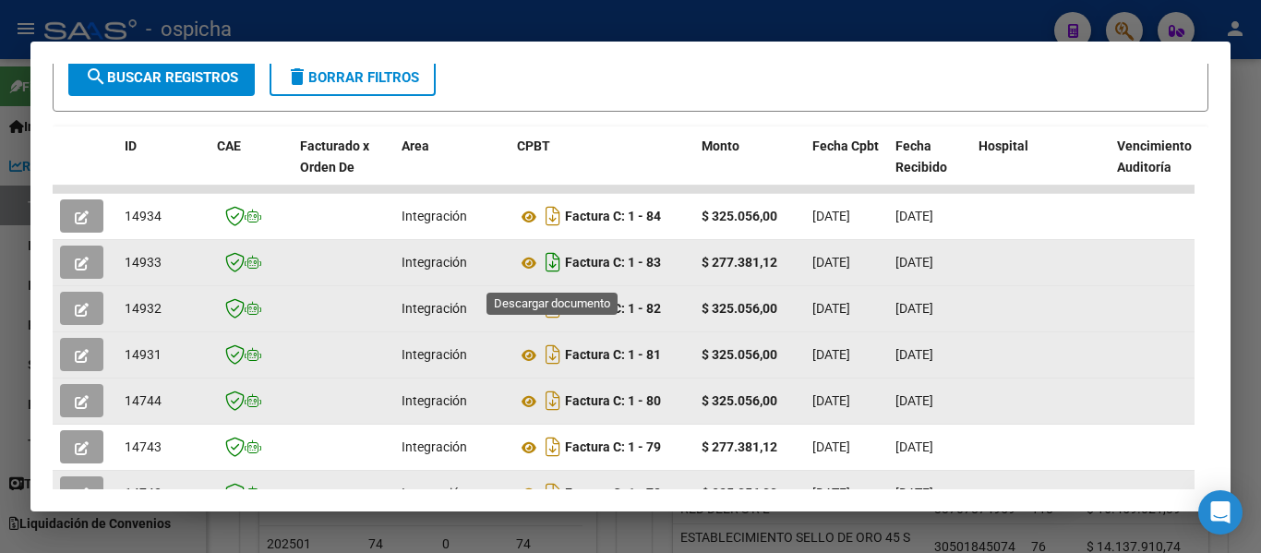
click at [548, 266] on icon "Descargar documento" at bounding box center [553, 262] width 24 height 30
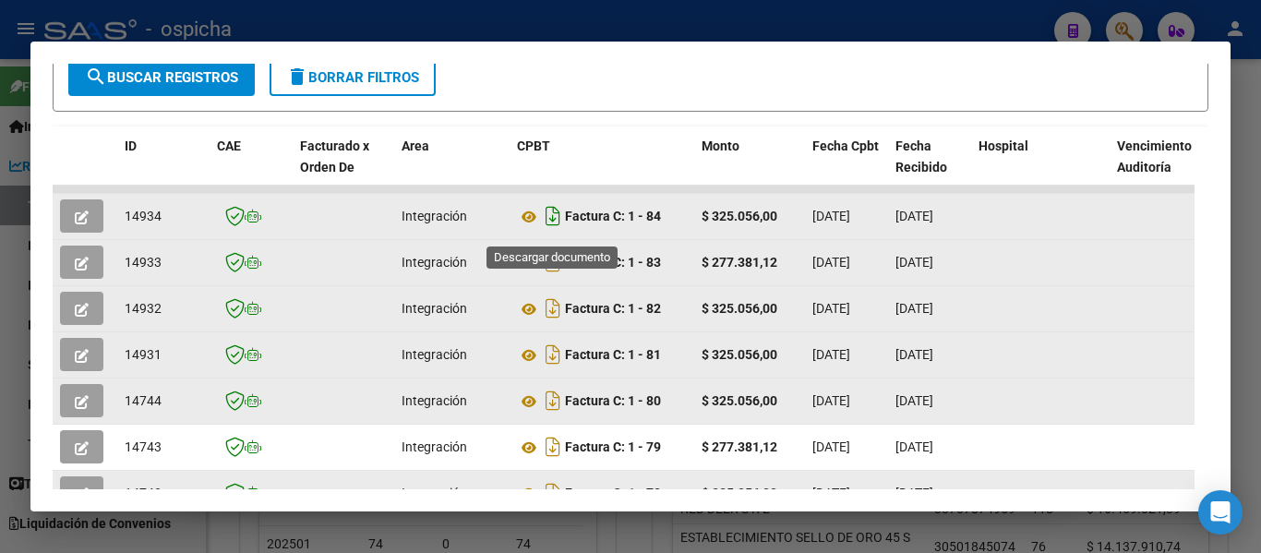
click at [554, 227] on icon "Descargar documento" at bounding box center [553, 216] width 24 height 30
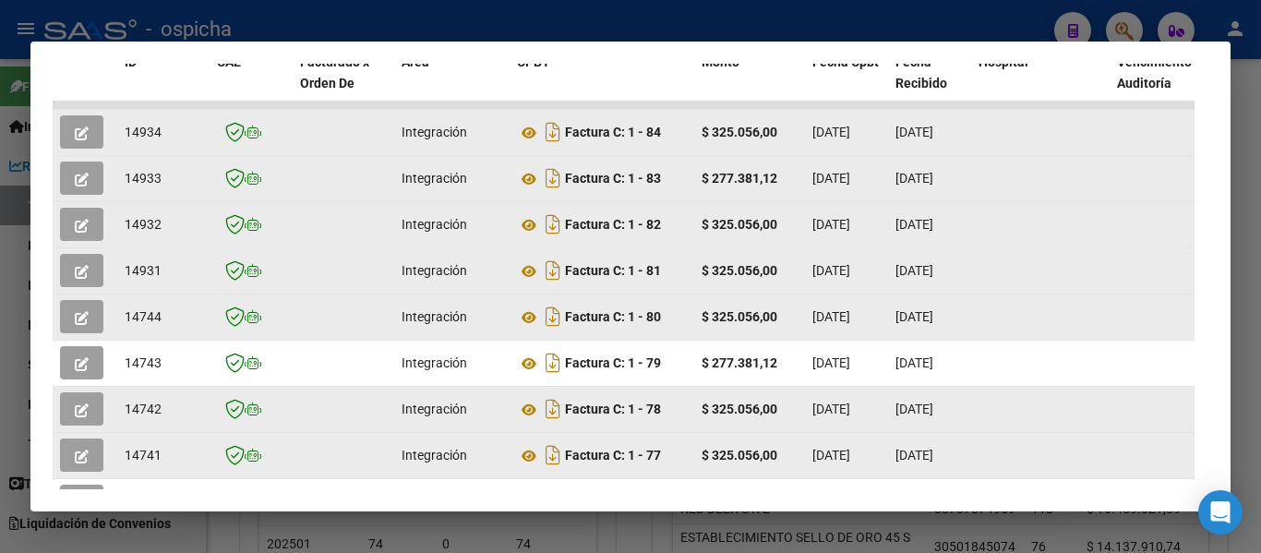
scroll to position [702, 0]
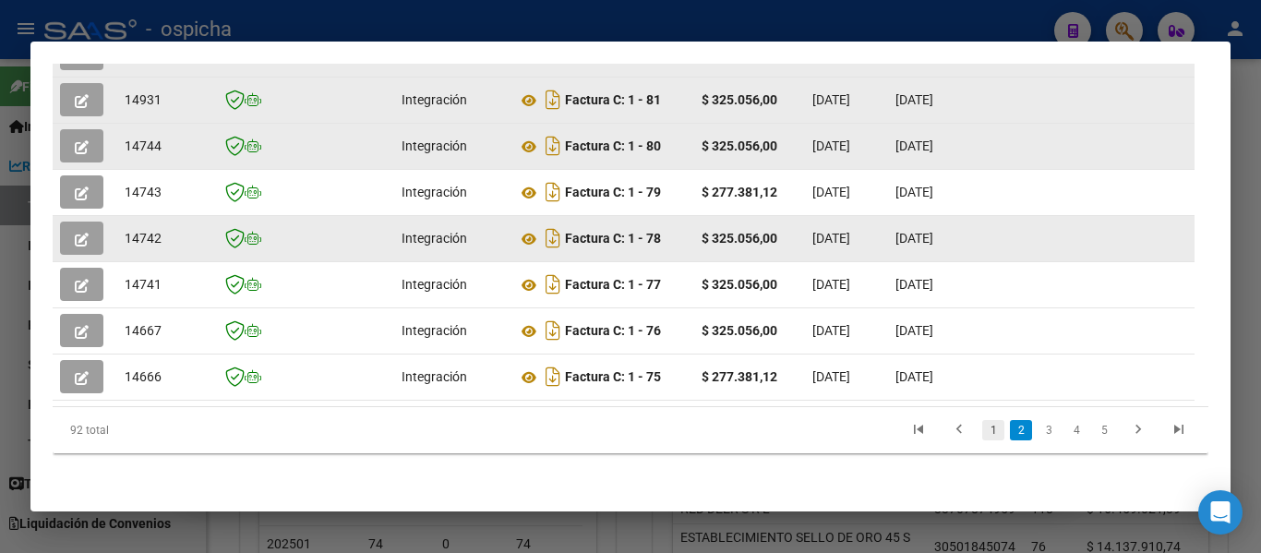
click at [982, 420] on link "1" at bounding box center [993, 430] width 22 height 20
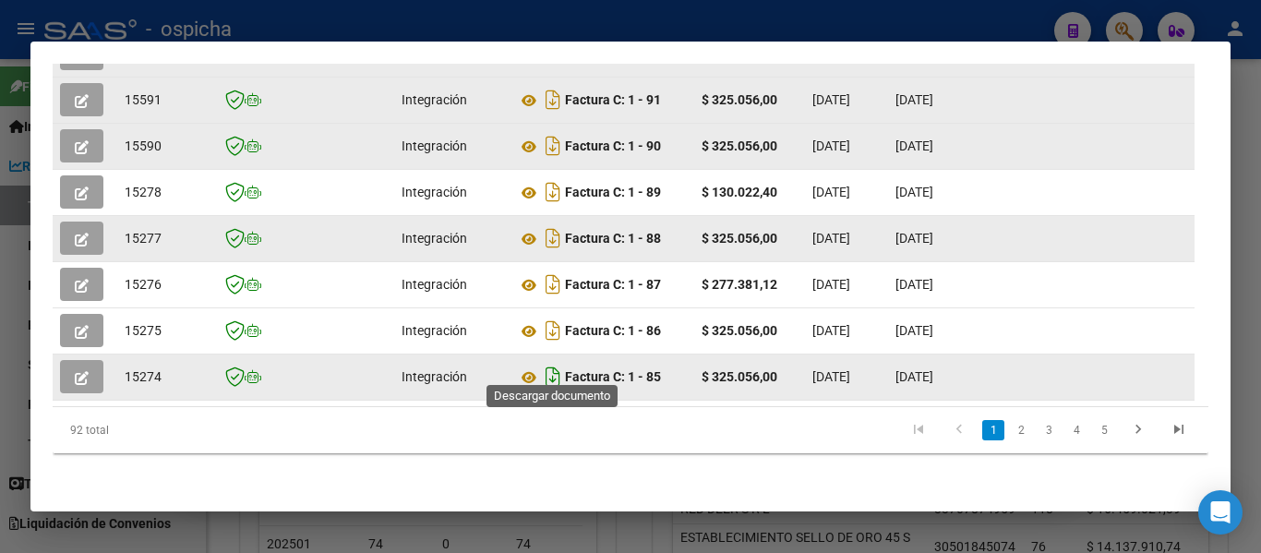
click at [557, 364] on icon "Descargar documento" at bounding box center [553, 377] width 24 height 30
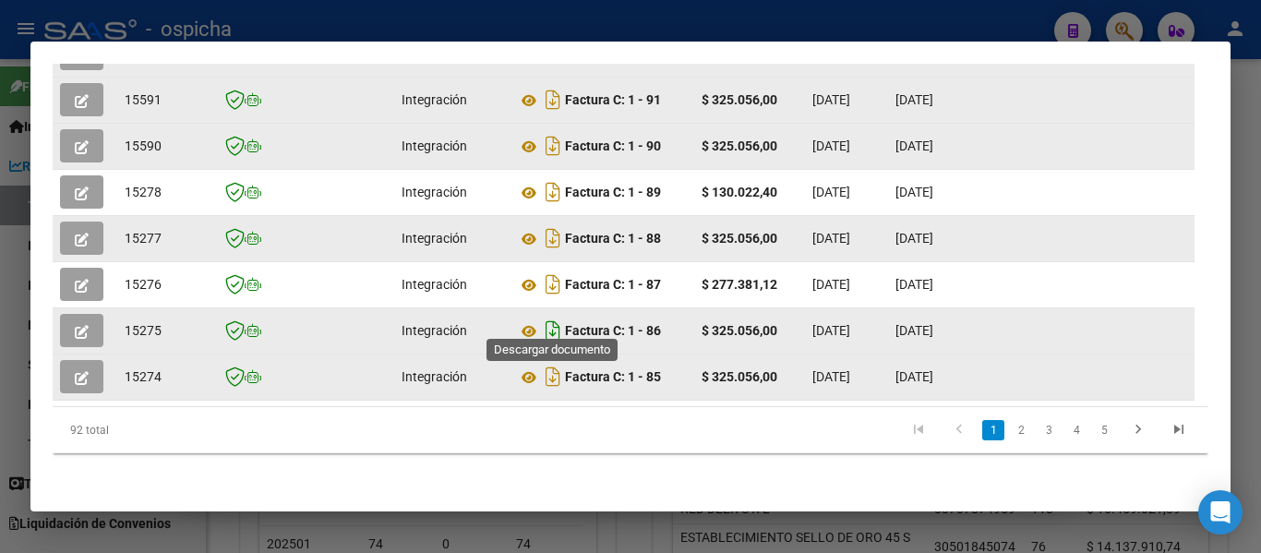
click at [550, 320] on icon "Descargar documento" at bounding box center [553, 331] width 24 height 30
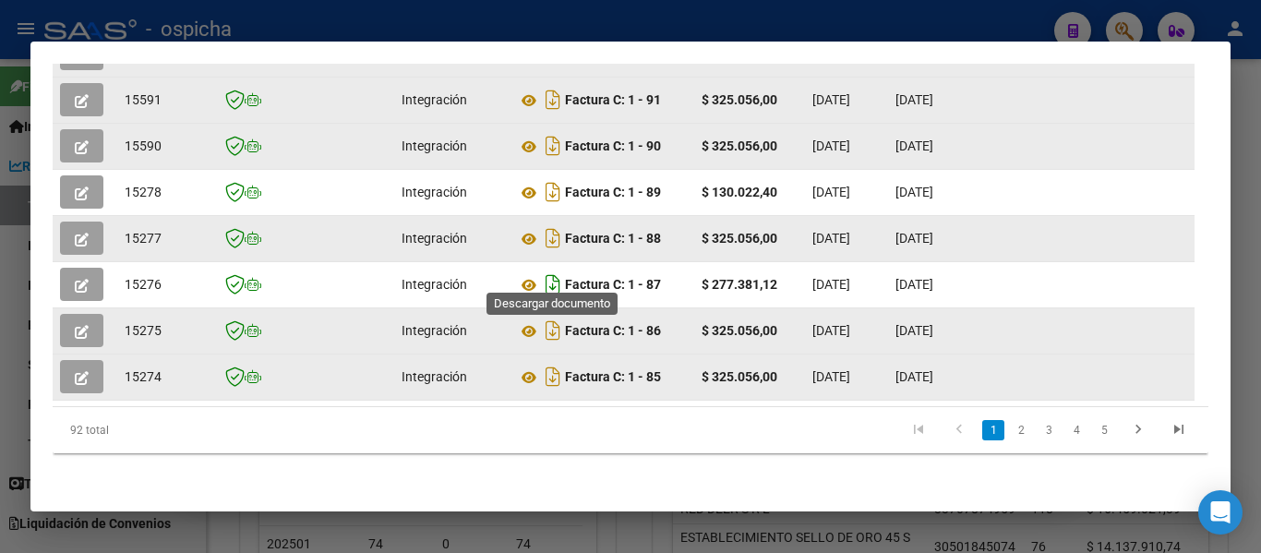
click at [558, 270] on icon "Descargar documento" at bounding box center [553, 285] width 24 height 30
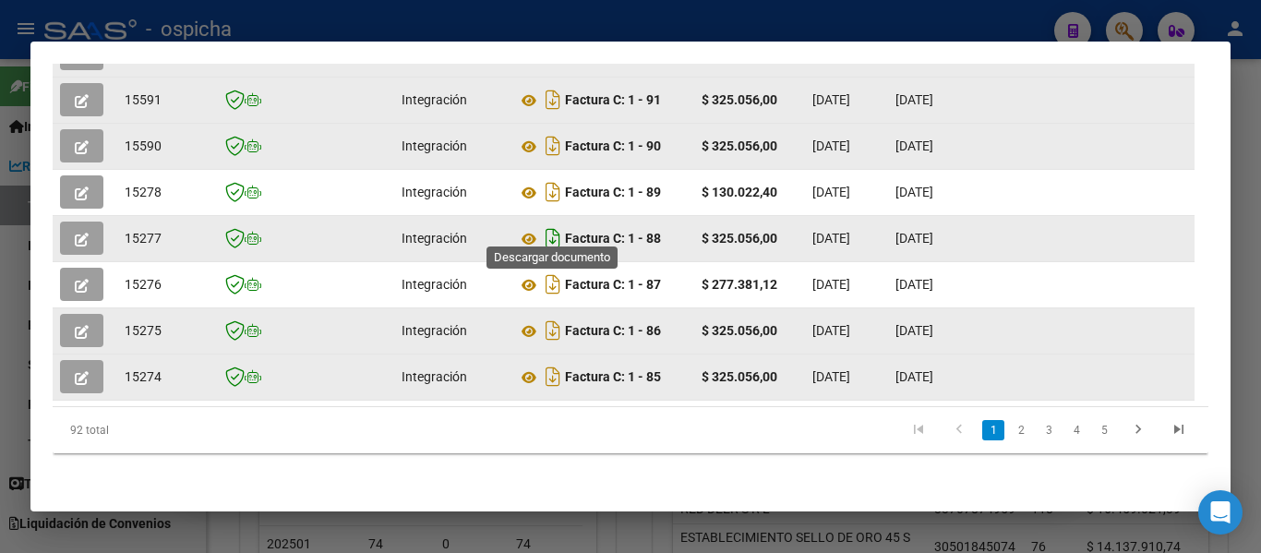
click at [555, 223] on icon "Descargar documento" at bounding box center [553, 238] width 24 height 30
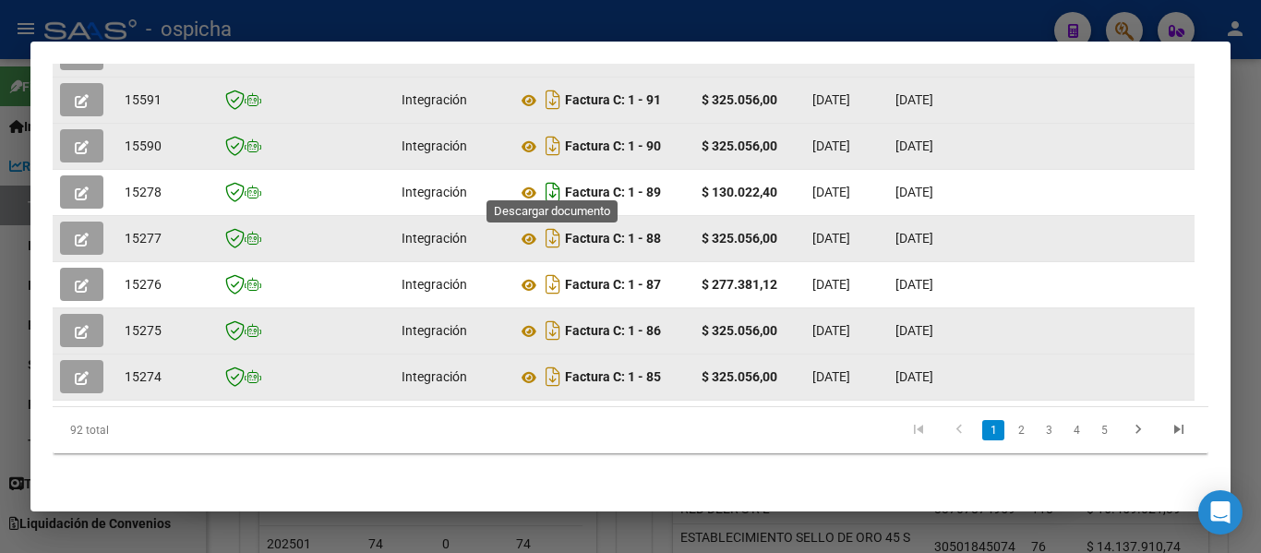
click at [553, 177] on icon "Descargar documento" at bounding box center [553, 192] width 24 height 30
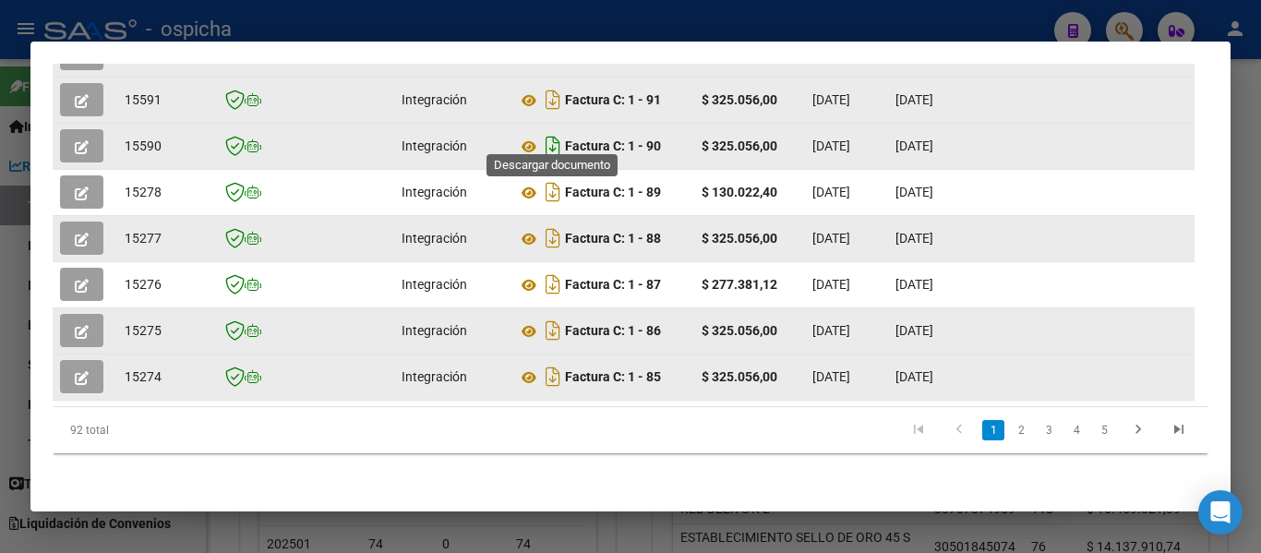
click at [557, 136] on icon "Descargar documento" at bounding box center [553, 146] width 24 height 30
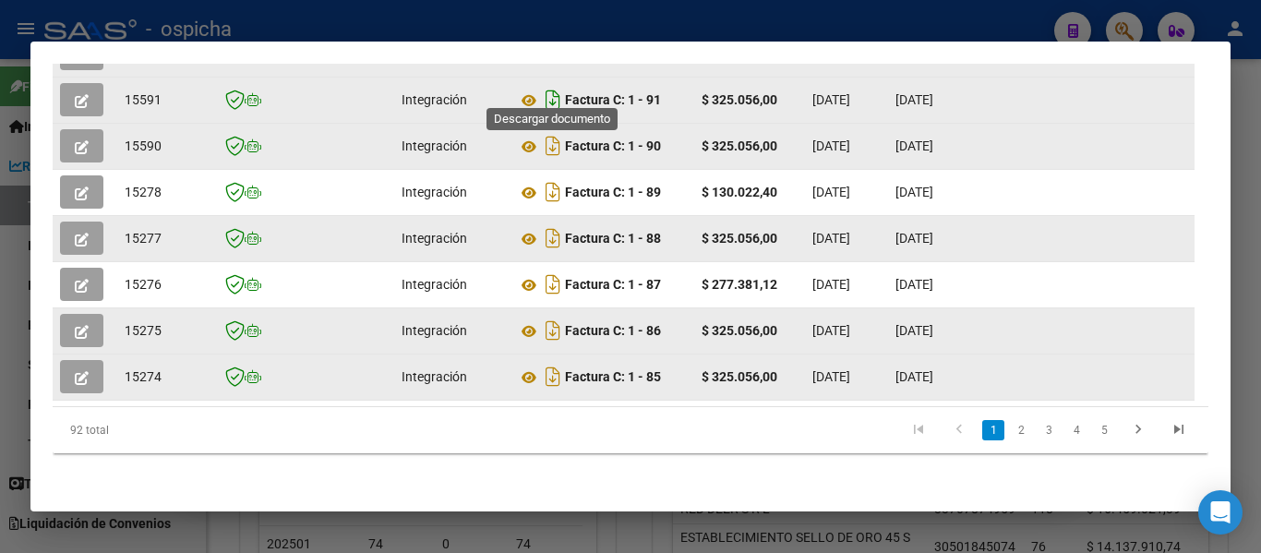
click at [556, 88] on icon "Descargar documento" at bounding box center [553, 100] width 24 height 30
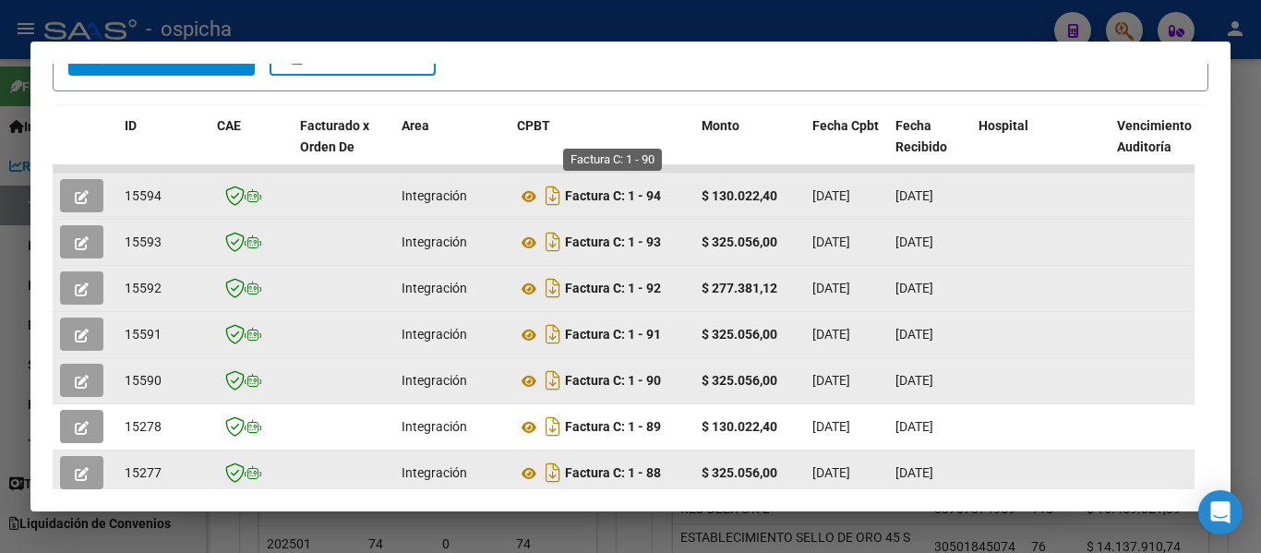
scroll to position [425, 0]
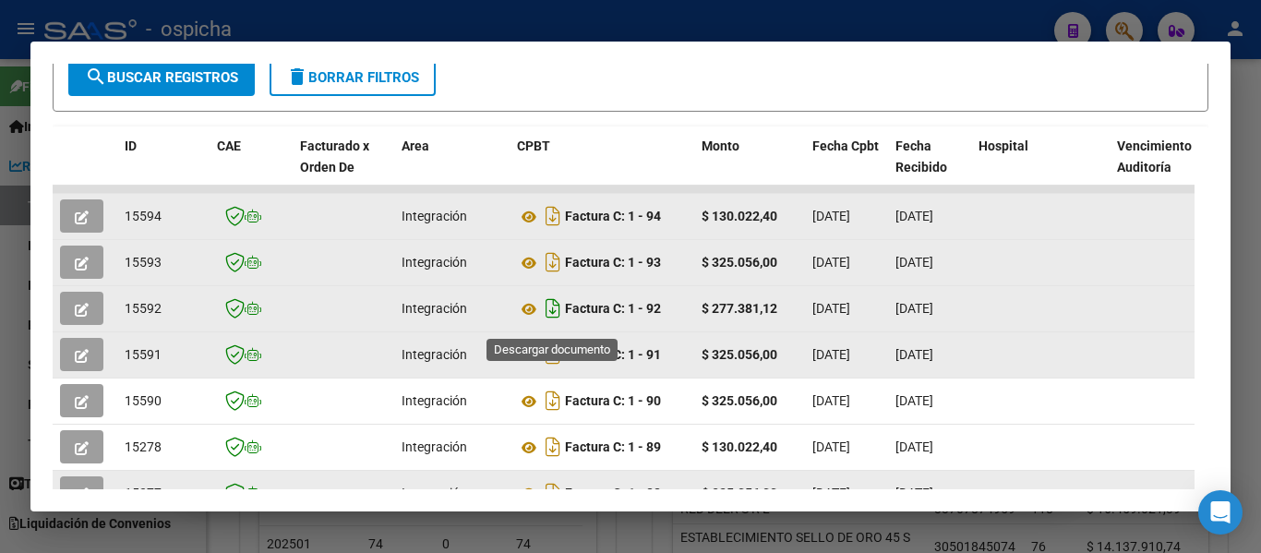
click at [548, 318] on icon "Descargar documento" at bounding box center [553, 309] width 24 height 30
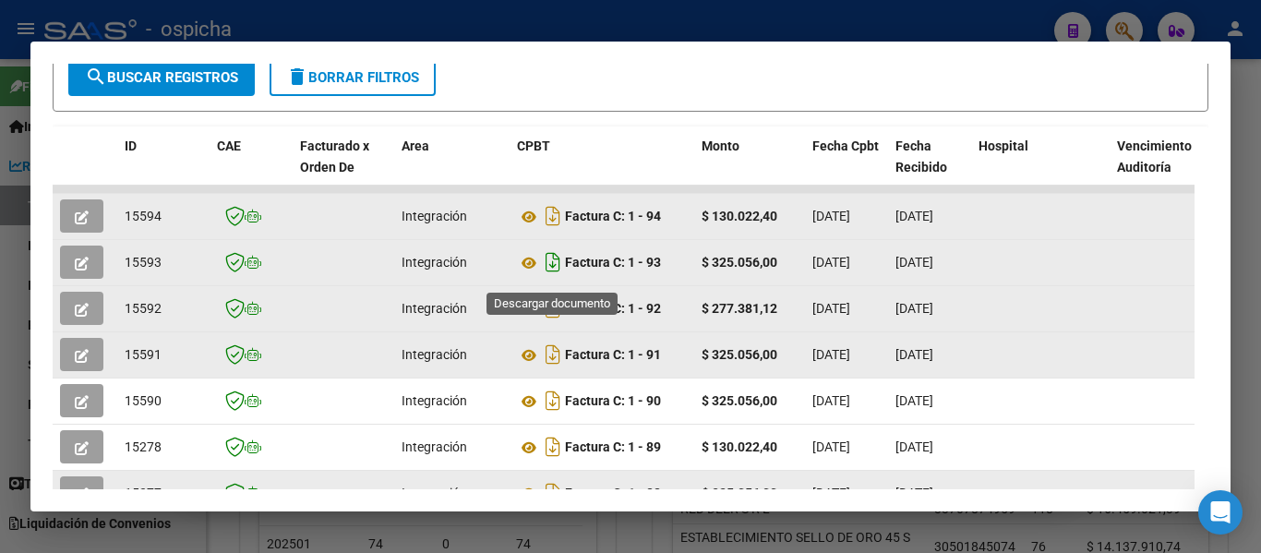
click at [551, 271] on icon "Descargar documento" at bounding box center [553, 262] width 24 height 30
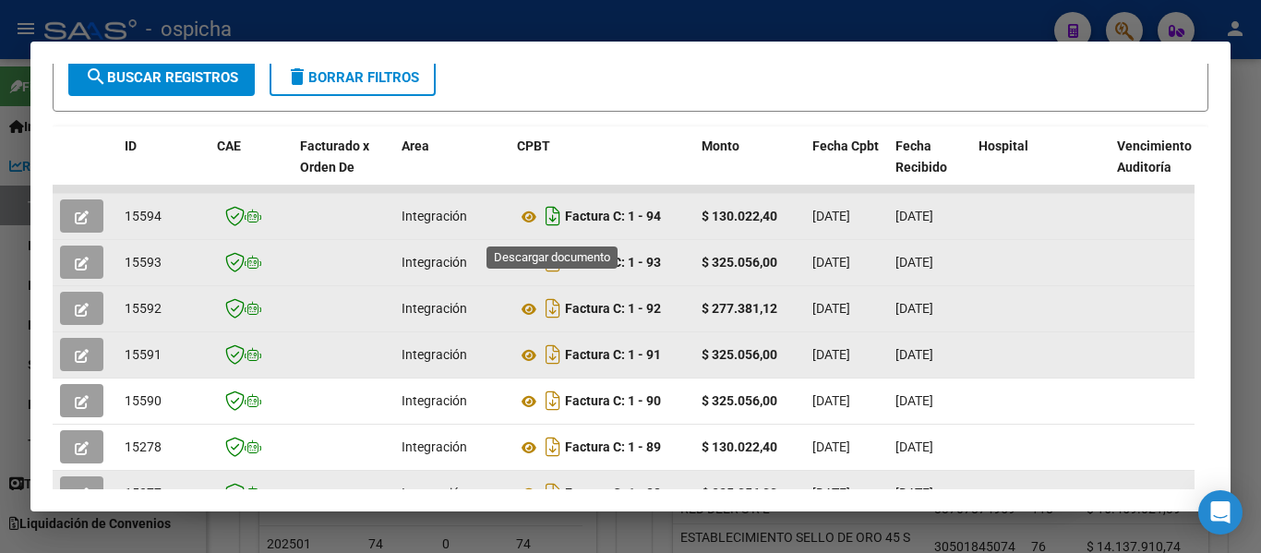
click at [553, 223] on icon "Descargar documento" at bounding box center [553, 216] width 24 height 30
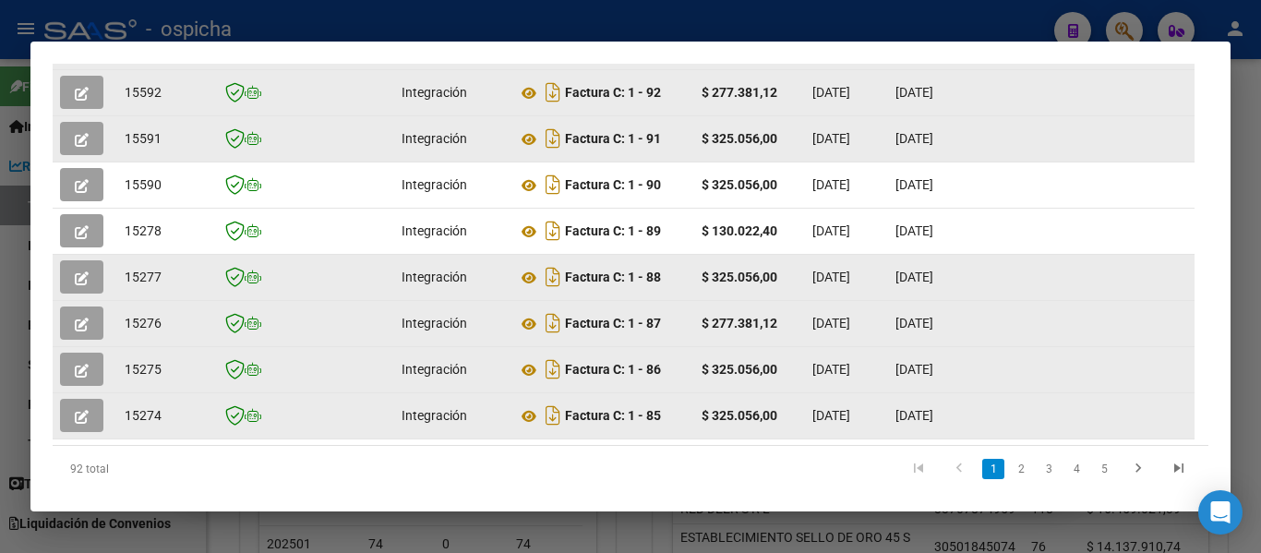
scroll to position [702, 0]
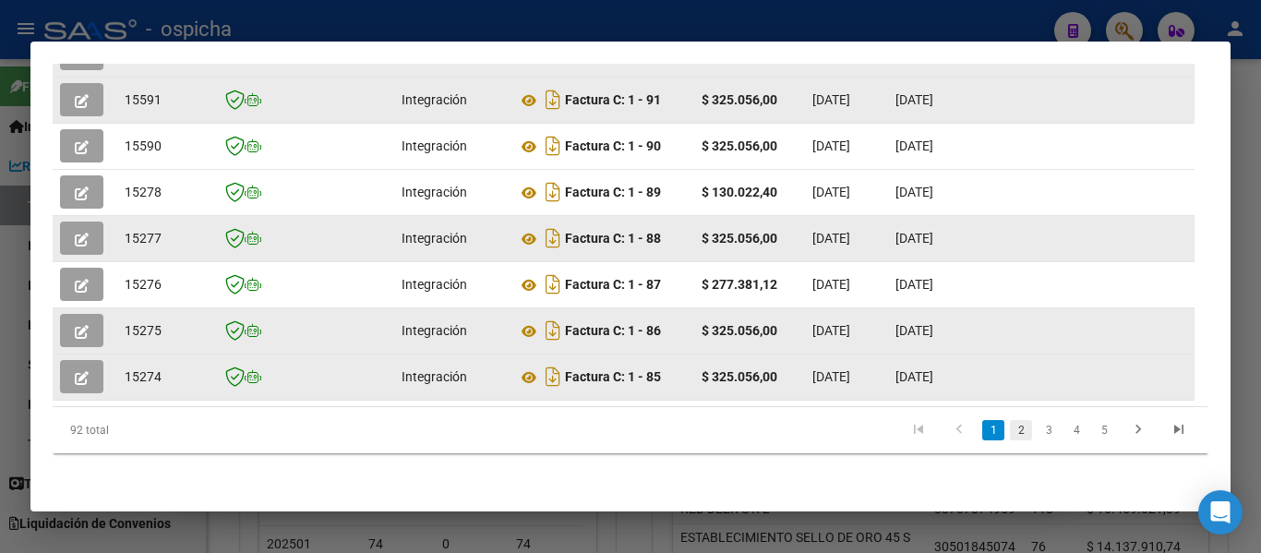
click at [1010, 436] on link "2" at bounding box center [1021, 430] width 22 height 20
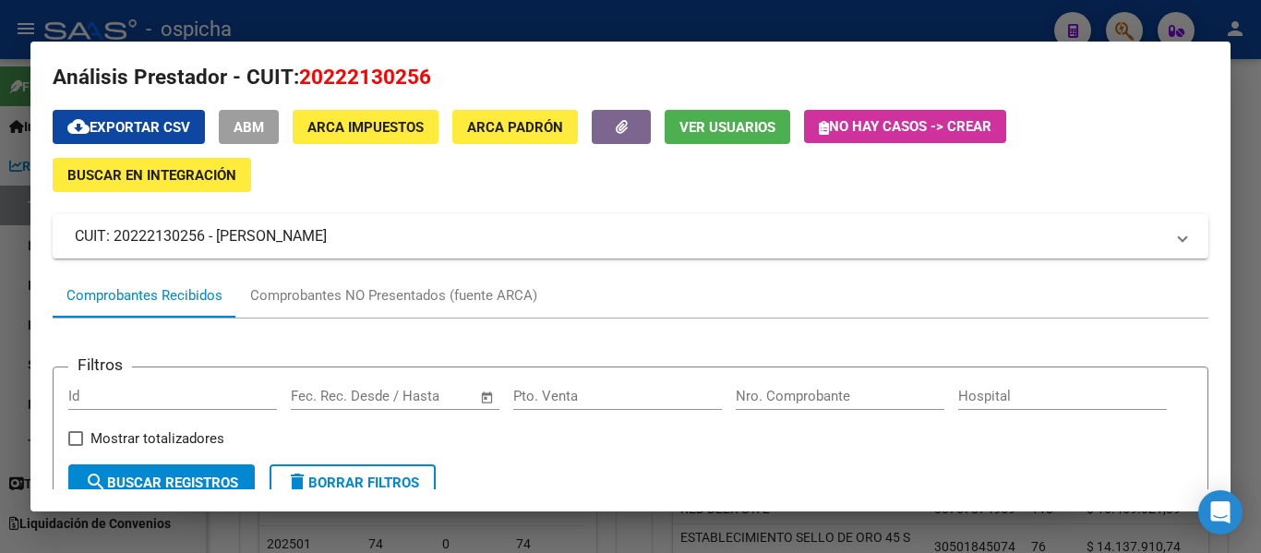
scroll to position [0, 0]
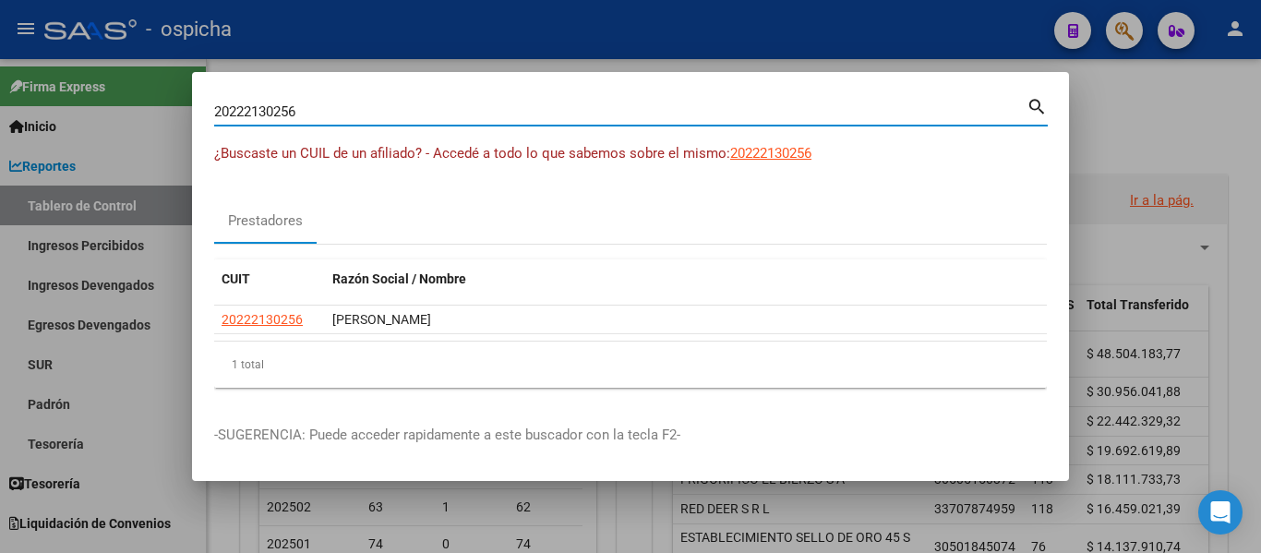
drag, startPoint x: 421, startPoint y: 114, endPoint x: 71, endPoint y: 89, distance: 350.8
click at [74, 90] on div "20222130256 Buscar (apellido, dni, cuil, [PERSON_NAME], cuit, obra social) sear…" at bounding box center [630, 276] width 1261 height 553
paste input "369939255"
type input "20369939255"
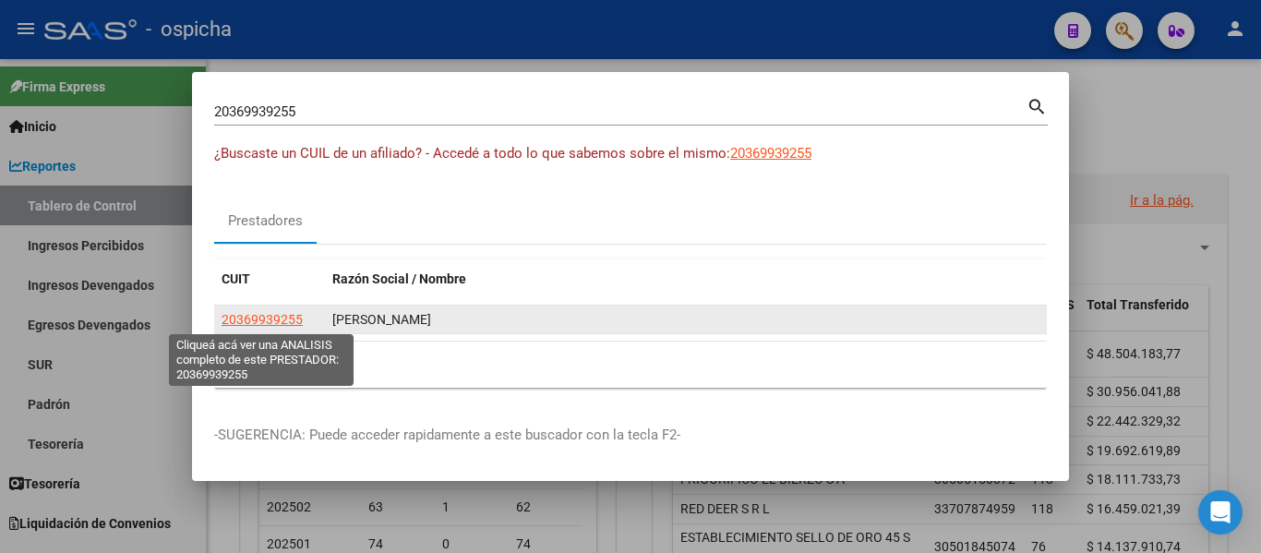
click at [276, 319] on span "20369939255" at bounding box center [262, 319] width 81 height 15
type textarea "20369939255"
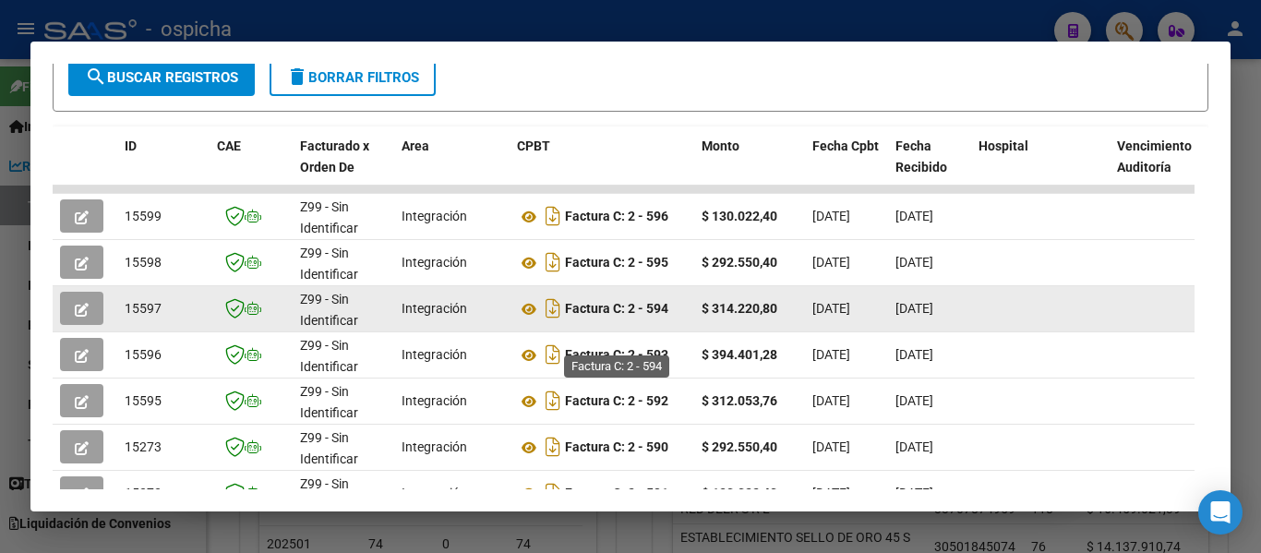
scroll to position [493, 0]
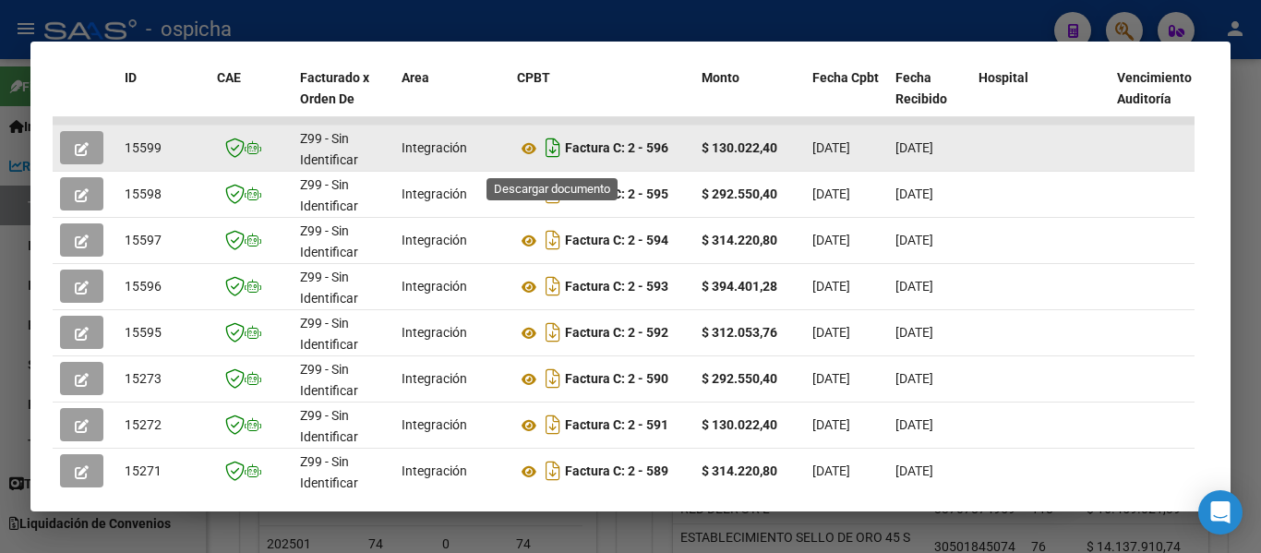
click at [554, 157] on icon "Descargar documento" at bounding box center [553, 148] width 24 height 30
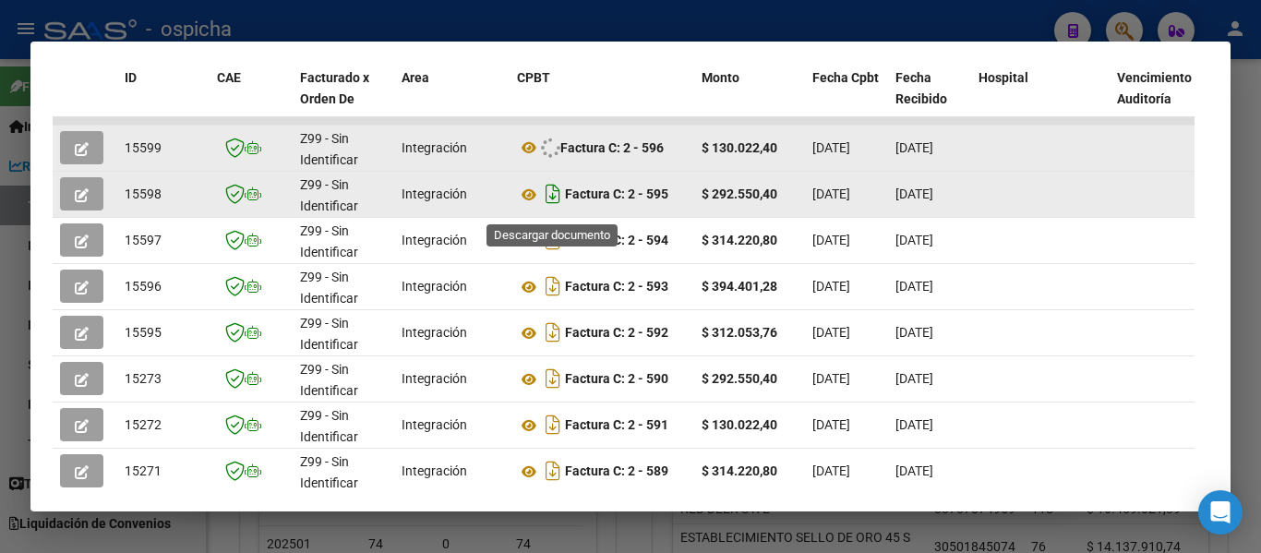
click at [553, 209] on icon "Descargar documento" at bounding box center [553, 194] width 24 height 30
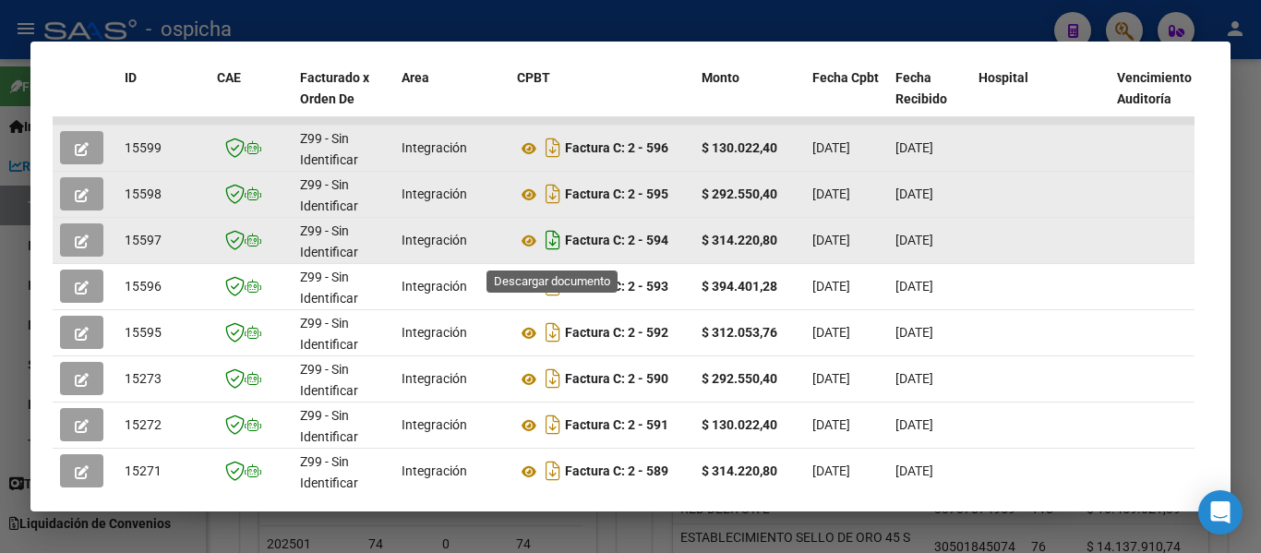
click at [553, 249] on icon "Descargar documento" at bounding box center [553, 240] width 24 height 30
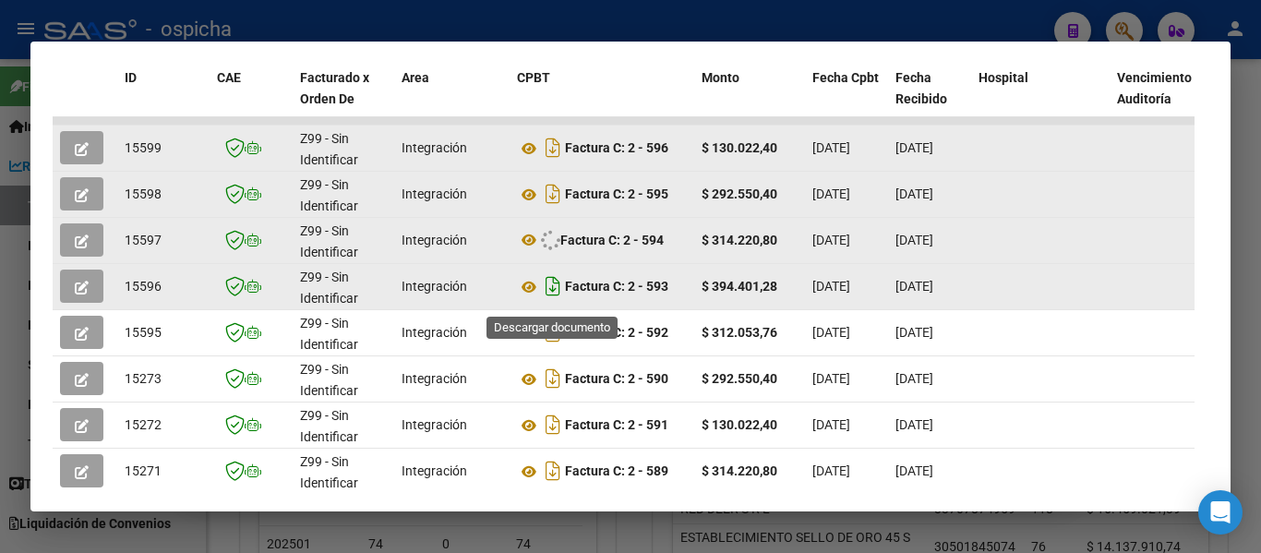
click at [558, 301] on icon "Descargar documento" at bounding box center [553, 286] width 24 height 30
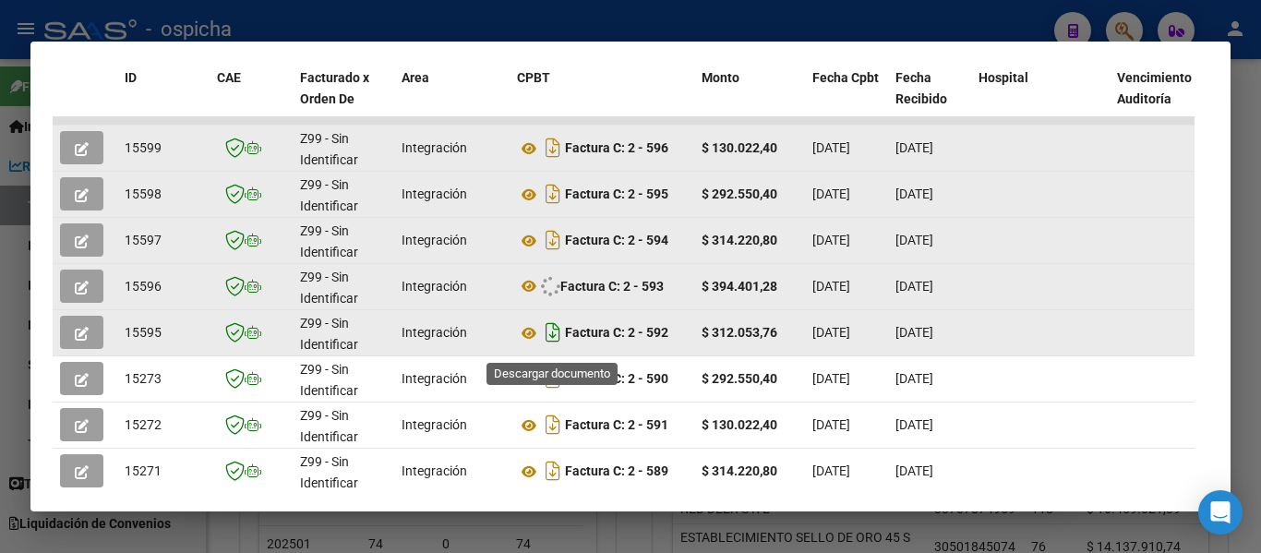
click at [552, 338] on icon "Descargar documento" at bounding box center [553, 333] width 24 height 30
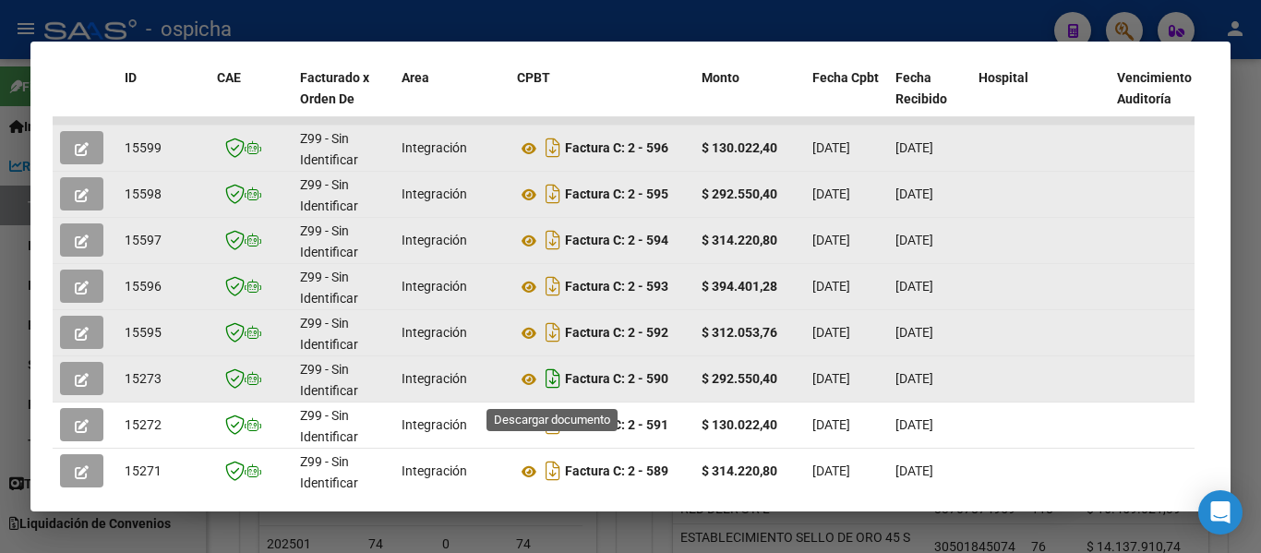
click at [551, 391] on icon "Descargar documento" at bounding box center [553, 379] width 24 height 30
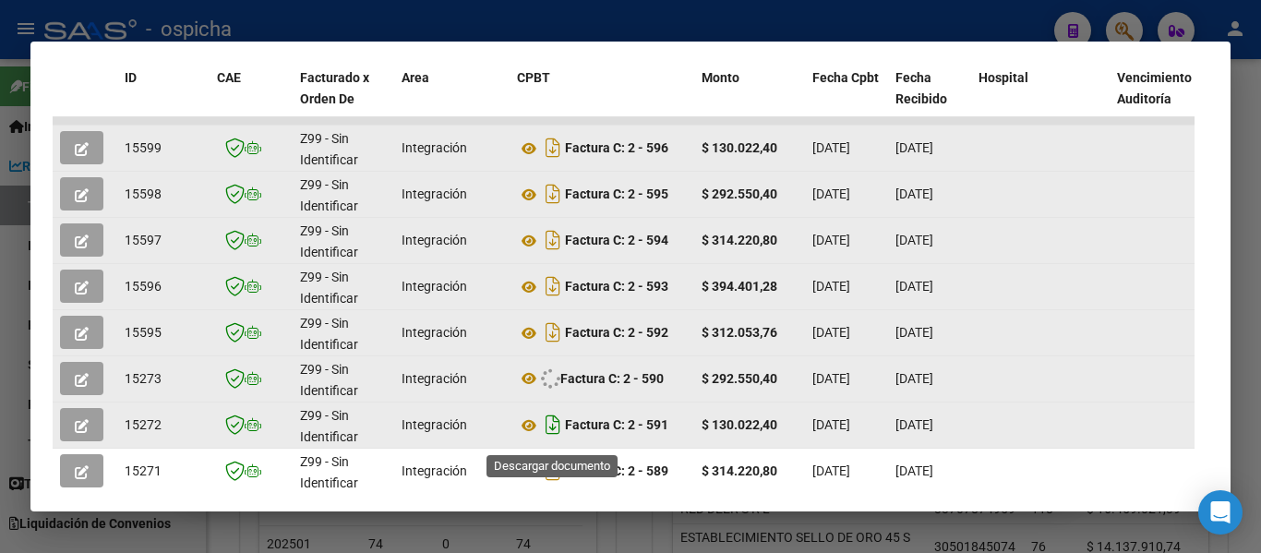
click at [553, 429] on icon "Descargar documento" at bounding box center [553, 425] width 24 height 30
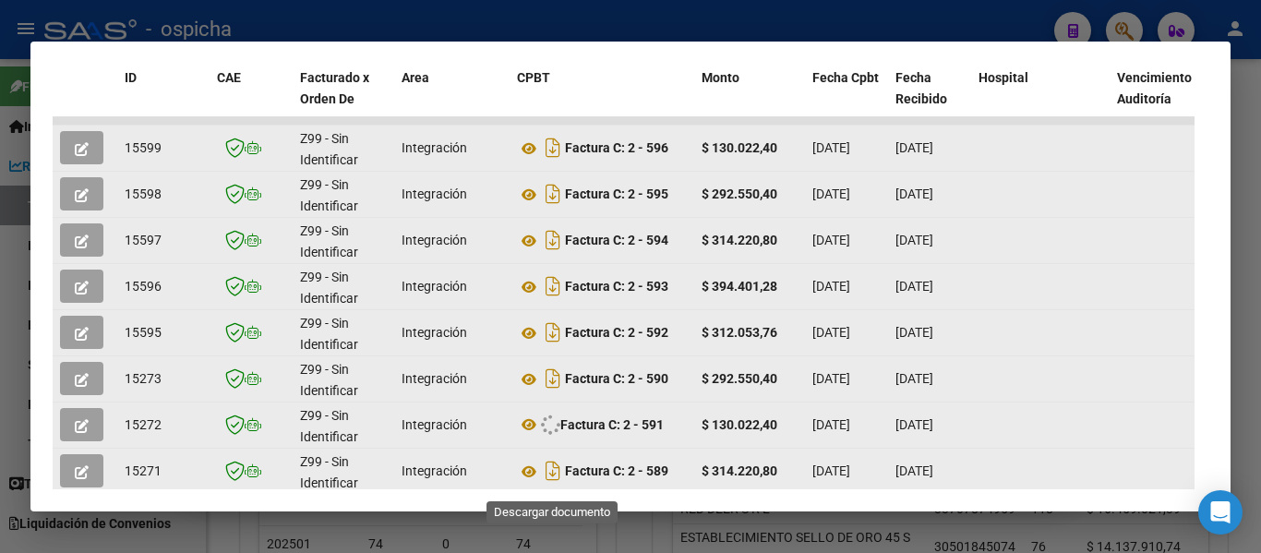
drag, startPoint x: 553, startPoint y: 484, endPoint x: 552, endPoint y: 467, distance: 16.6
click at [553, 484] on icon "Descargar documento" at bounding box center [553, 471] width 24 height 30
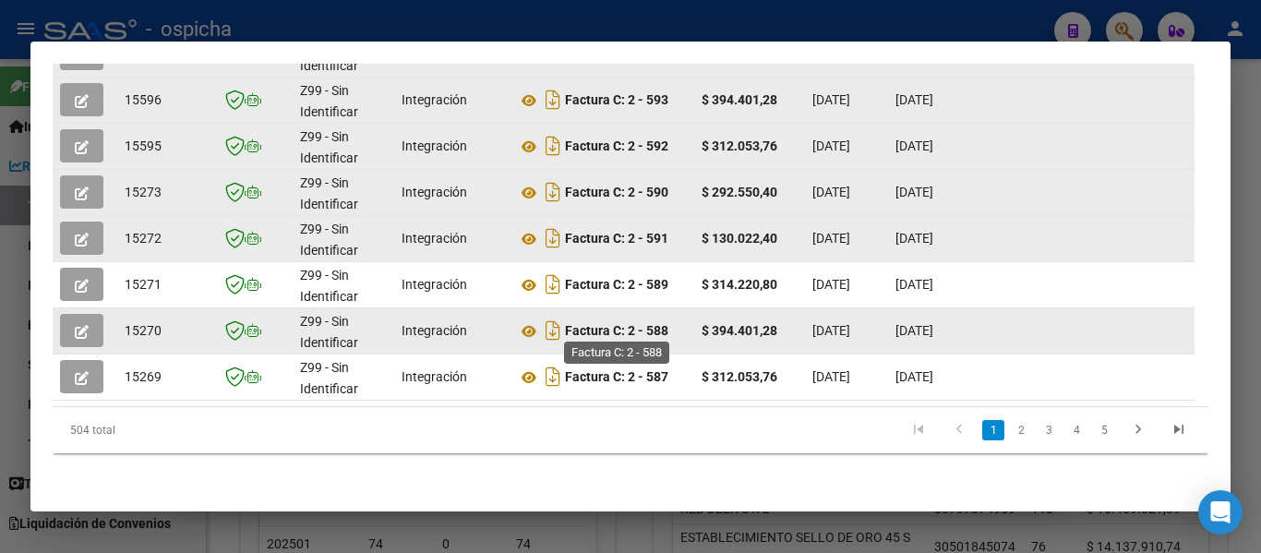
scroll to position [702, 0]
click at [550, 321] on icon "Descargar documento" at bounding box center [553, 331] width 24 height 30
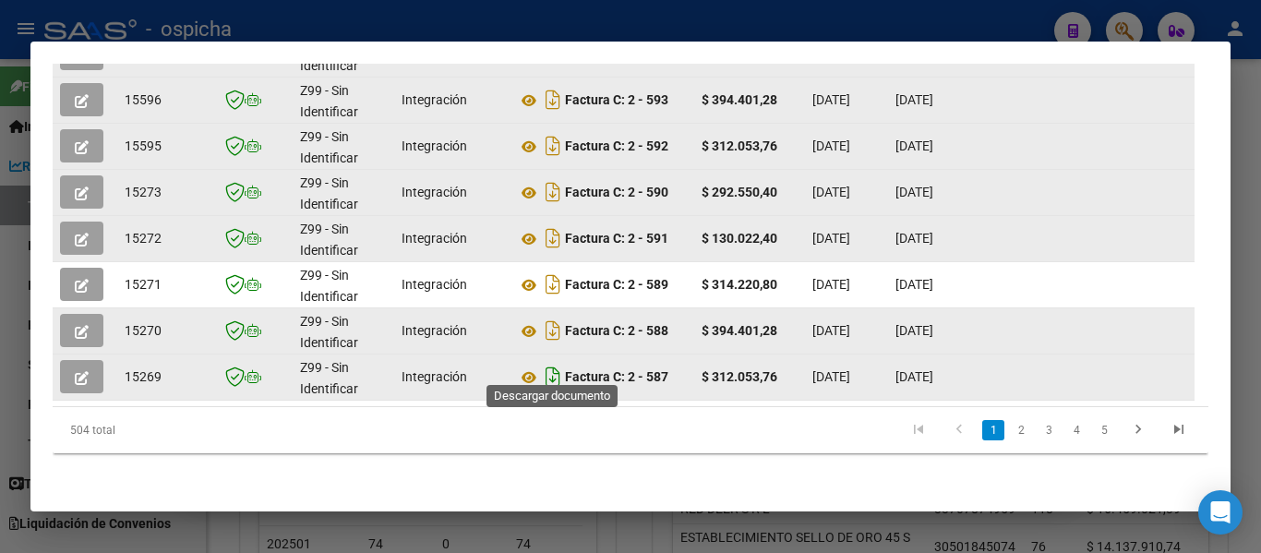
click at [555, 362] on icon "Descargar documento" at bounding box center [553, 377] width 24 height 30
click at [1013, 433] on link "2" at bounding box center [1021, 430] width 22 height 20
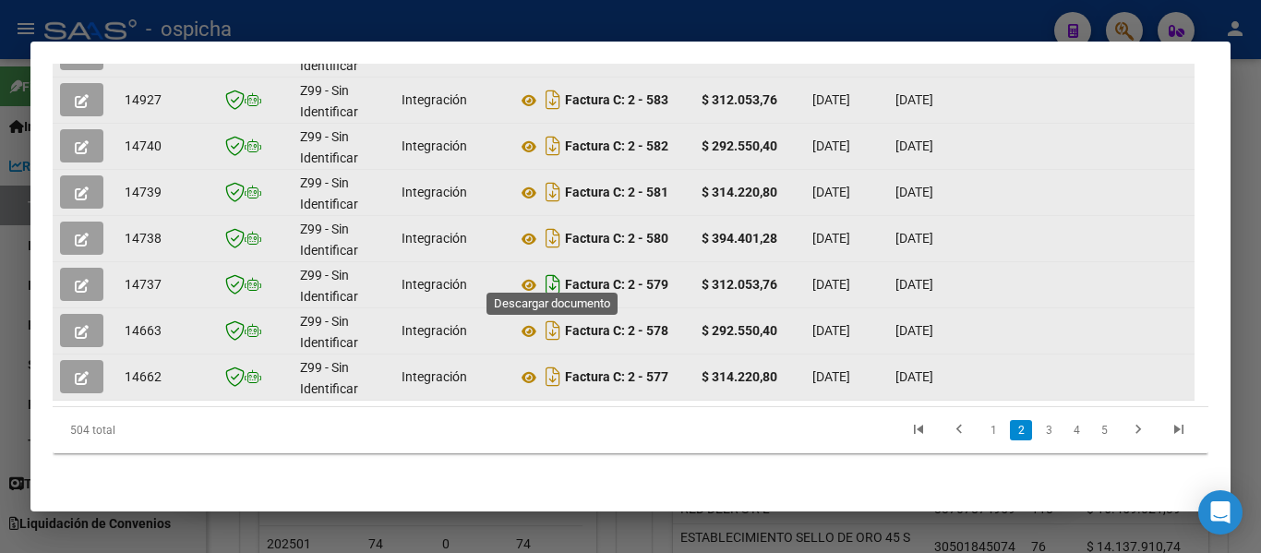
click at [557, 271] on icon "Descargar documento" at bounding box center [553, 285] width 24 height 30
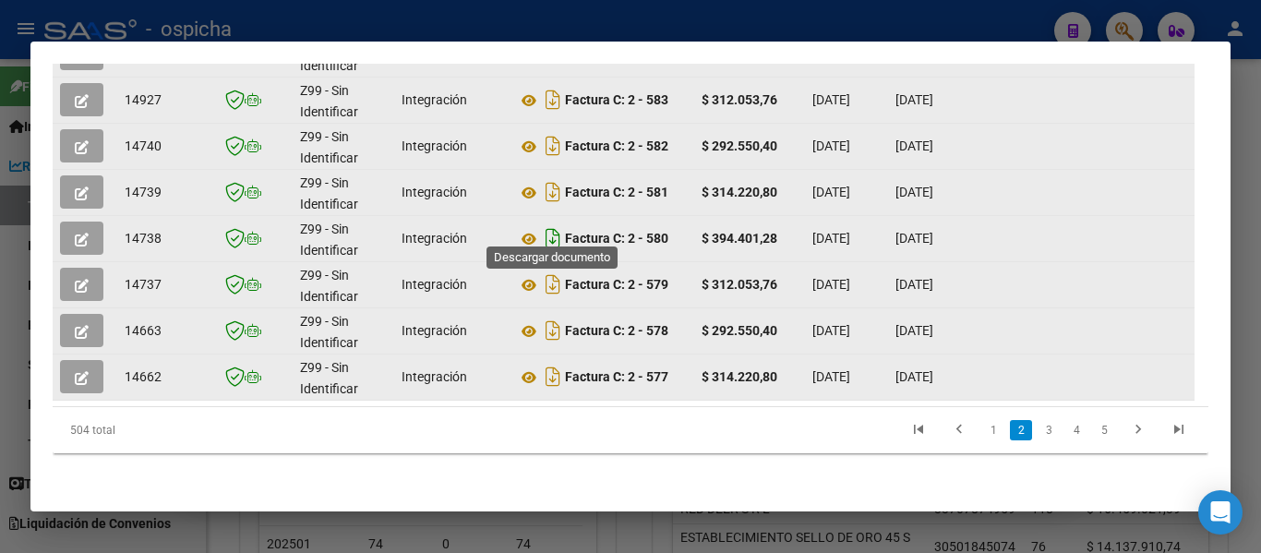
click at [553, 223] on icon "Descargar documento" at bounding box center [553, 238] width 24 height 30
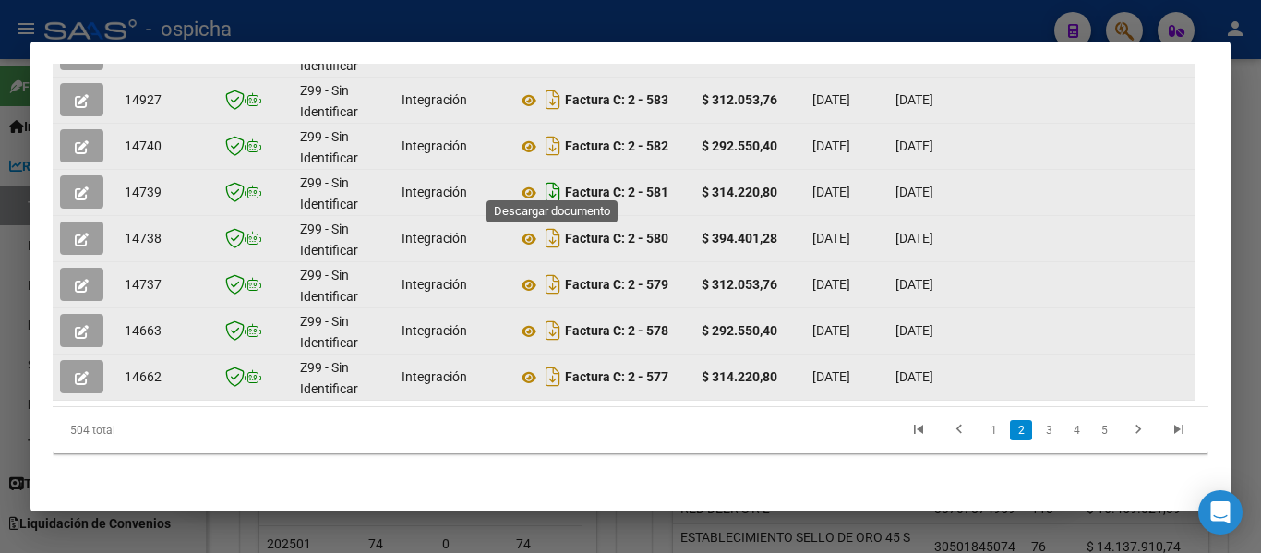
click at [554, 177] on icon "Descargar documento" at bounding box center [553, 192] width 24 height 30
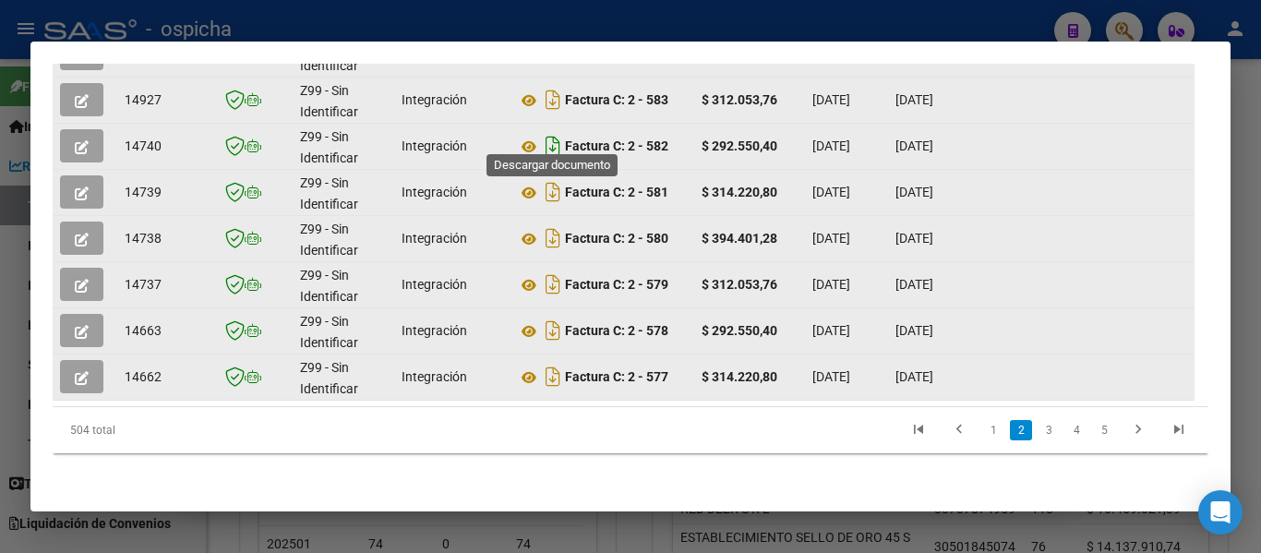
click at [555, 134] on icon "Descargar documento" at bounding box center [553, 146] width 24 height 30
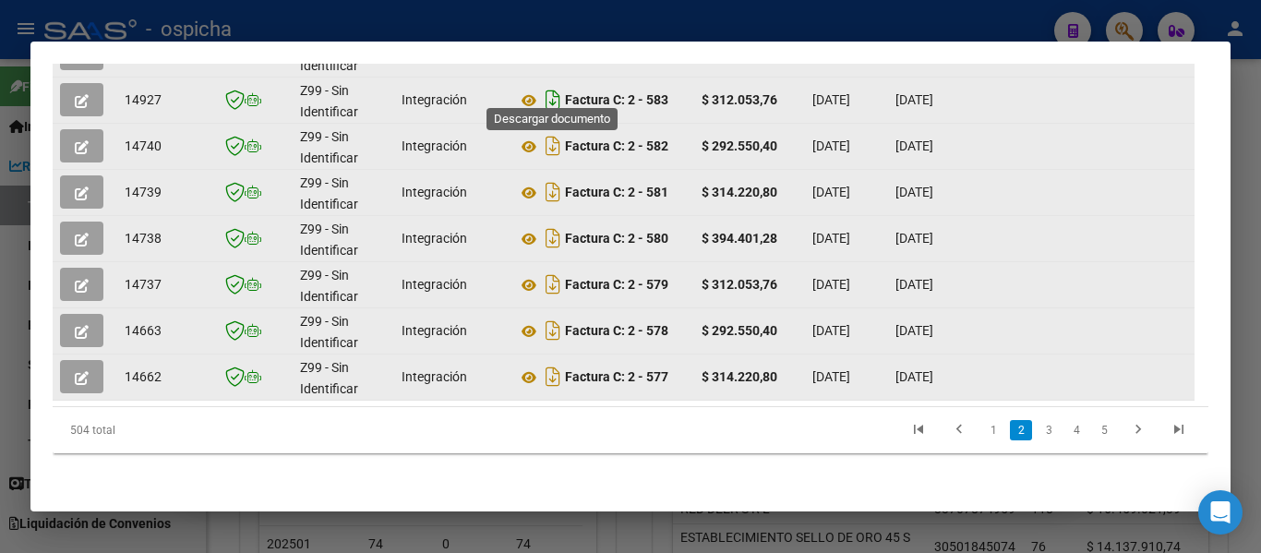
click at [552, 87] on icon "Descargar documento" at bounding box center [553, 100] width 24 height 30
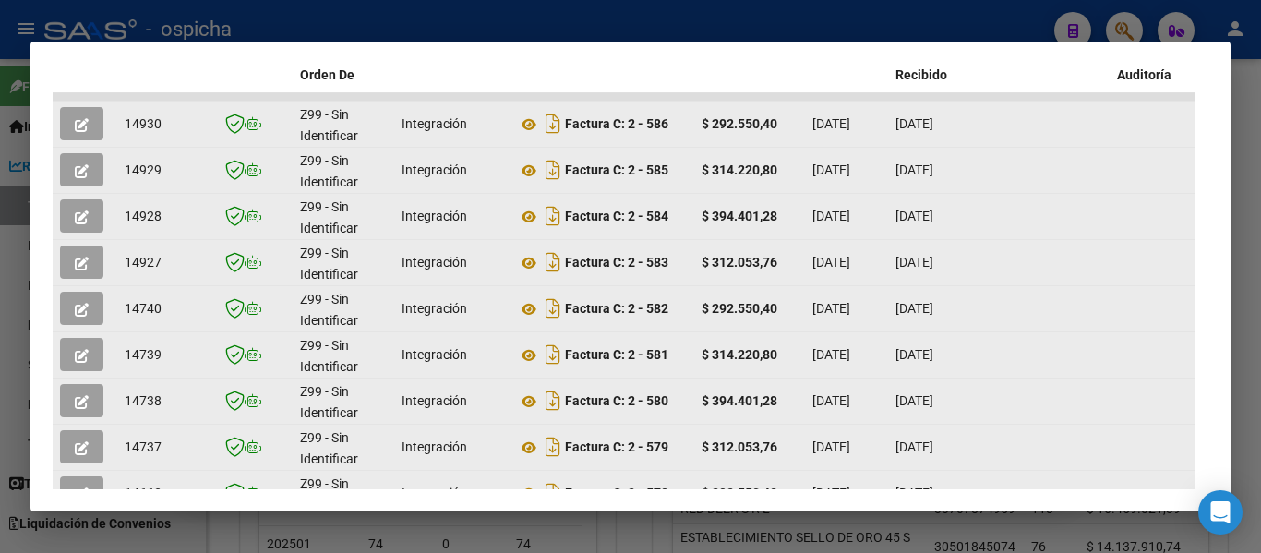
scroll to position [425, 0]
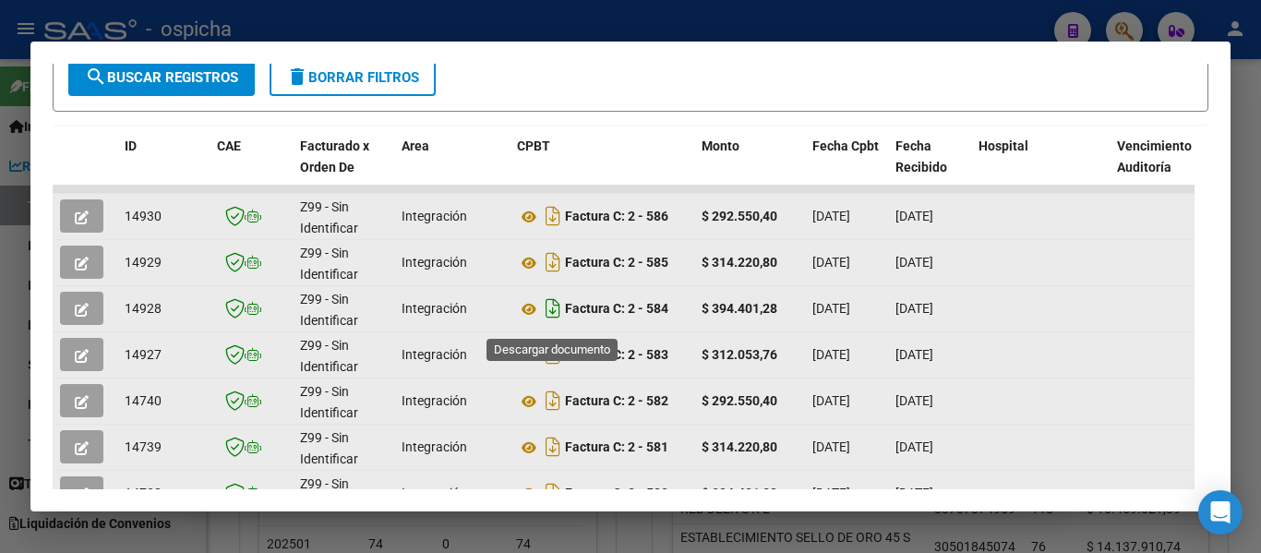
click at [548, 321] on icon "Descargar documento" at bounding box center [553, 309] width 24 height 30
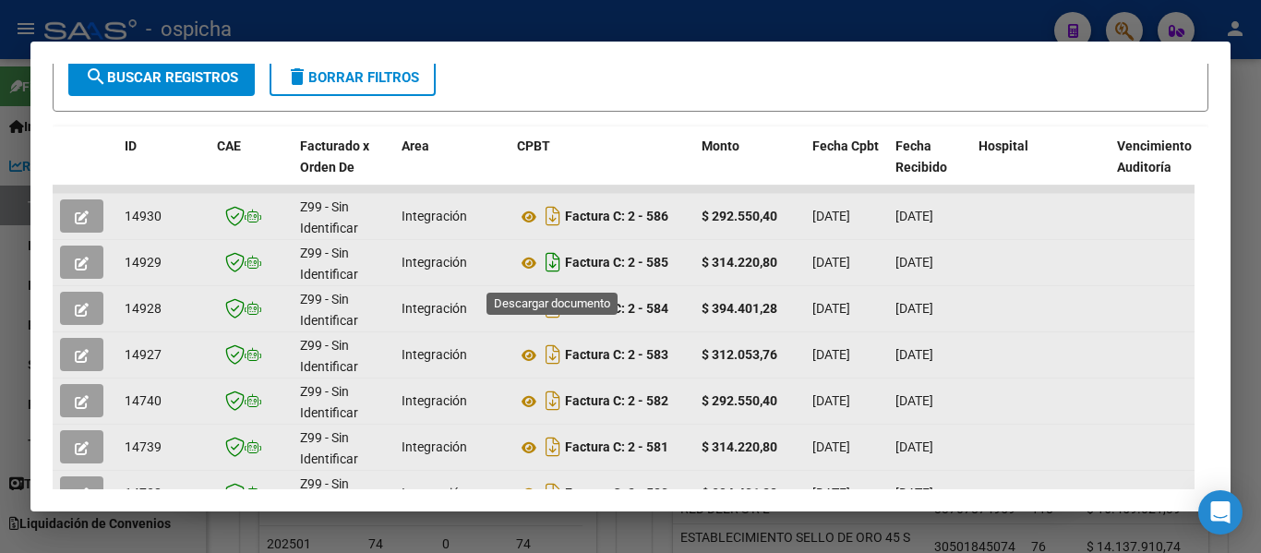
click at [545, 265] on icon "Descargar documento" at bounding box center [553, 262] width 24 height 30
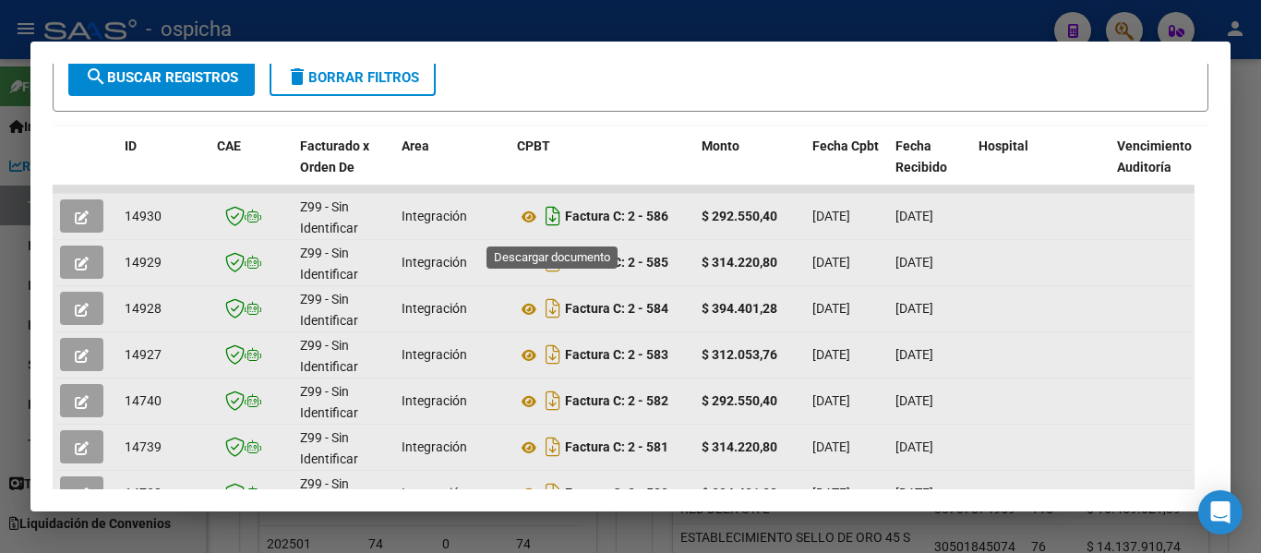
click at [552, 227] on icon "Descargar documento" at bounding box center [553, 216] width 24 height 30
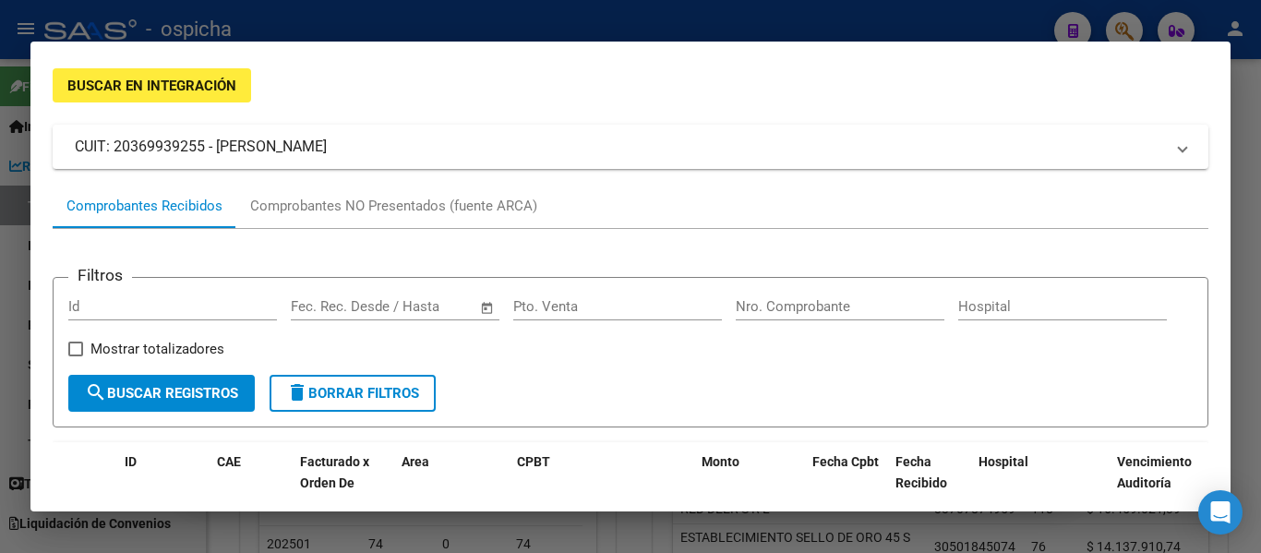
scroll to position [0, 0]
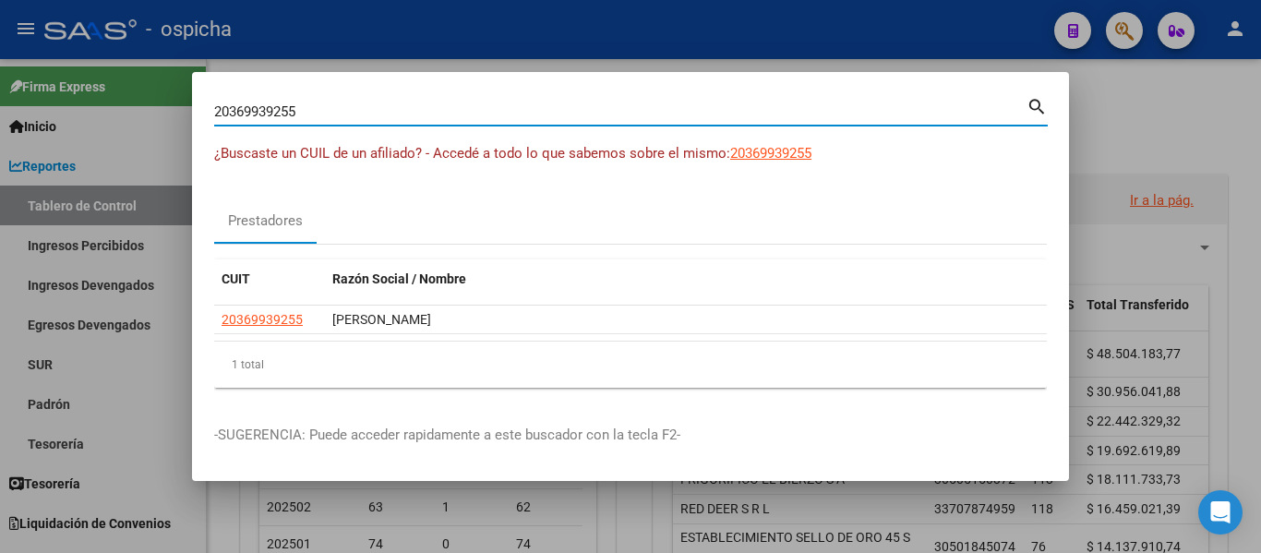
drag, startPoint x: 350, startPoint y: 115, endPoint x: 0, endPoint y: 96, distance: 350.5
click at [0, 96] on div "20369939255 Buscar (apellido, dni, cuil, nro traspaso, cuit, obra social) searc…" at bounding box center [630, 276] width 1261 height 553
type input "27261192840"
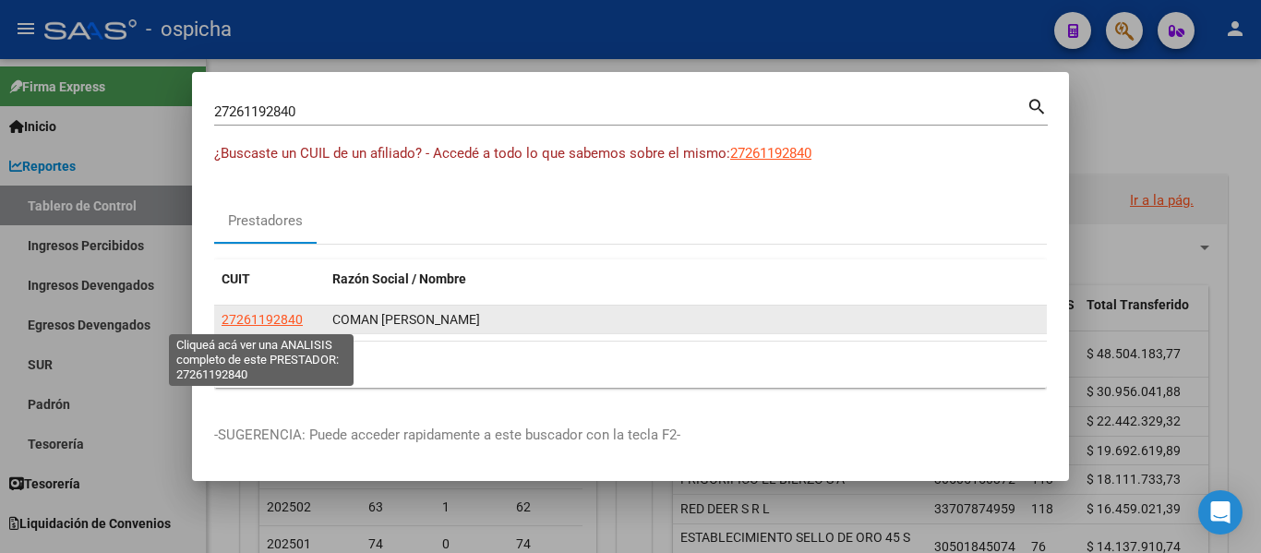
click at [269, 316] on span "27261192840" at bounding box center [262, 319] width 81 height 15
type textarea "27261192840"
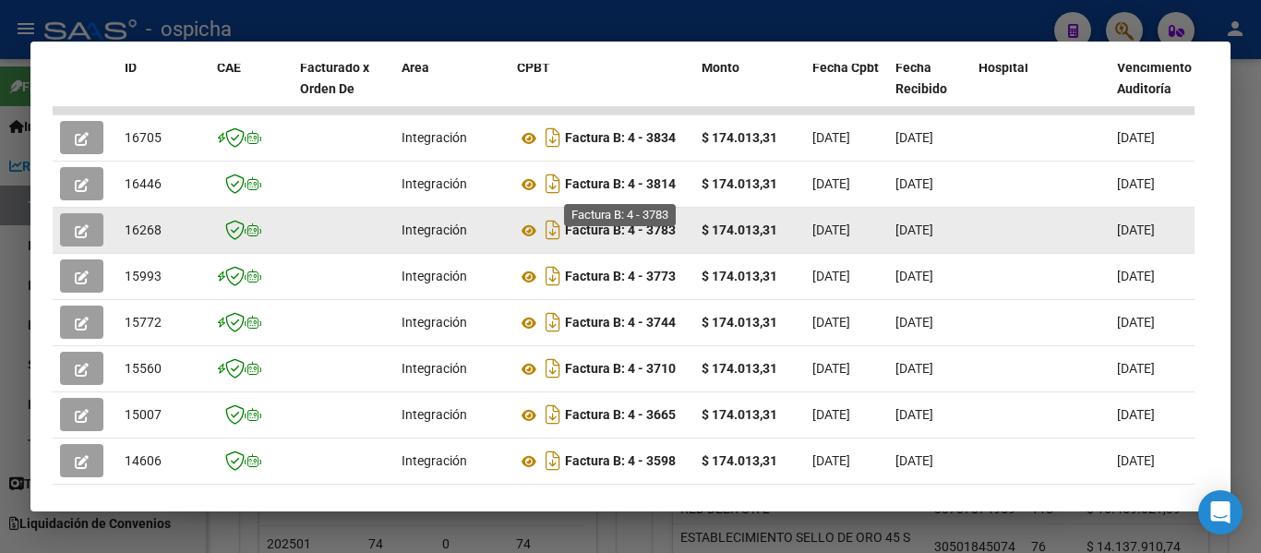
scroll to position [462, 0]
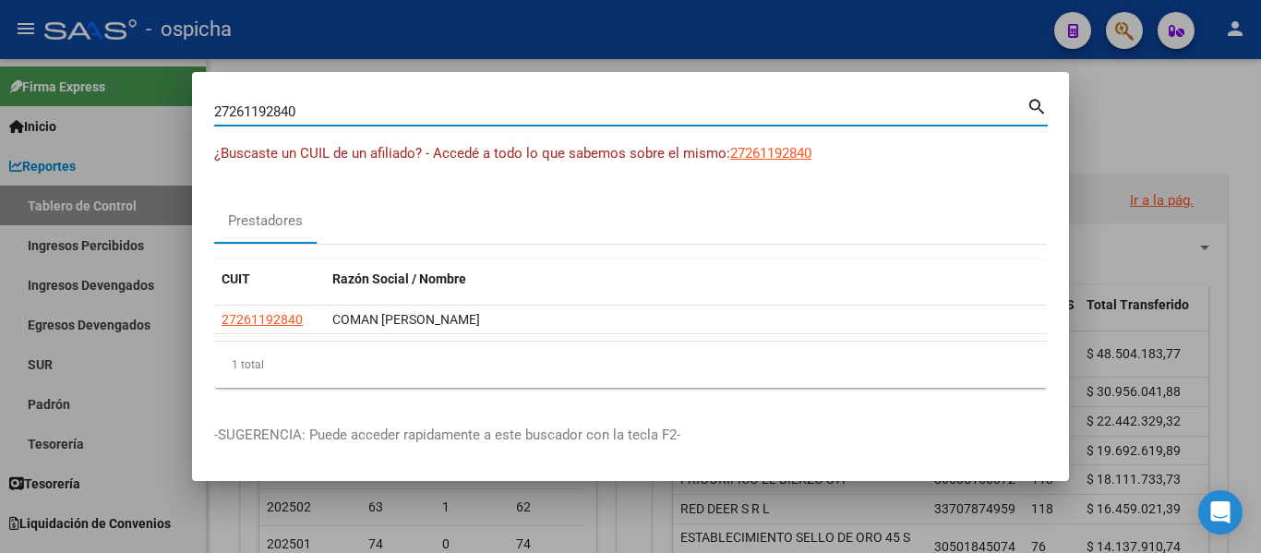
drag, startPoint x: 348, startPoint y: 113, endPoint x: 78, endPoint y: 95, distance: 271.1
click at [78, 95] on div "27261192840 Buscar (apellido, dni, cuil, nro traspaso, cuit, obra social) searc…" at bounding box center [630, 276] width 1261 height 553
type input "27351131611"
drag, startPoint x: 306, startPoint y: 109, endPoint x: 136, endPoint y: 109, distance: 169.9
click at [136, 109] on div "27351131611 Buscar (apellido, dni, cuil, nro traspaso, cuit, obra social) searc…" at bounding box center [630, 276] width 1261 height 553
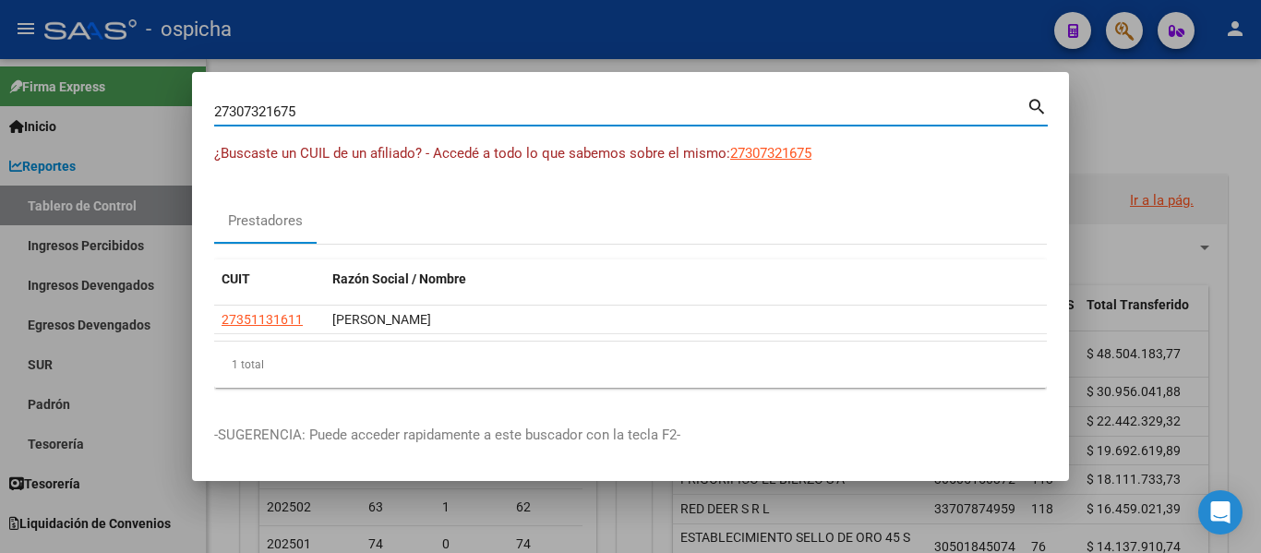
type input "27307321675"
click at [1118, 124] on div at bounding box center [630, 276] width 1261 height 553
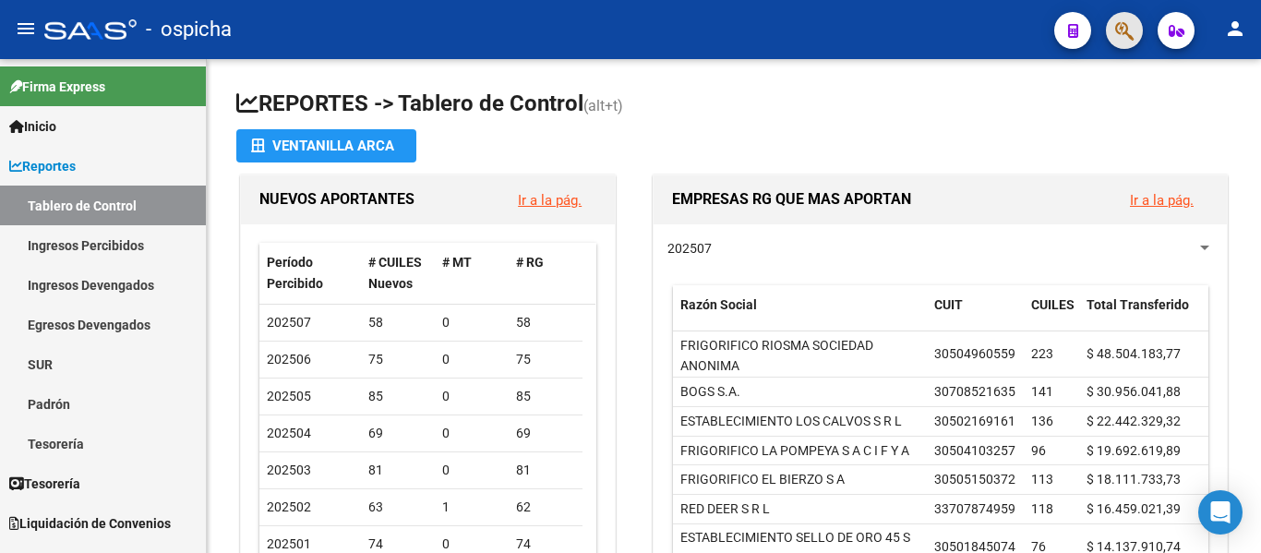
click at [1112, 40] on button "button" at bounding box center [1124, 30] width 37 height 37
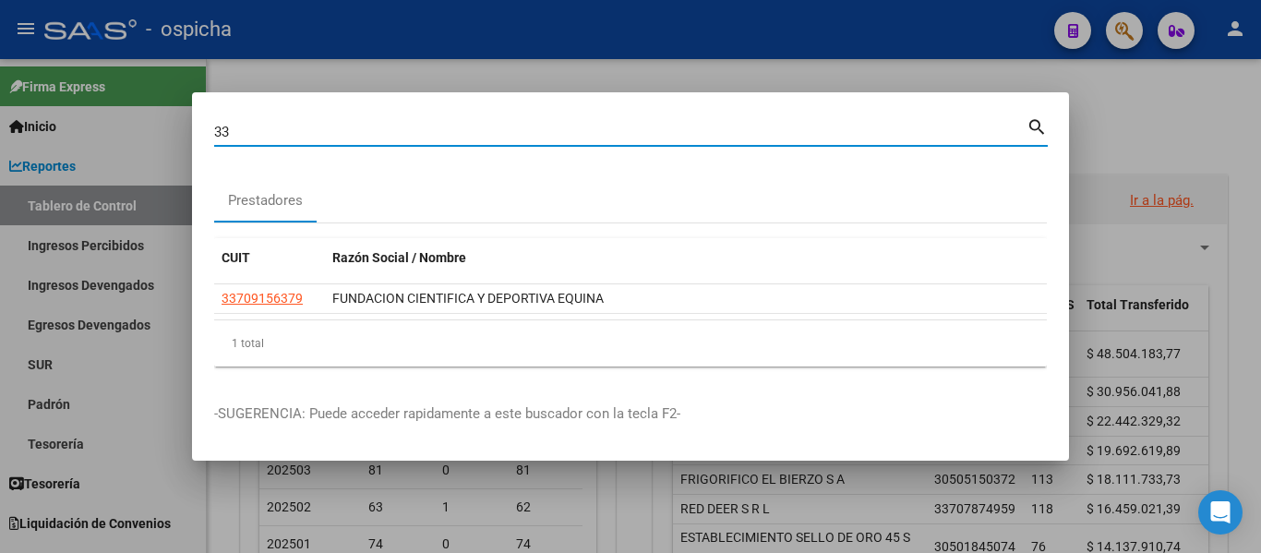
type input "3"
type input "27928520345"
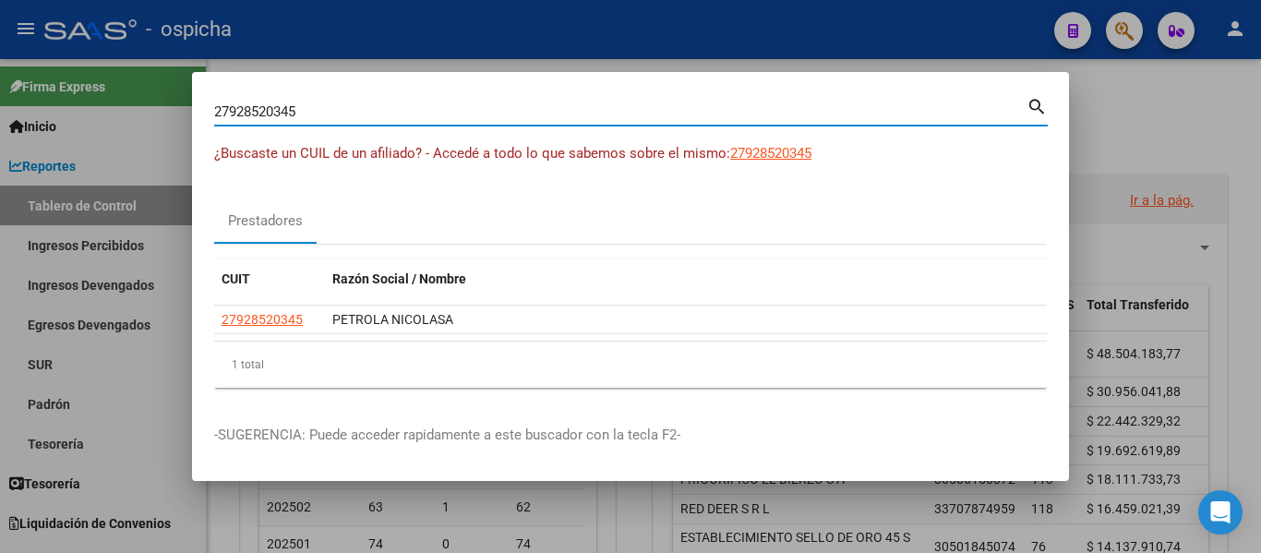
drag, startPoint x: 309, startPoint y: 112, endPoint x: 0, endPoint y: 14, distance: 324.4
click at [0, 14] on div "27928520345 Buscar (apellido, dni, cuil, nro traspaso, cuit, obra social) searc…" at bounding box center [630, 276] width 1261 height 553
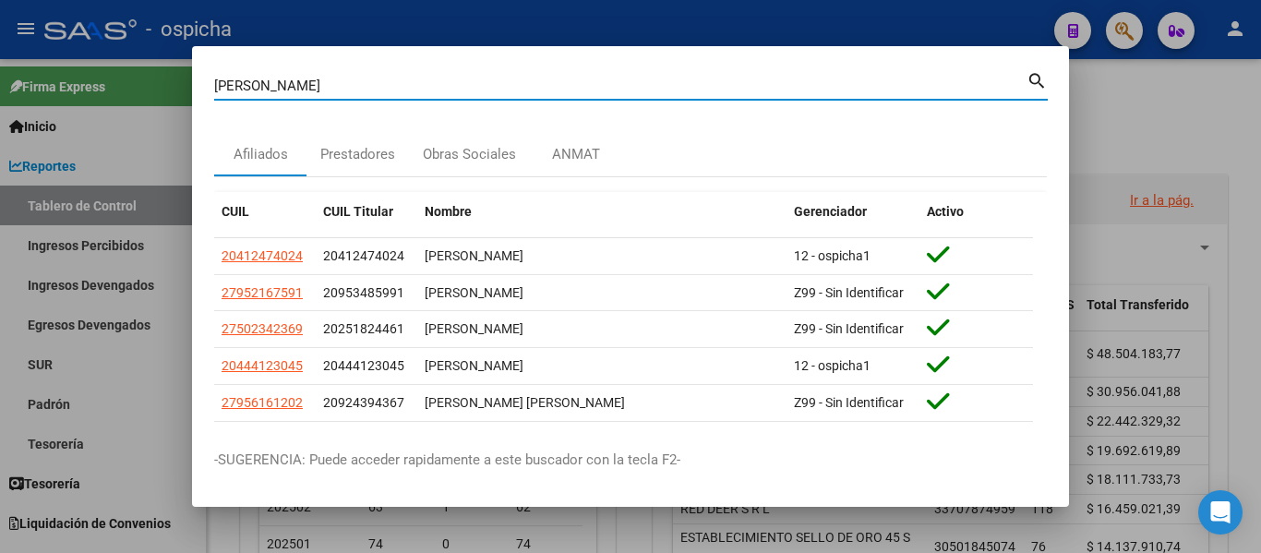
type input "[PERSON_NAME]"
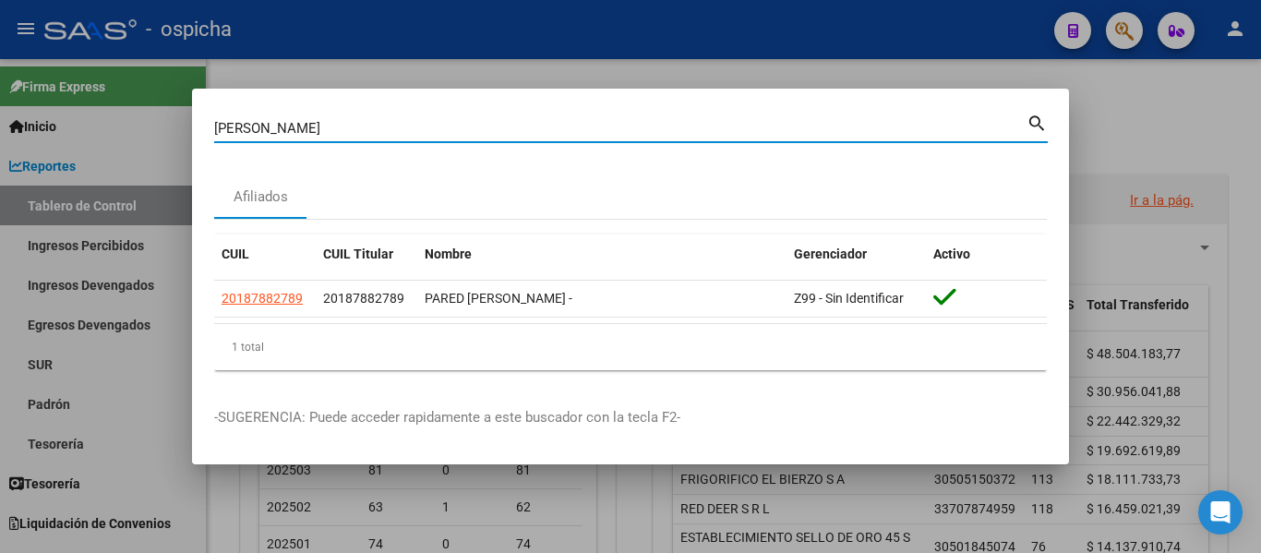
drag, startPoint x: 312, startPoint y: 126, endPoint x: 203, endPoint y: 120, distance: 109.1
click at [203, 120] on mat-dialog-content "[PERSON_NAME] (apellido, dni, cuil, nro traspaso, cuit, obra social) search Afi…" at bounding box center [630, 248] width 877 height 274
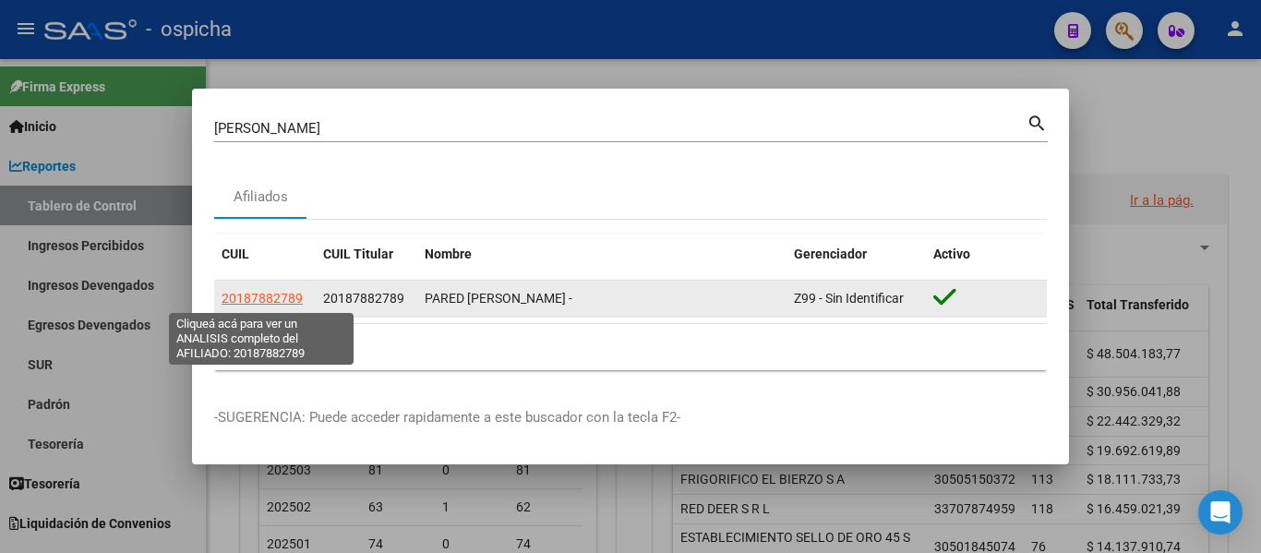
click at [254, 297] on span "20187882789" at bounding box center [262, 298] width 81 height 15
type textarea "20187882789"
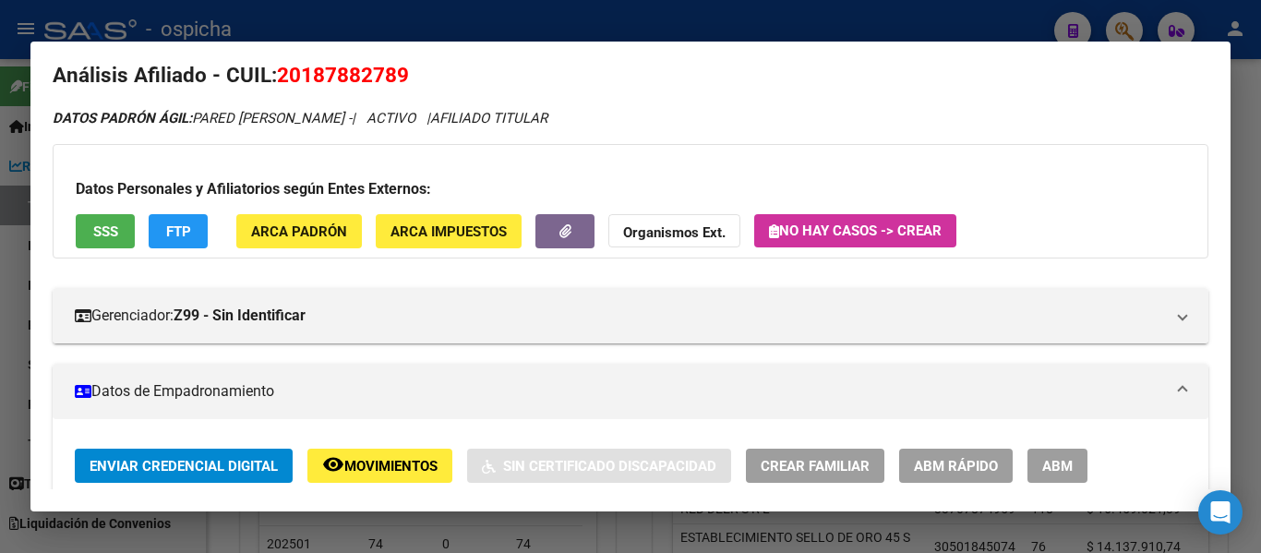
scroll to position [0, 0]
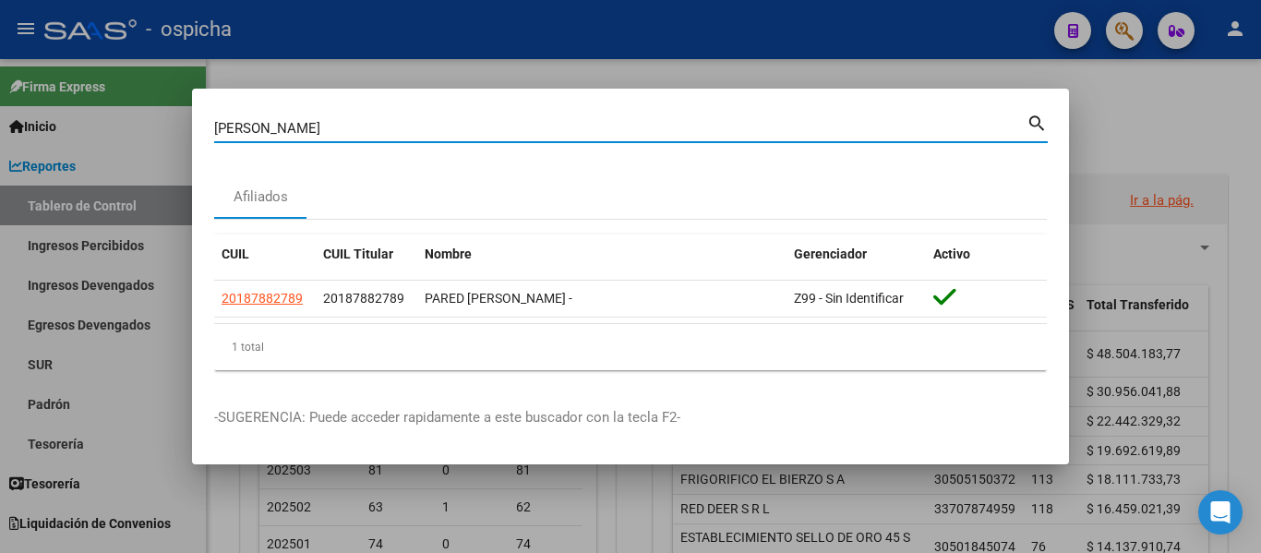
drag, startPoint x: 383, startPoint y: 131, endPoint x: 163, endPoint y: 108, distance: 221.0
click at [164, 108] on div "[PERSON_NAME] (apellido, dni, cuil, nro traspaso, cuit, obra social) search Afi…" at bounding box center [630, 276] width 1261 height 553
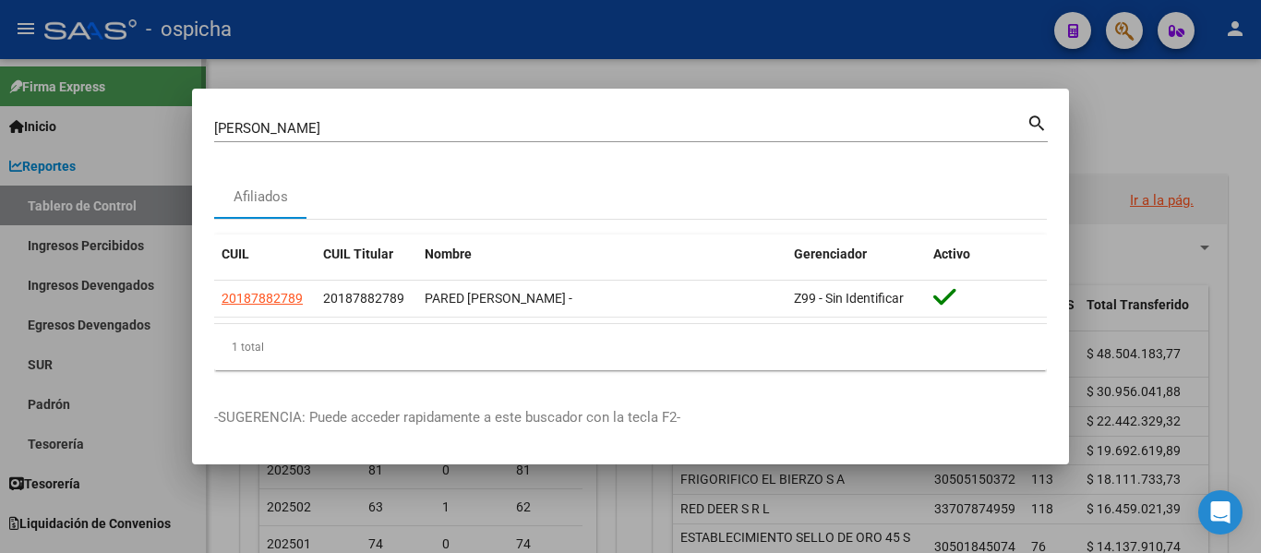
click at [151, 108] on div at bounding box center [630, 276] width 1261 height 553
click at [149, 108] on link "Inicio" at bounding box center [103, 126] width 206 height 40
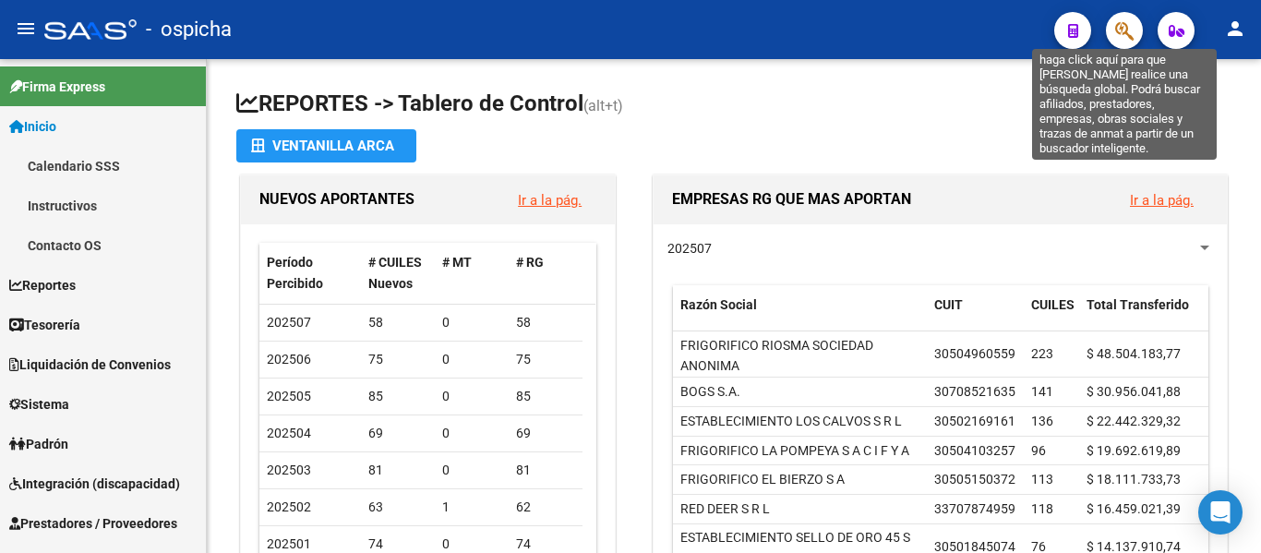
click at [1126, 40] on icon "button" at bounding box center [1124, 30] width 18 height 21
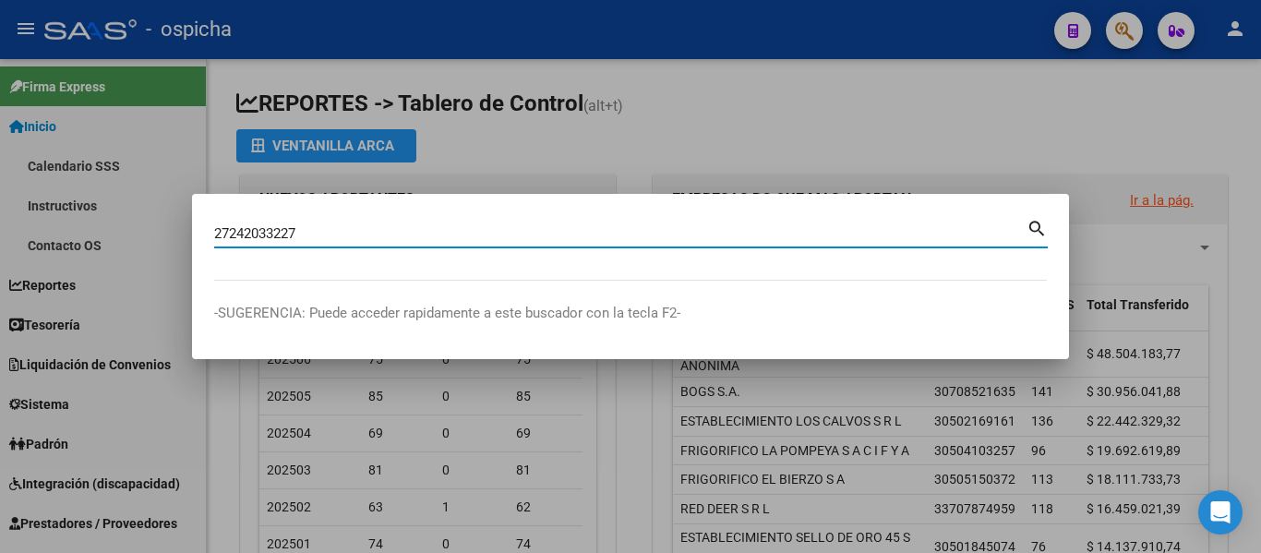
type input "27242033227"
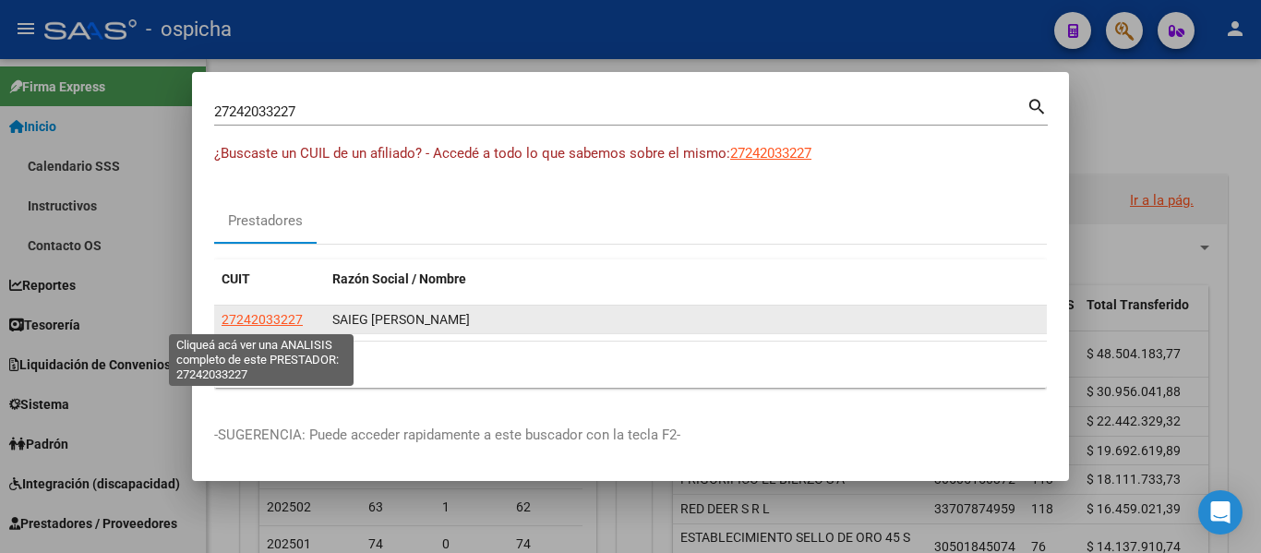
click at [276, 320] on span "27242033227" at bounding box center [262, 319] width 81 height 15
type textarea "27242033227"
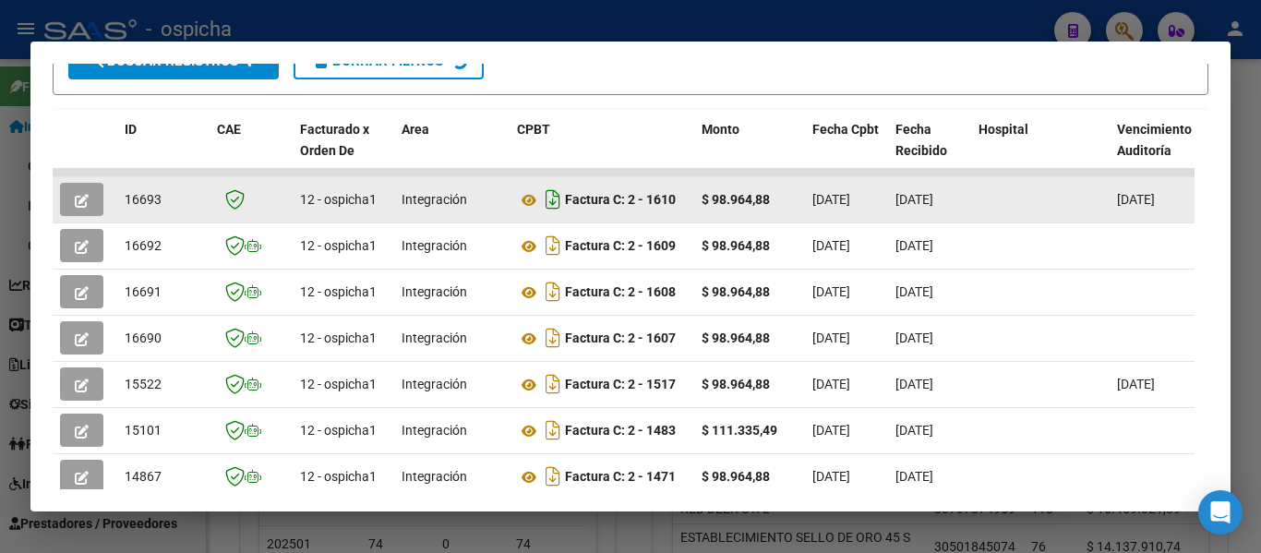
scroll to position [585, 0]
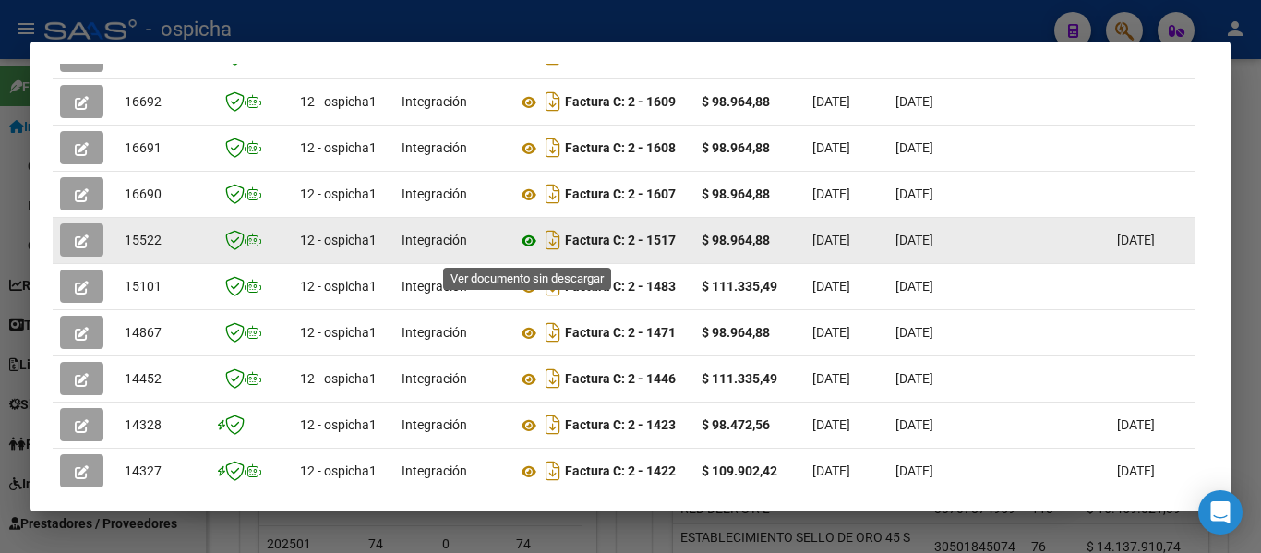
click at [527, 248] on icon at bounding box center [529, 241] width 24 height 22
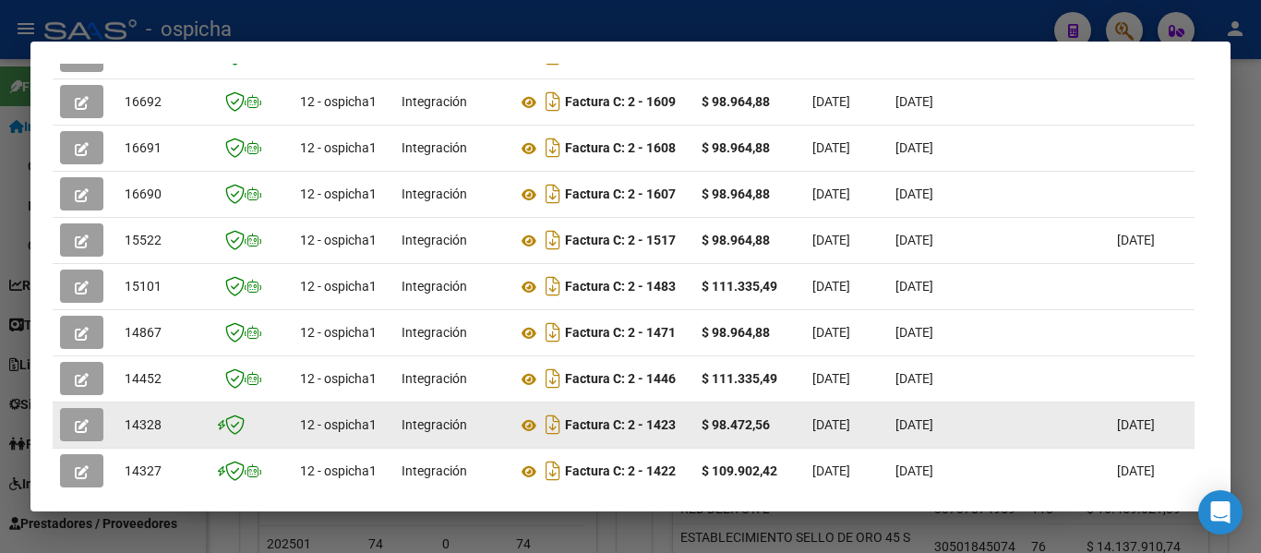
scroll to position [0, 0]
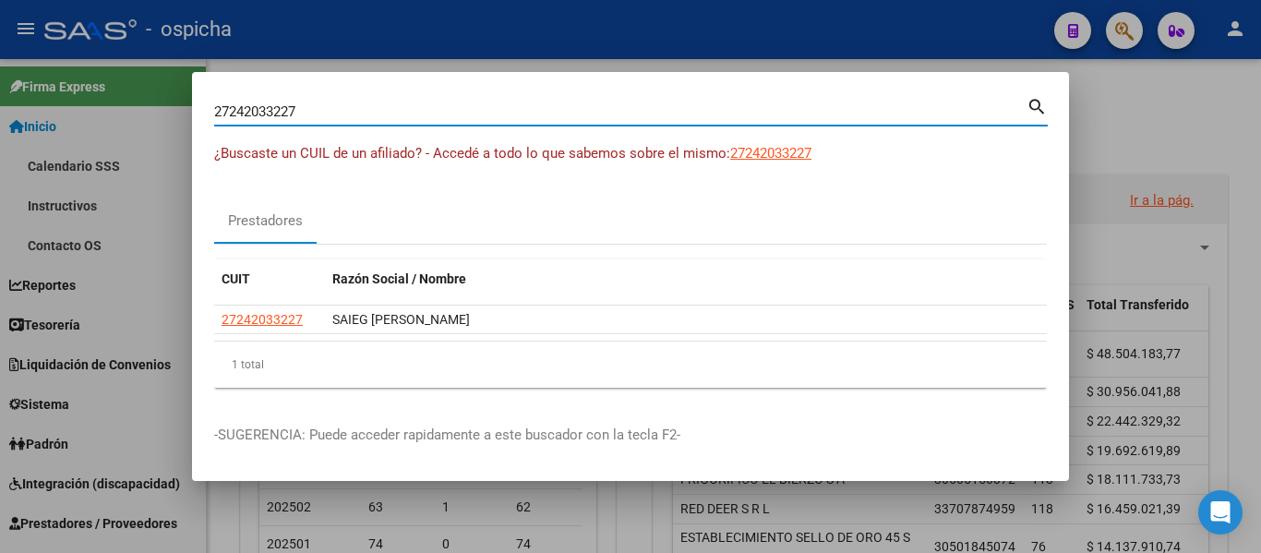
drag, startPoint x: 384, startPoint y: 102, endPoint x: 0, endPoint y: 77, distance: 385.0
click at [0, 77] on div "27242033227 Buscar (apellido, dni, cuil, [PERSON_NAME], cuit, obra social) sear…" at bounding box center [630, 276] width 1261 height 553
type input "orgo"
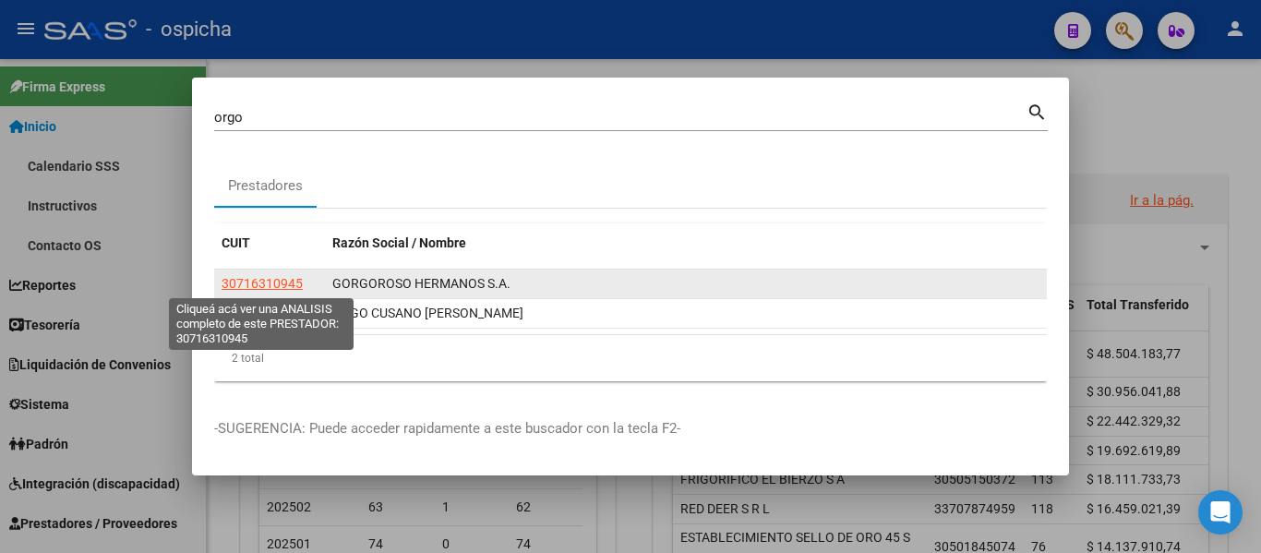
click at [284, 286] on span "30716310945" at bounding box center [262, 283] width 81 height 15
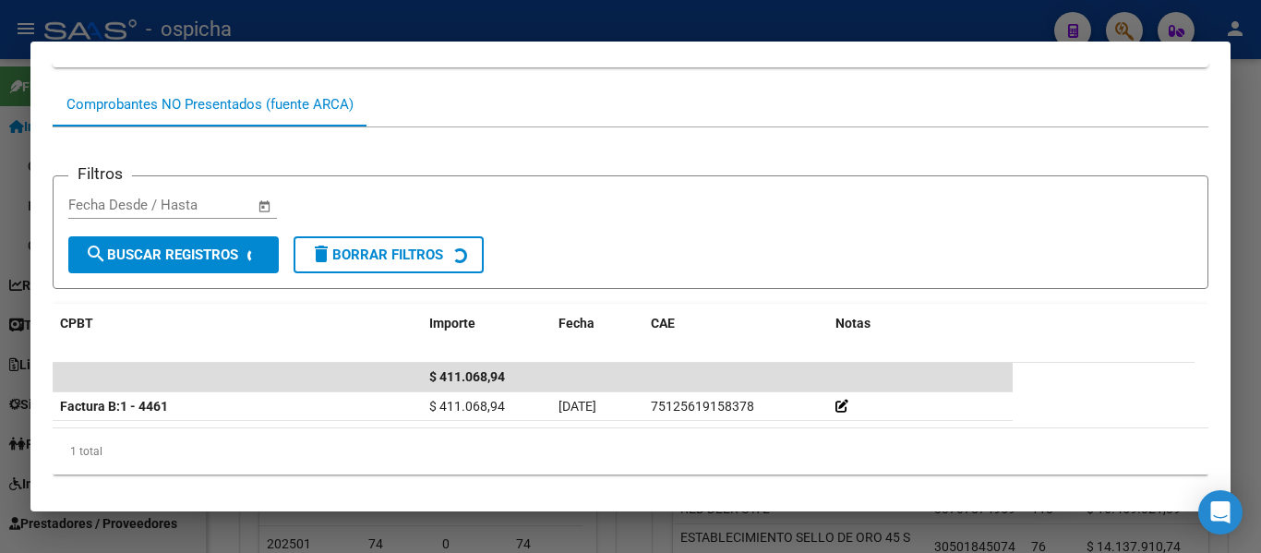
scroll to position [231, 0]
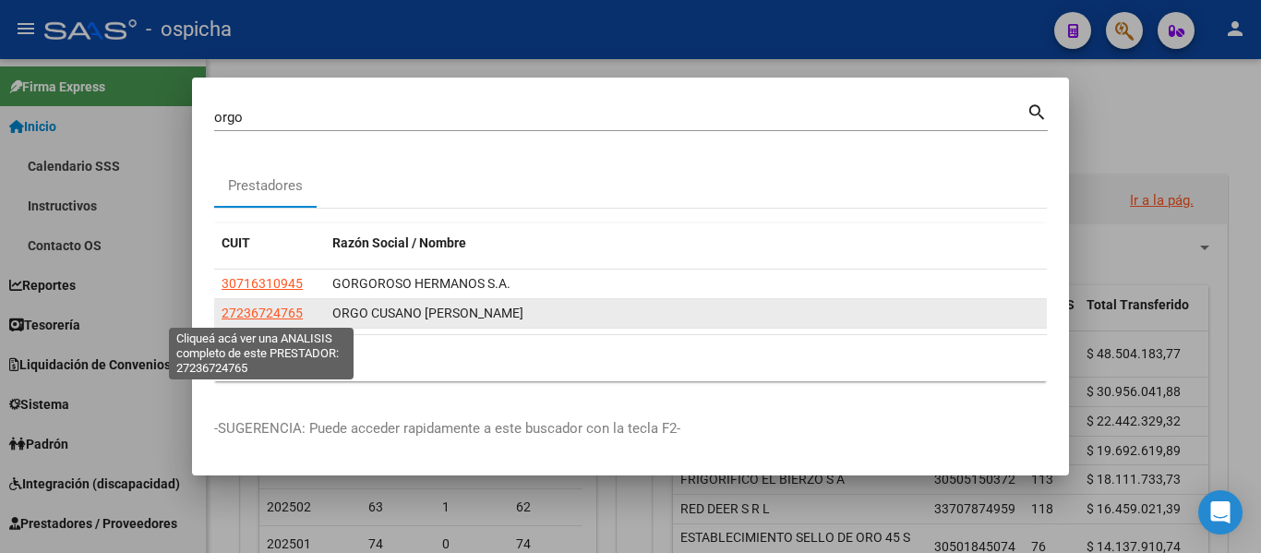
click at [232, 310] on span "27236724765" at bounding box center [262, 313] width 81 height 15
type textarea "27236724765"
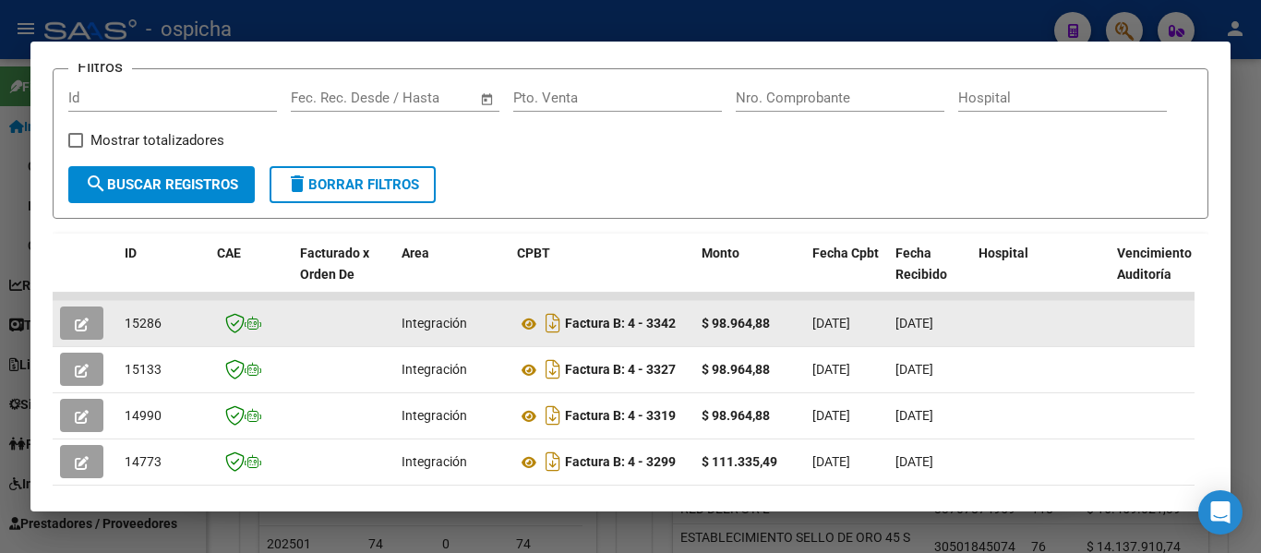
scroll to position [471, 0]
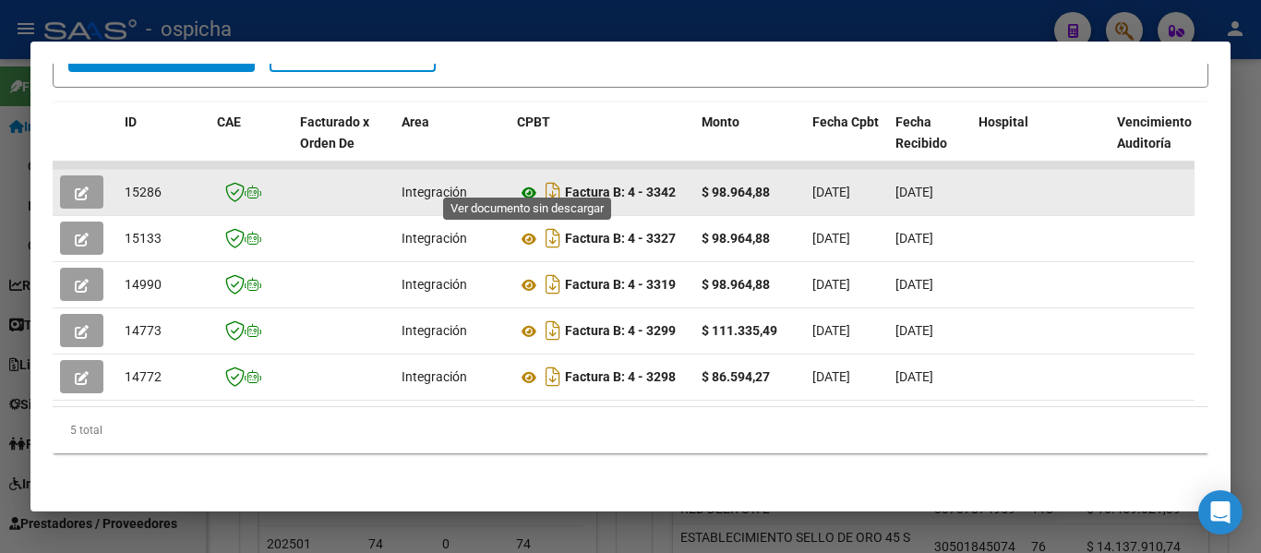
click at [527, 182] on icon at bounding box center [529, 193] width 24 height 22
